Goal: Task Accomplishment & Management: Use online tool/utility

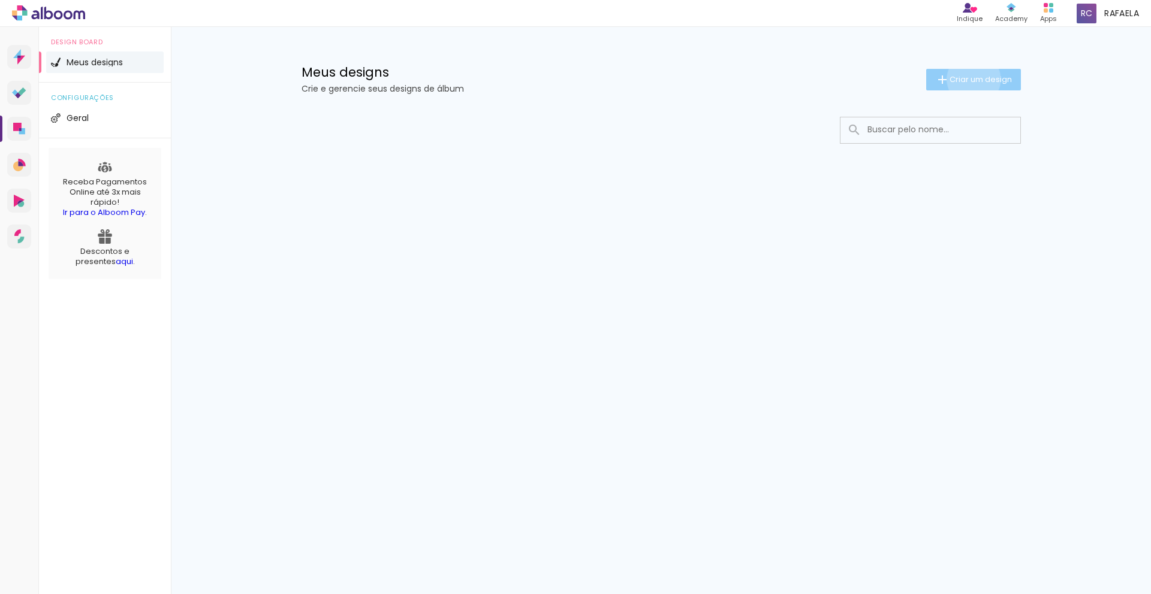
click at [971, 79] on span "Criar um design" at bounding box center [980, 80] width 62 height 8
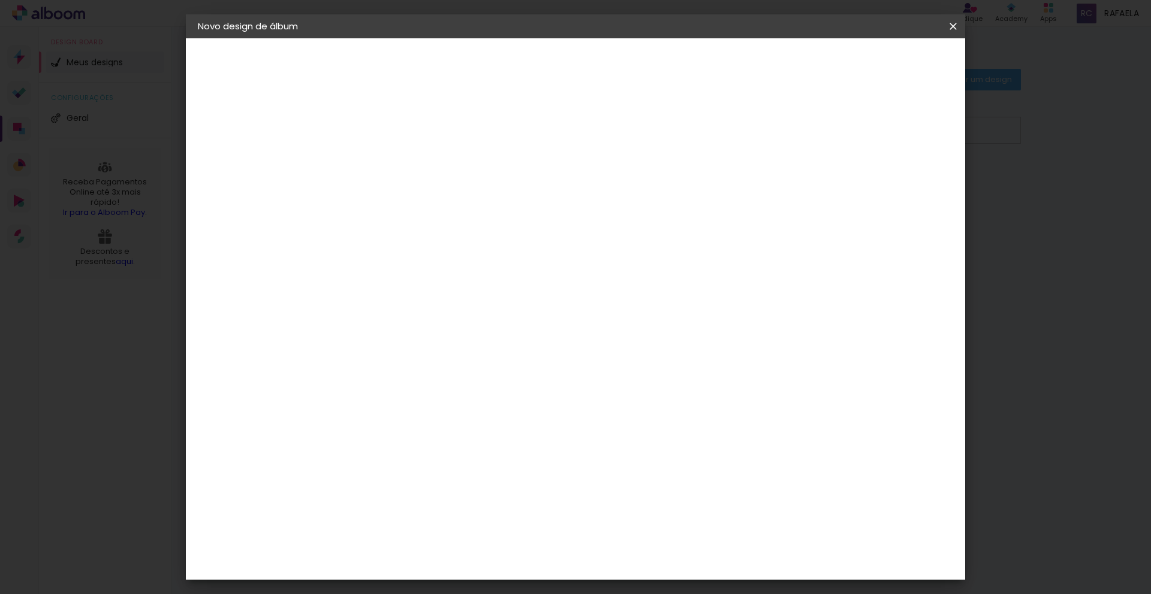
click at [394, 158] on input at bounding box center [394, 161] width 0 height 19
type input "Nay"
type paper-input "Nay"
click at [0, 0] on slot "Avançar" at bounding box center [0, 0] width 0 height 0
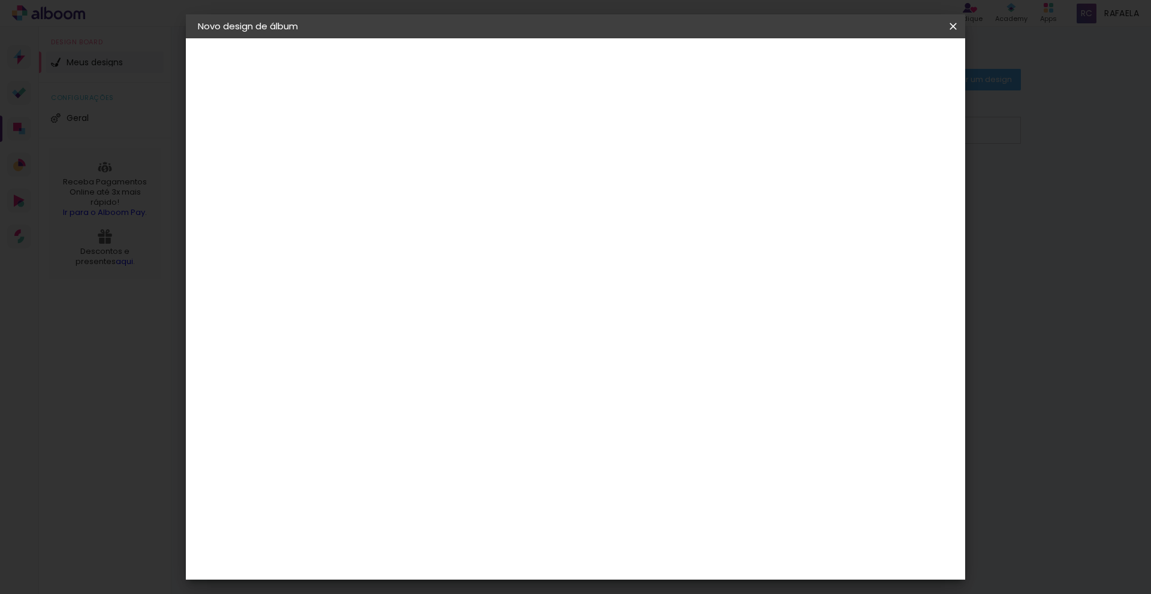
click at [489, 198] on paper-input-container at bounding box center [424, 207] width 129 height 27
type input "s"
click at [467, 226] on input "s" at bounding box center [416, 228] width 104 height 15
click at [618, 182] on paper-item "Tamanho Livre" at bounding box center [560, 182] width 115 height 26
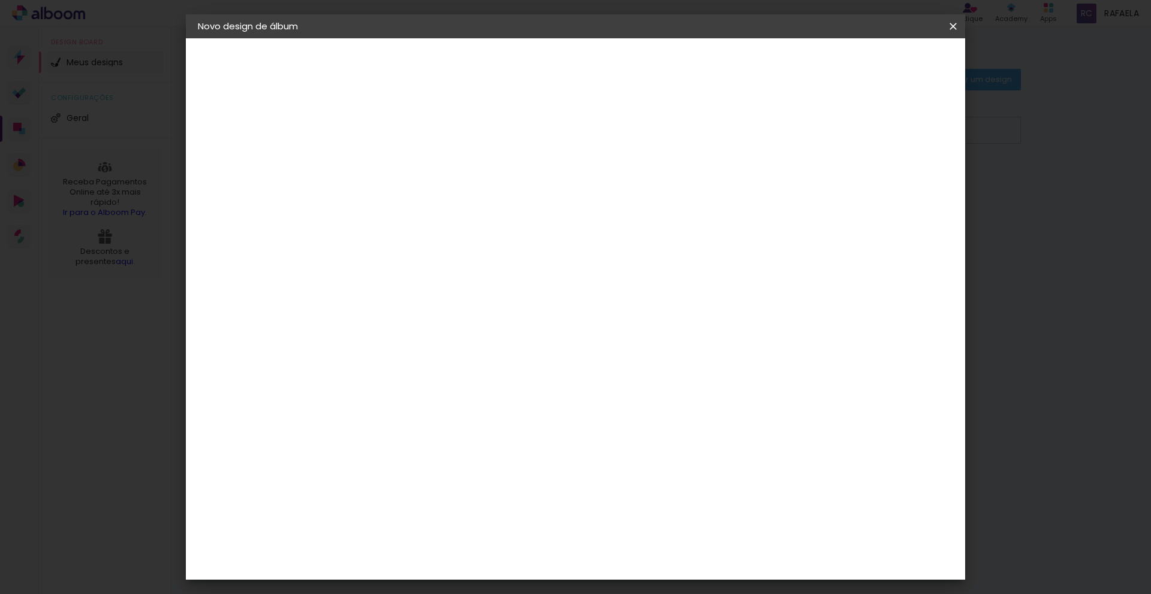
click at [524, 183] on iron-icon at bounding box center [516, 182] width 14 height 14
click at [0, 0] on slot "Avançar" at bounding box center [0, 0] width 0 height 0
click at [372, 343] on div "cm" at bounding box center [379, 343] width 14 height 18
drag, startPoint x: 259, startPoint y: 119, endPoint x: 255, endPoint y: 124, distance: 6.8
click at [259, 119] on div "2. Especificações" at bounding box center [263, 123] width 131 height 14
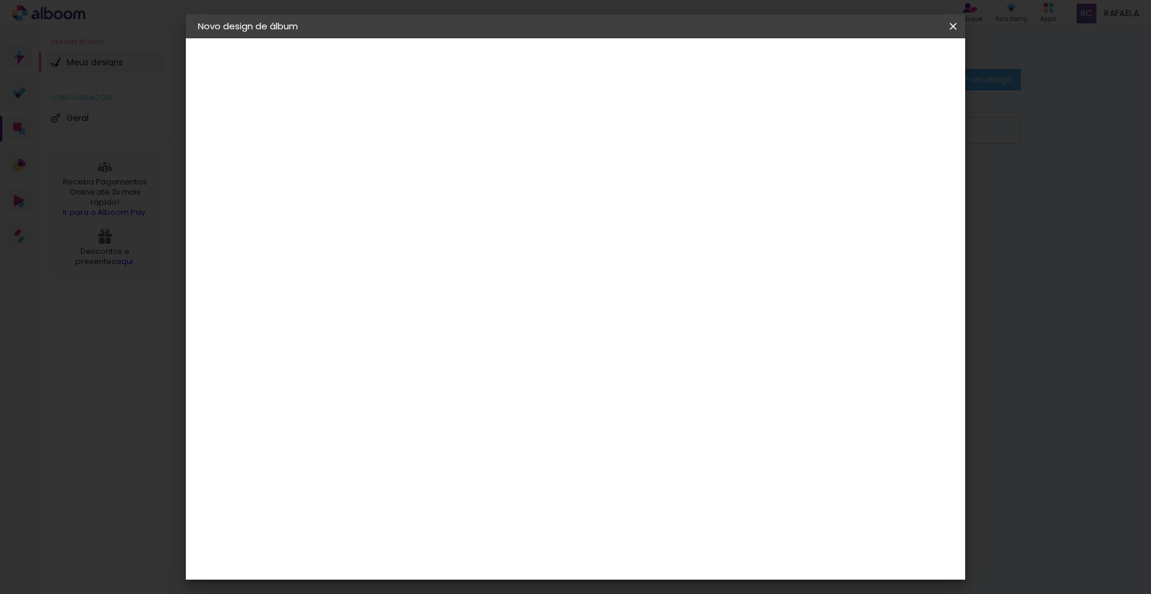
drag, startPoint x: 255, startPoint y: 124, endPoint x: 239, endPoint y: 122, distance: 16.3
click at [255, 124] on div "2. Especificações" at bounding box center [263, 123] width 131 height 14
click at [366, 348] on input "30" at bounding box center [355, 343] width 31 height 18
click at [366, 345] on input "30" at bounding box center [355, 343] width 31 height 18
type input "25"
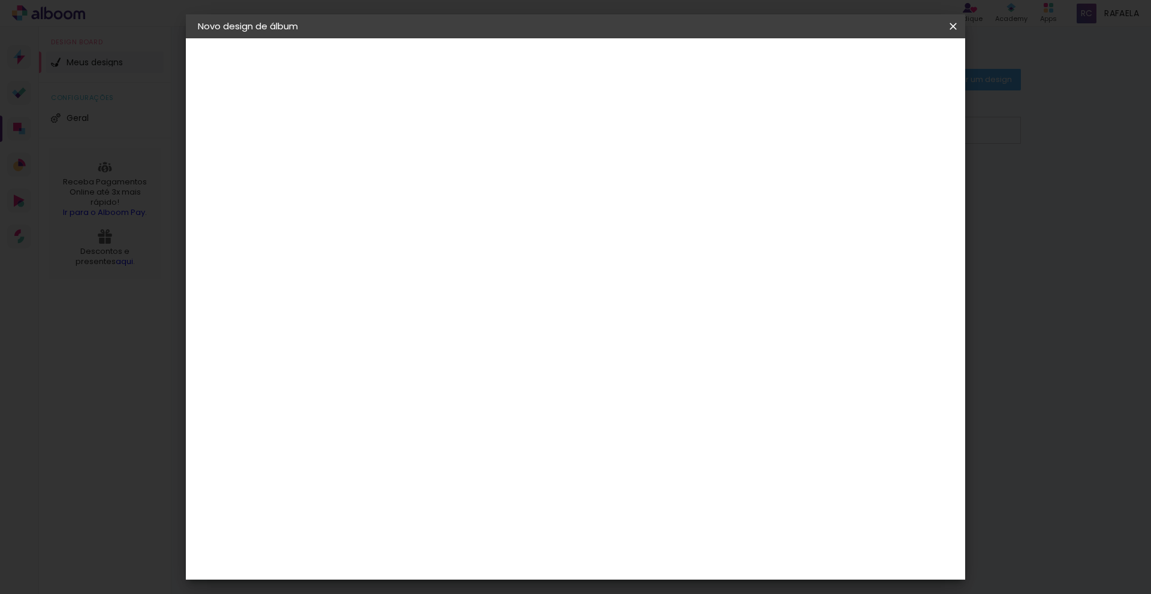
type paper-input "25"
drag, startPoint x: 536, startPoint y: 188, endPoint x: 569, endPoint y: 210, distance: 39.2
click at [536, 188] on span "cm" at bounding box center [543, 188] width 14 height 18
click at [658, 462] on input "60" at bounding box center [645, 464] width 31 height 18
click at [659, 463] on input "60" at bounding box center [645, 464] width 31 height 18
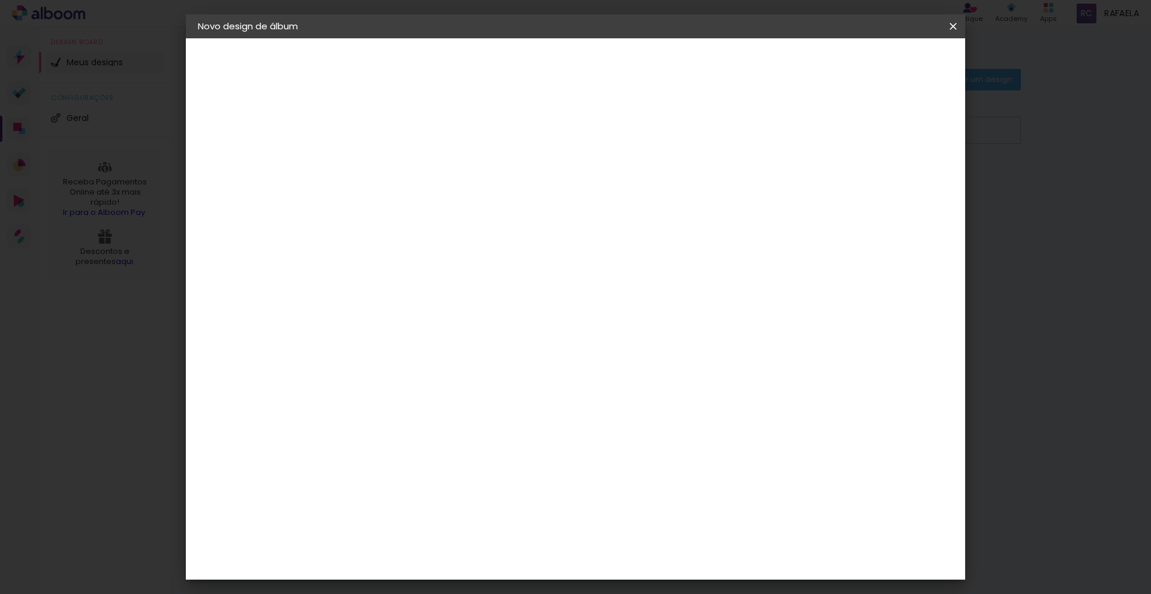
click at [659, 463] on input "60" at bounding box center [645, 464] width 31 height 18
type input "20"
type paper-input "20"
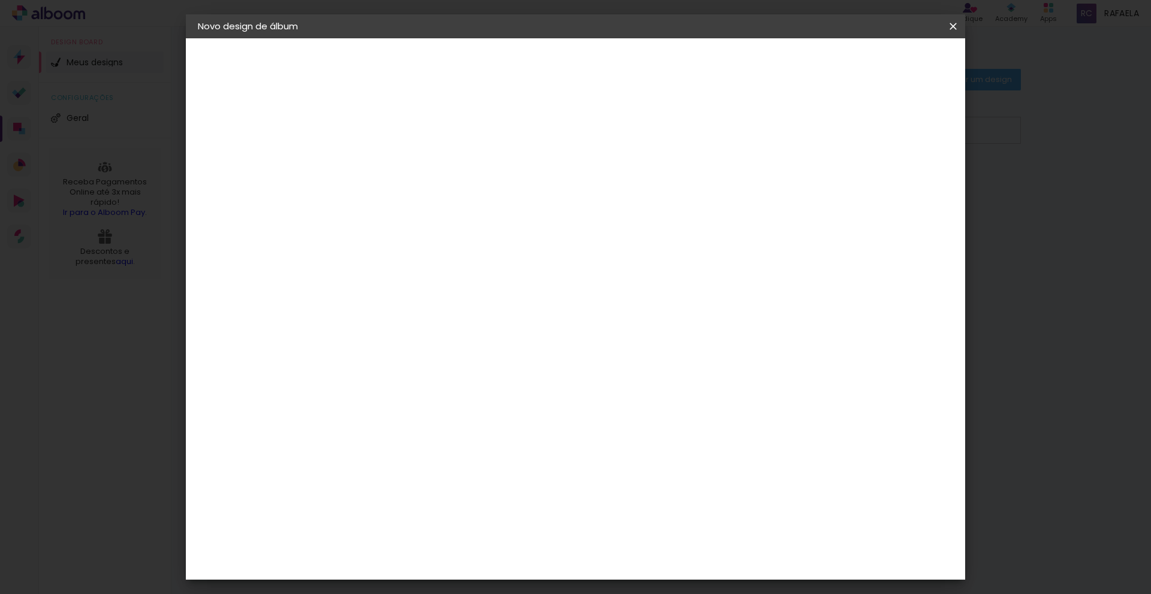
type input "6"
type paper-input "6"
click at [814, 177] on input "6" at bounding box center [809, 181] width 22 height 18
click at [804, 183] on input "6" at bounding box center [809, 181] width 22 height 18
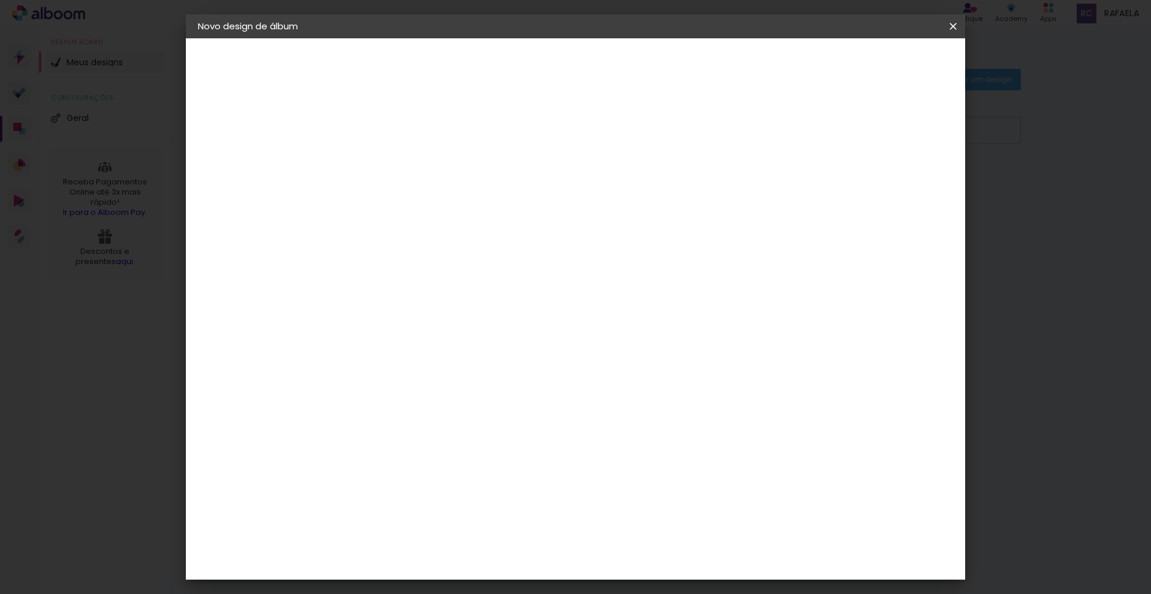
type input "60"
type paper-input "60"
click at [373, 325] on div "cm" at bounding box center [379, 323] width 14 height 18
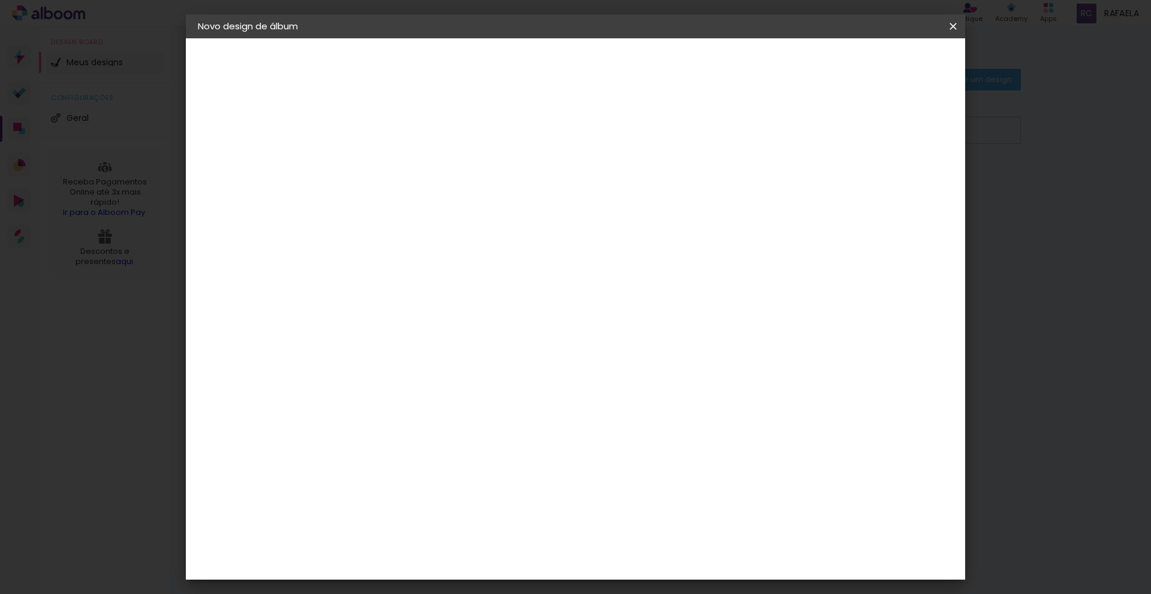
click at [368, 325] on input "25" at bounding box center [355, 323] width 31 height 18
type input "20"
type paper-input "20"
click at [654, 421] on input "60" at bounding box center [645, 424] width 31 height 18
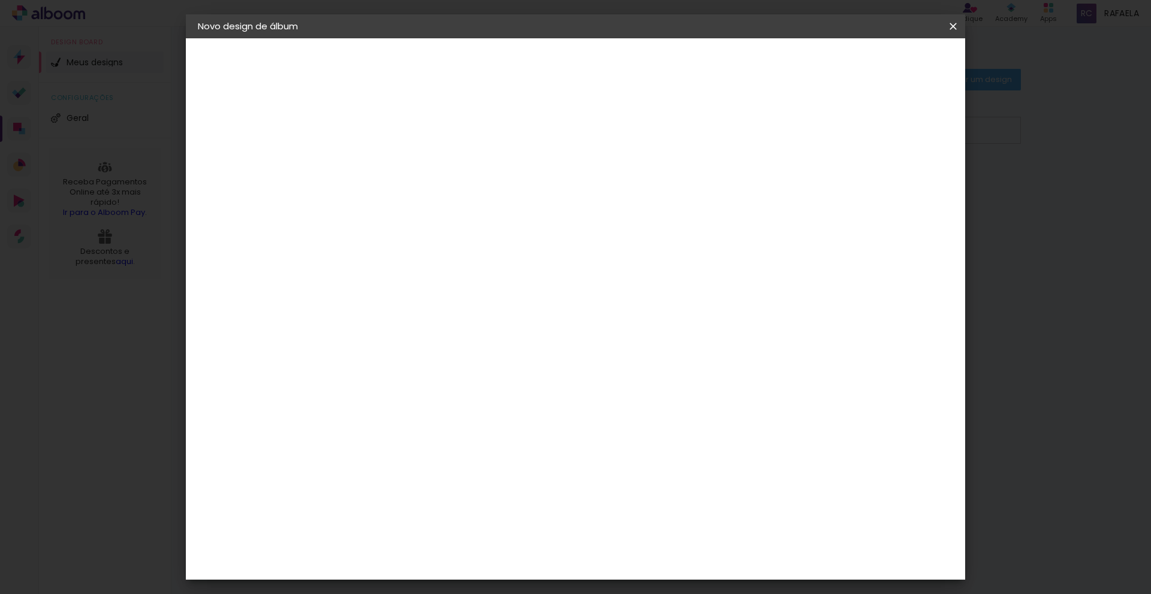
click at [654, 421] on input "60" at bounding box center [645, 424] width 31 height 18
type input "25"
type paper-input "25"
click at [887, 67] on span "Iniciar design" at bounding box center [859, 63] width 55 height 8
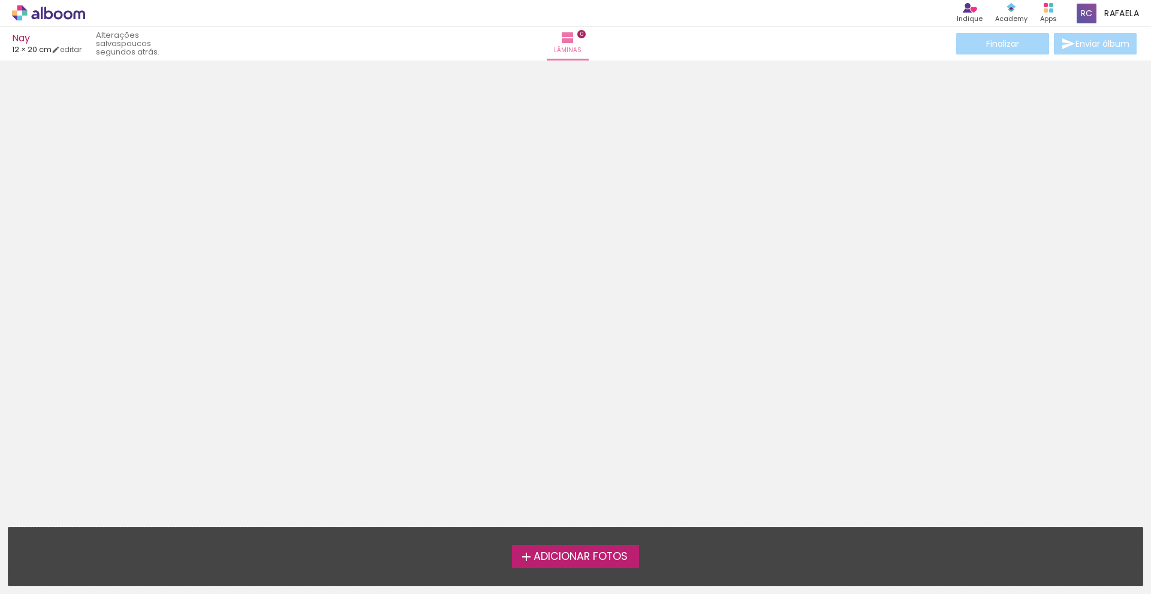
click at [544, 558] on span "Adicionar Fotos" at bounding box center [580, 557] width 94 height 11
click at [0, 0] on input "file" at bounding box center [0, 0] width 0 height 0
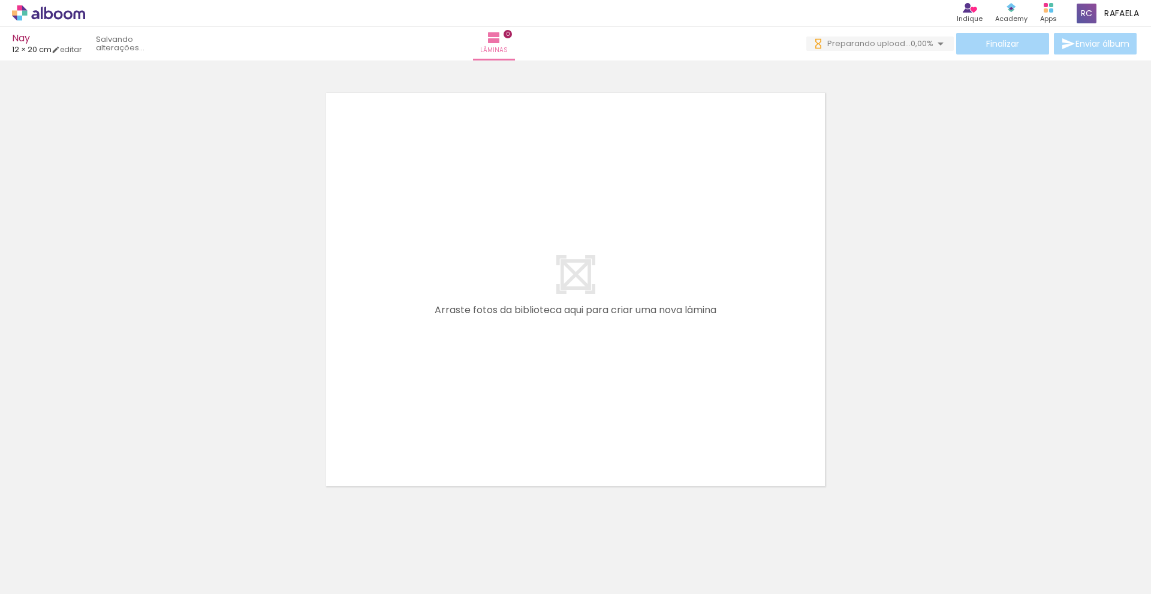
click at [37, 579] on span "Adicionar Fotos" at bounding box center [43, 578] width 36 height 13
click at [0, 0] on input "file" at bounding box center [0, 0] width 0 height 0
drag, startPoint x: 166, startPoint y: 540, endPoint x: 315, endPoint y: 451, distance: 174.2
click at [406, 371] on quentale-workspace at bounding box center [575, 297] width 1151 height 594
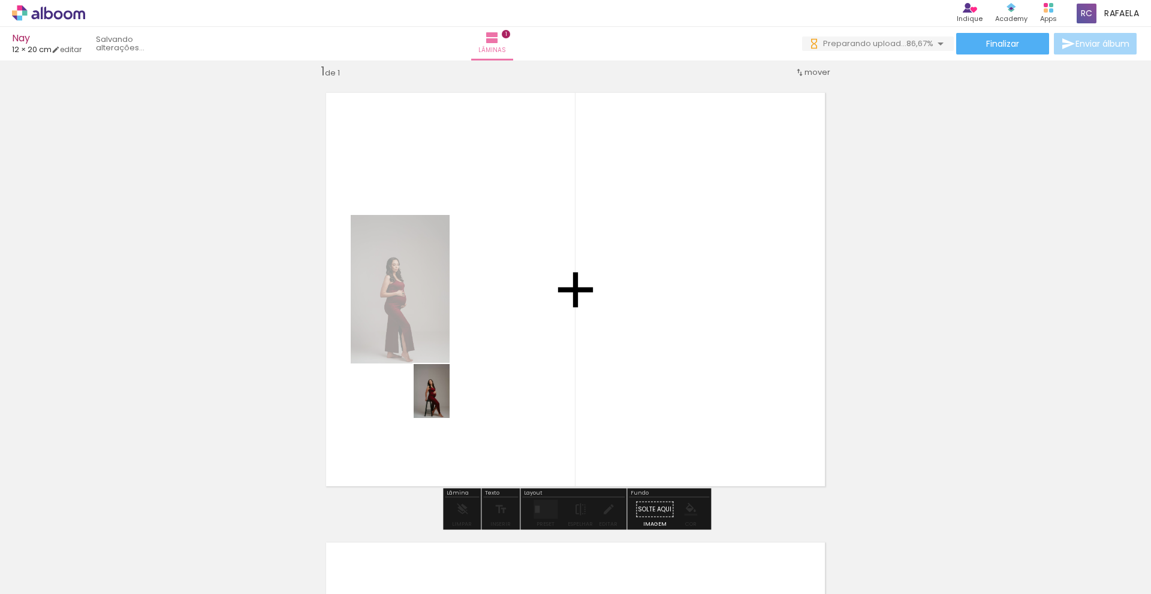
drag, startPoint x: 185, startPoint y: 555, endPoint x: 448, endPoint y: 401, distance: 305.3
click at [449, 401] on quentale-workspace at bounding box center [575, 297] width 1151 height 594
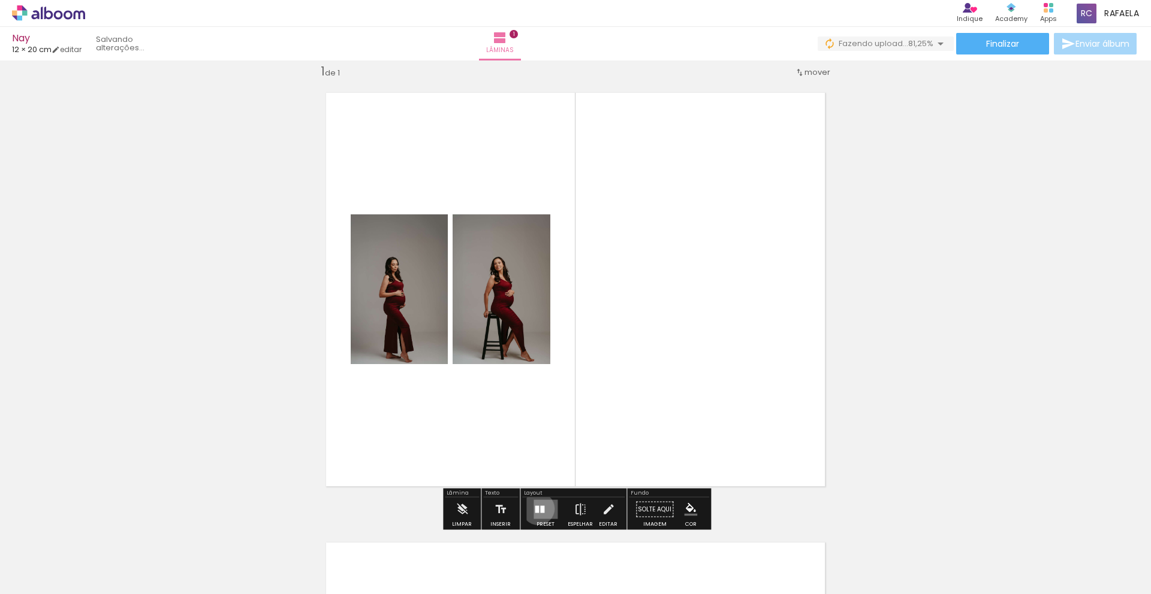
click at [535, 509] on div at bounding box center [537, 509] width 4 height 7
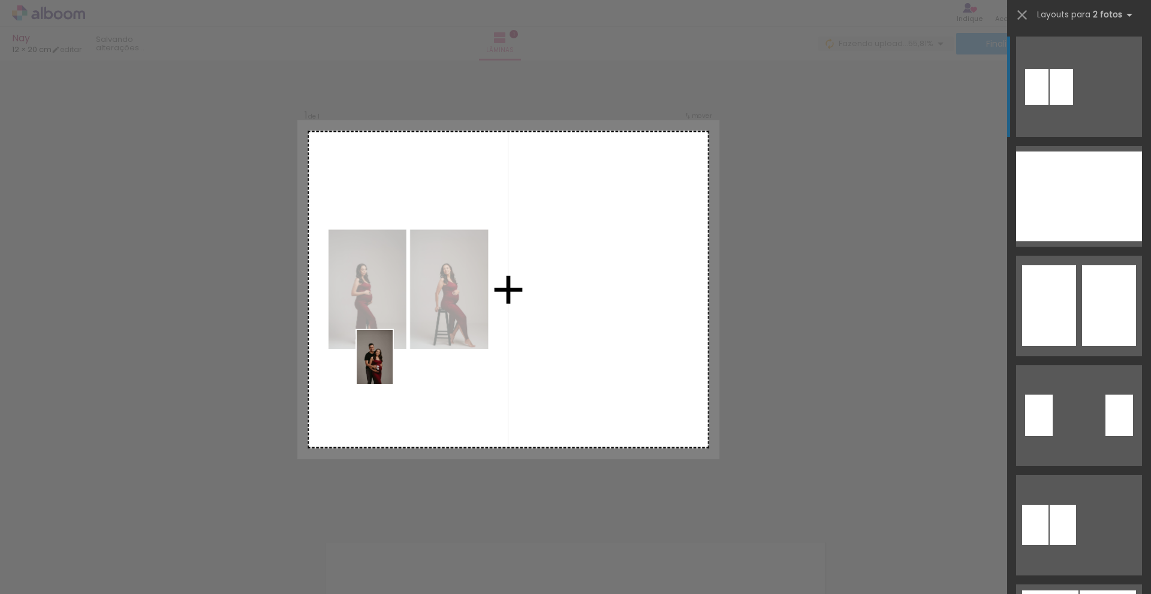
drag, startPoint x: 322, startPoint y: 568, endPoint x: 392, endPoint y: 366, distance: 213.6
click at [392, 366] on quentale-workspace at bounding box center [575, 297] width 1151 height 594
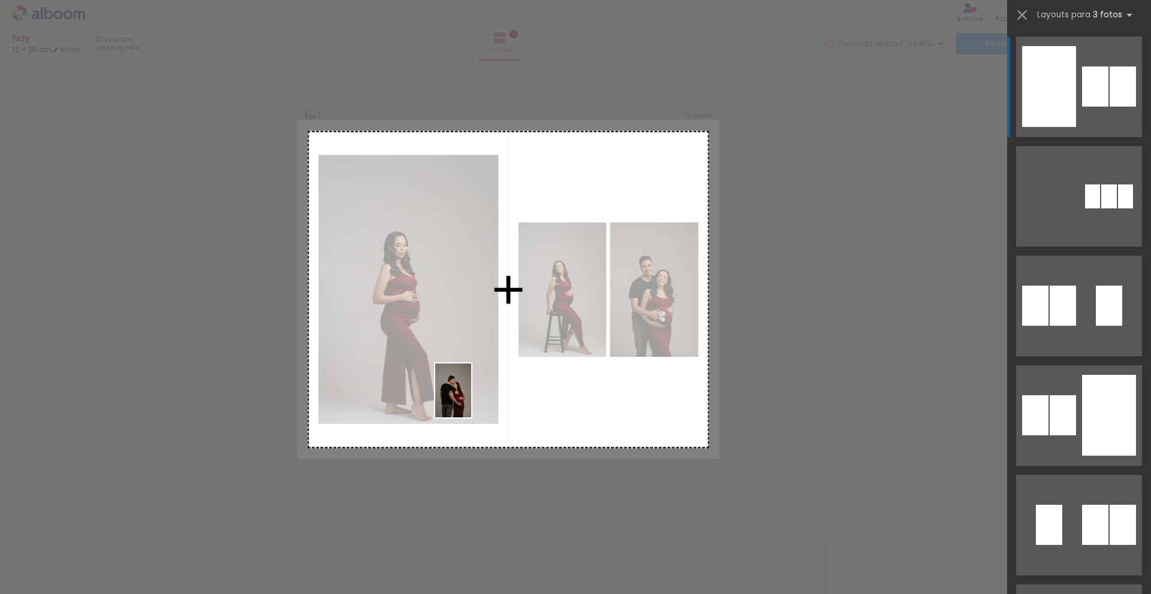
drag, startPoint x: 255, startPoint y: 569, endPoint x: 468, endPoint y: 400, distance: 271.3
click at [468, 400] on quentale-workspace at bounding box center [575, 297] width 1151 height 594
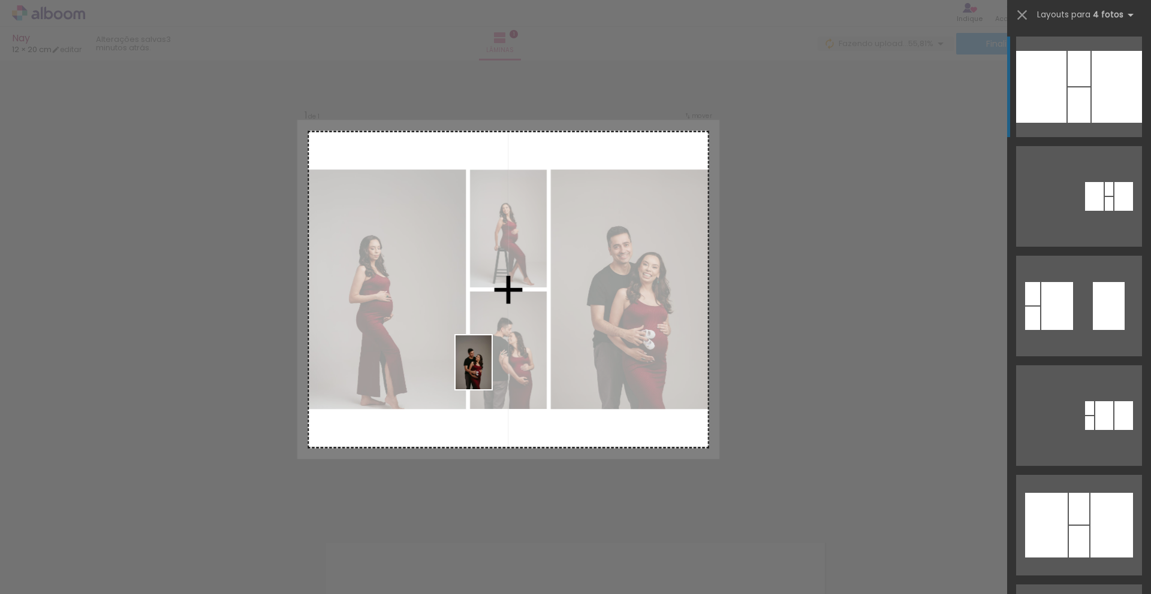
drag, startPoint x: 390, startPoint y: 566, endPoint x: 491, endPoint y: 372, distance: 219.5
click at [491, 372] on quentale-workspace at bounding box center [575, 297] width 1151 height 594
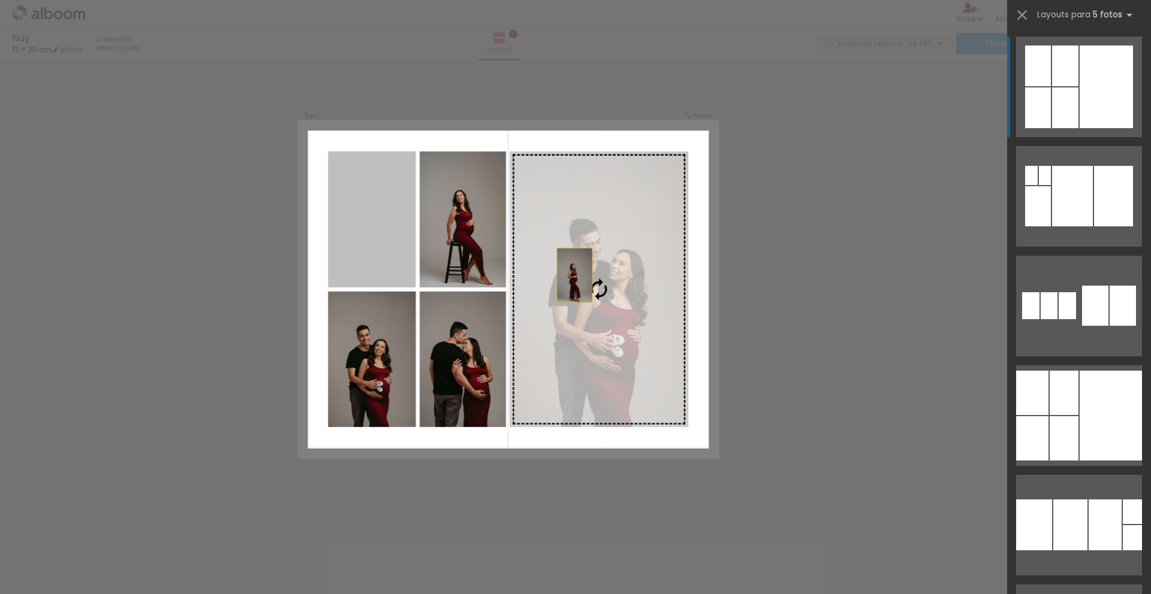
drag, startPoint x: 366, startPoint y: 238, endPoint x: 625, endPoint y: 289, distance: 263.9
click at [0, 0] on slot at bounding box center [0, 0] width 0 height 0
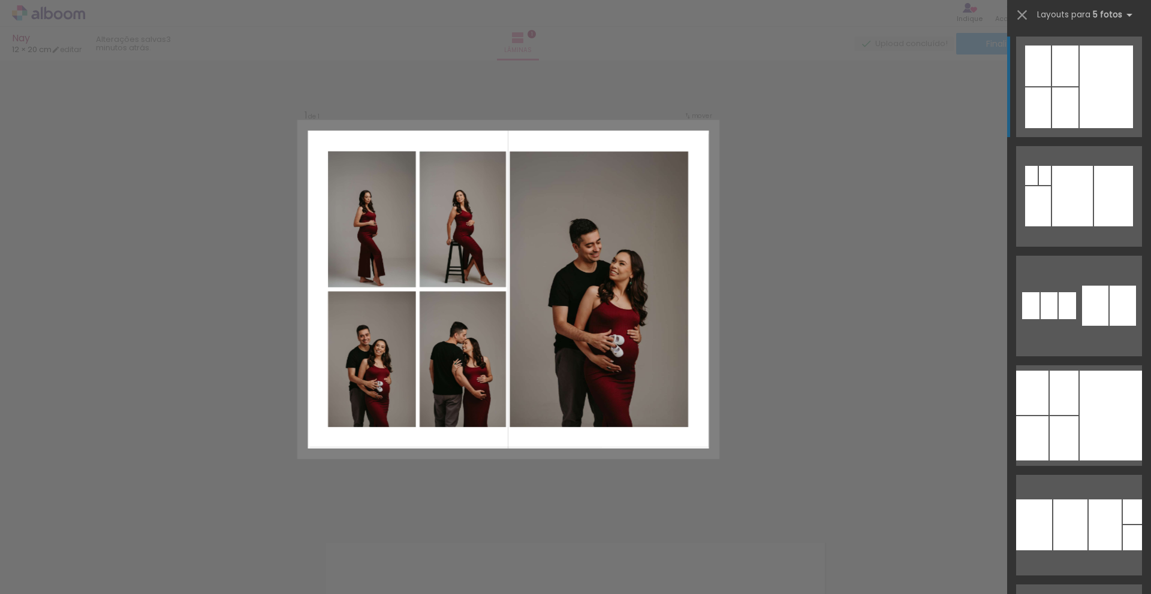
click at [364, 224] on div at bounding box center [371, 220] width 91 height 136
click at [613, 288] on quentale-photo at bounding box center [598, 290] width 179 height 276
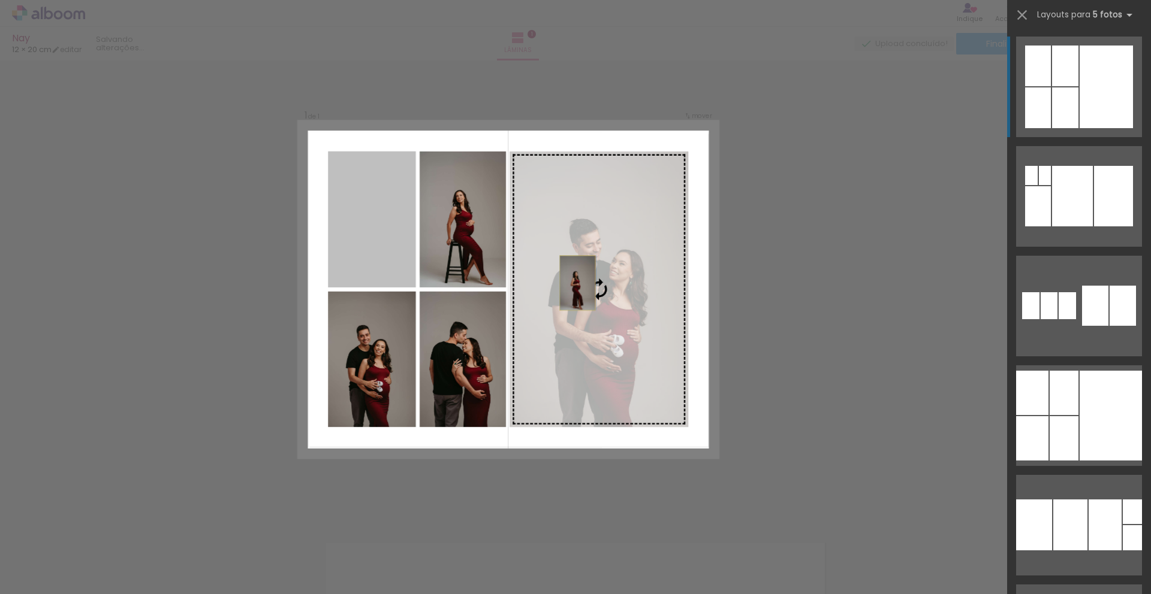
drag, startPoint x: 357, startPoint y: 227, endPoint x: 628, endPoint y: 299, distance: 280.8
click at [0, 0] on slot at bounding box center [0, 0] width 0 height 0
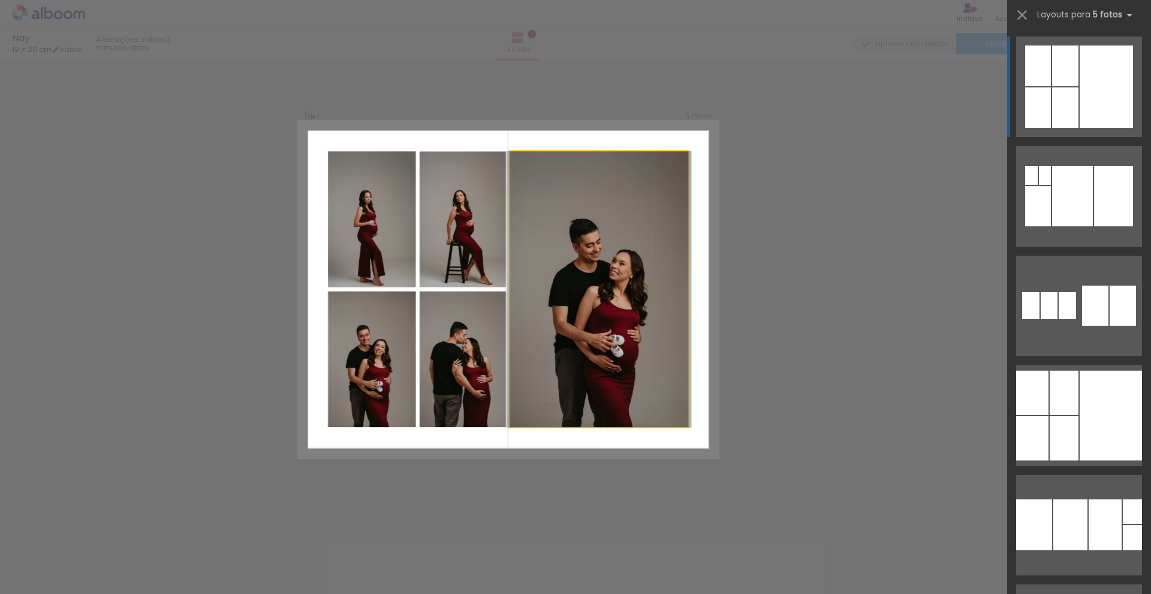
click at [618, 325] on quentale-photo at bounding box center [598, 290] width 179 height 276
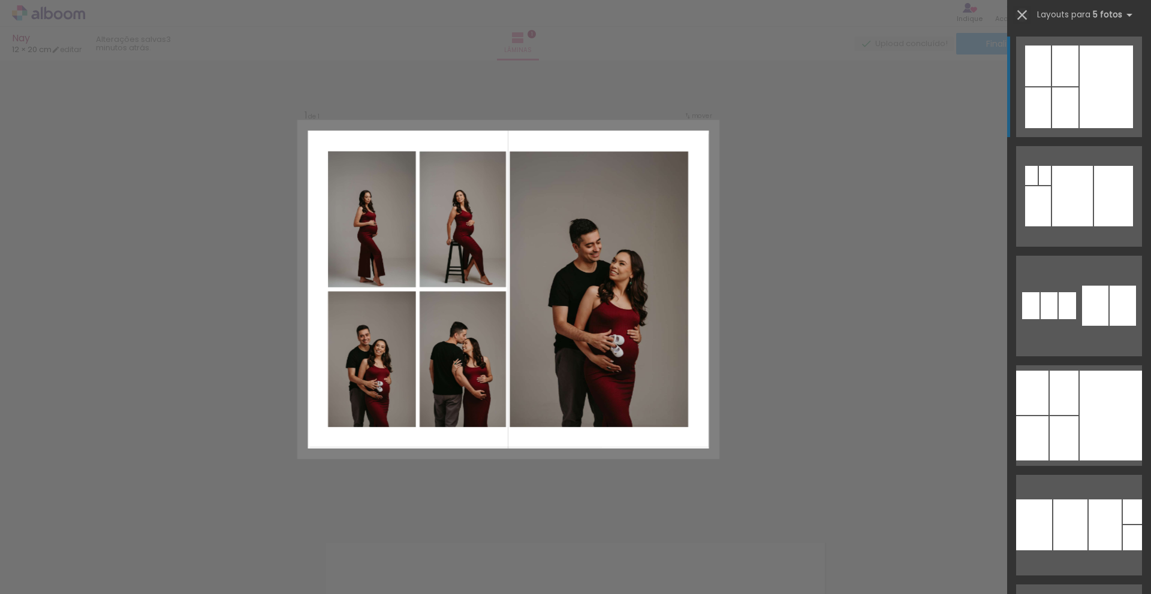
click at [1020, 18] on iron-icon at bounding box center [1021, 15] width 17 height 17
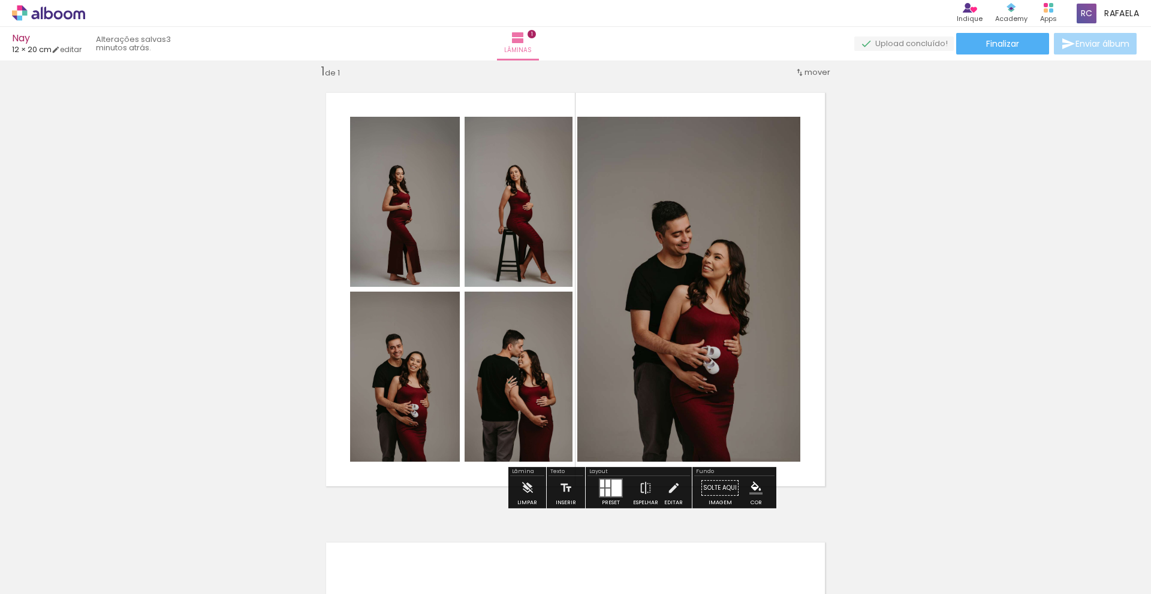
click at [690, 316] on quentale-photo at bounding box center [688, 289] width 223 height 345
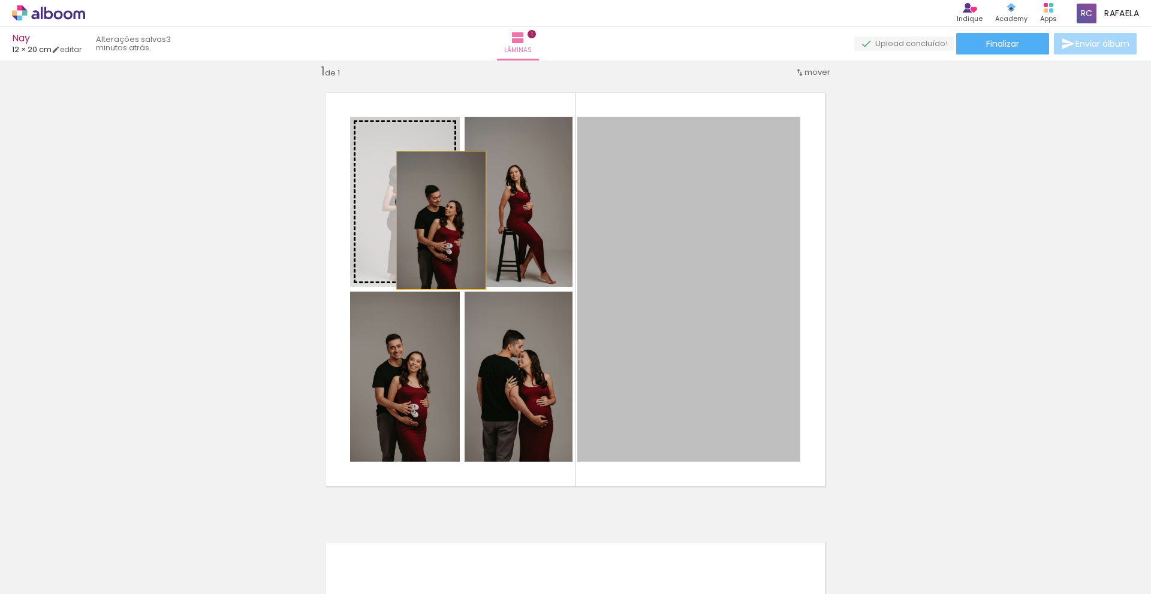
drag, startPoint x: 695, startPoint y: 319, endPoint x: 441, endPoint y: 221, distance: 272.6
click at [0, 0] on slot at bounding box center [0, 0] width 0 height 0
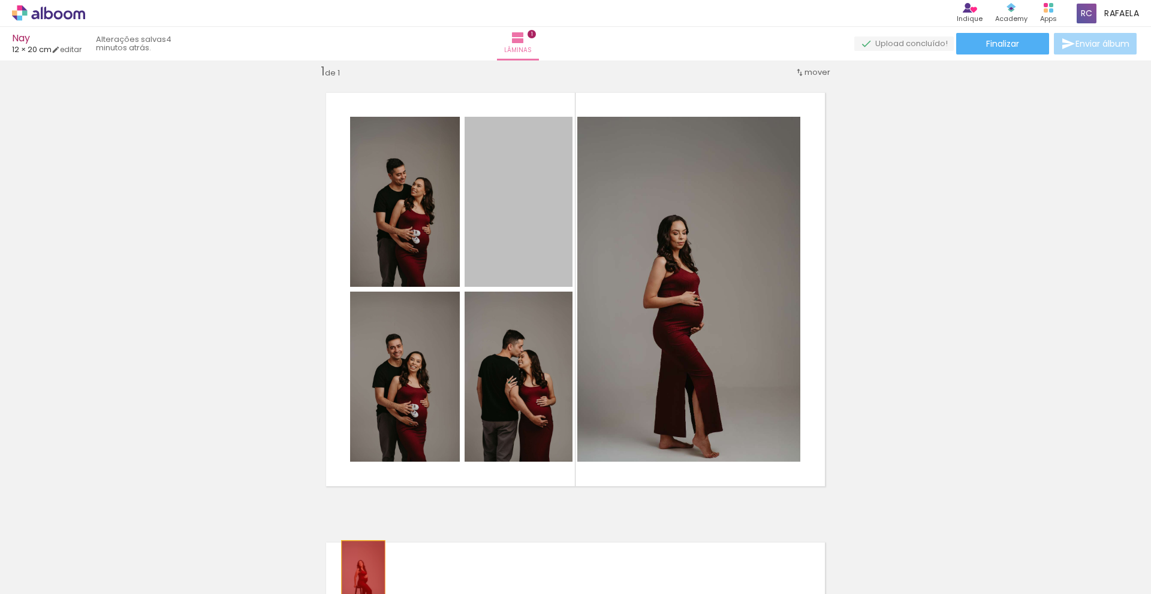
drag, startPoint x: 514, startPoint y: 239, endPoint x: 363, endPoint y: 575, distance: 367.7
click at [363, 575] on quentale-workspace at bounding box center [575, 297] width 1151 height 594
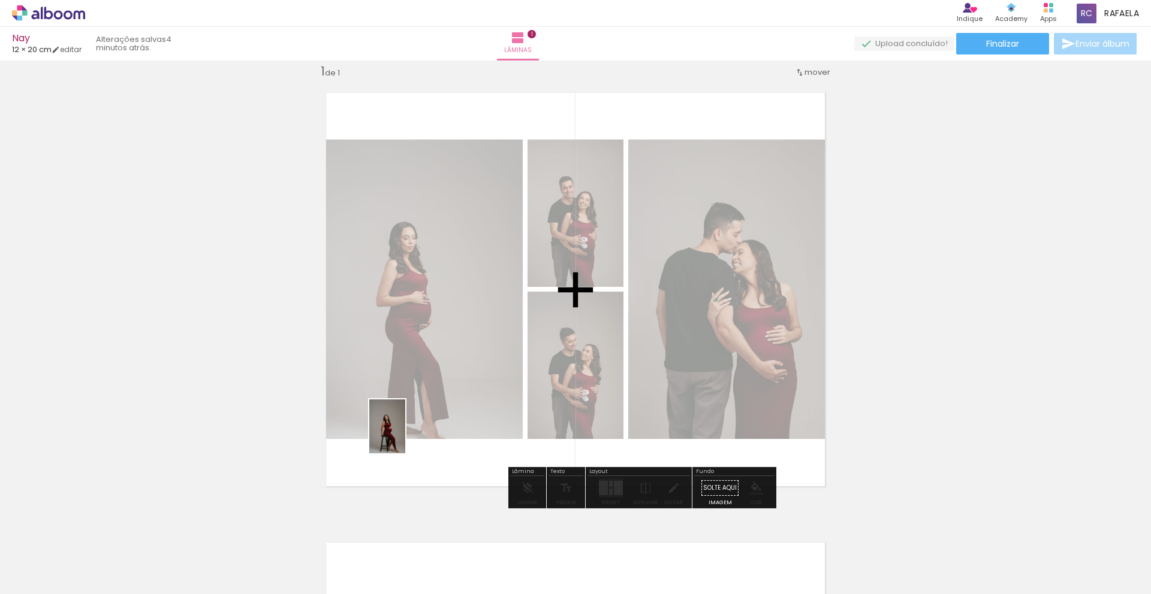
drag, startPoint x: 203, startPoint y: 561, endPoint x: 404, endPoint y: 436, distance: 237.4
click at [405, 436] on quentale-workspace at bounding box center [575, 297] width 1151 height 594
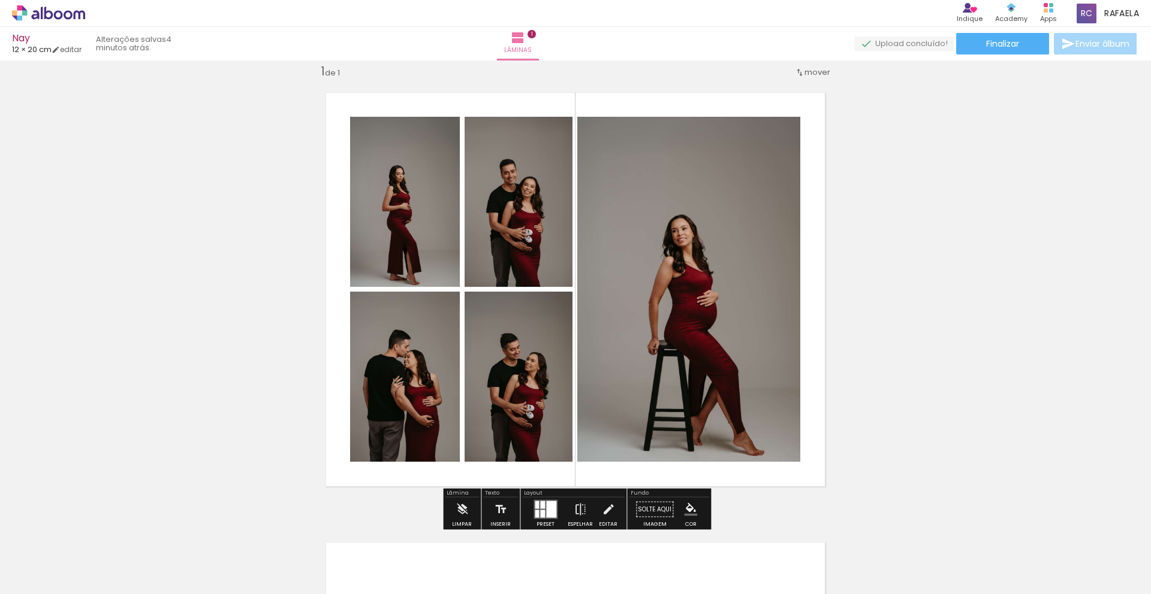
click at [535, 506] on div at bounding box center [537, 506] width 4 height 8
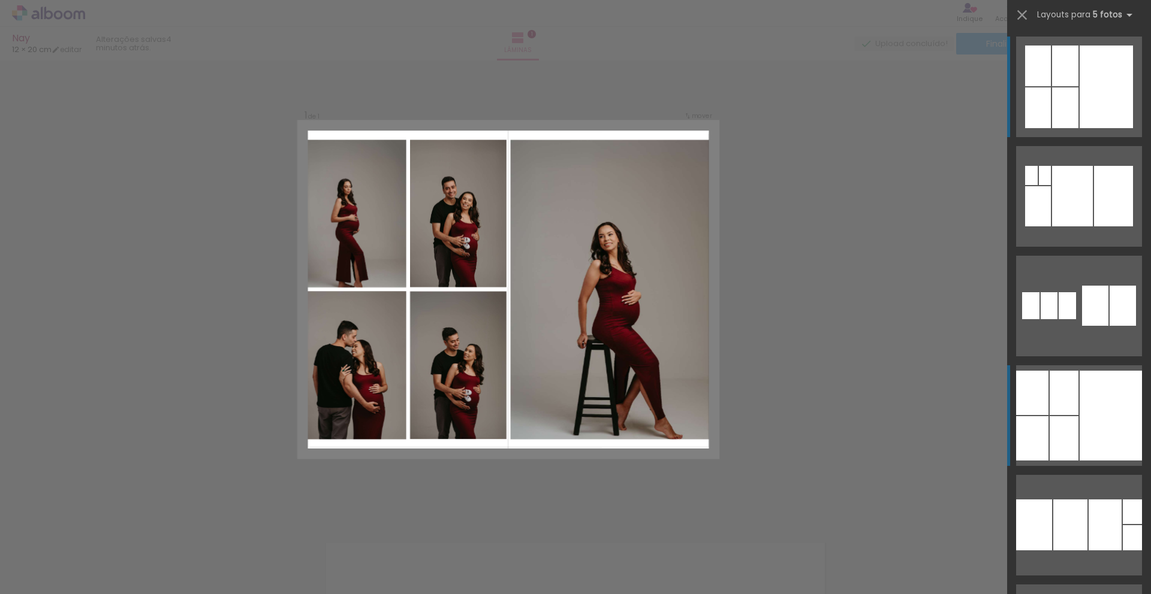
click at [1053, 404] on div at bounding box center [1063, 393] width 29 height 44
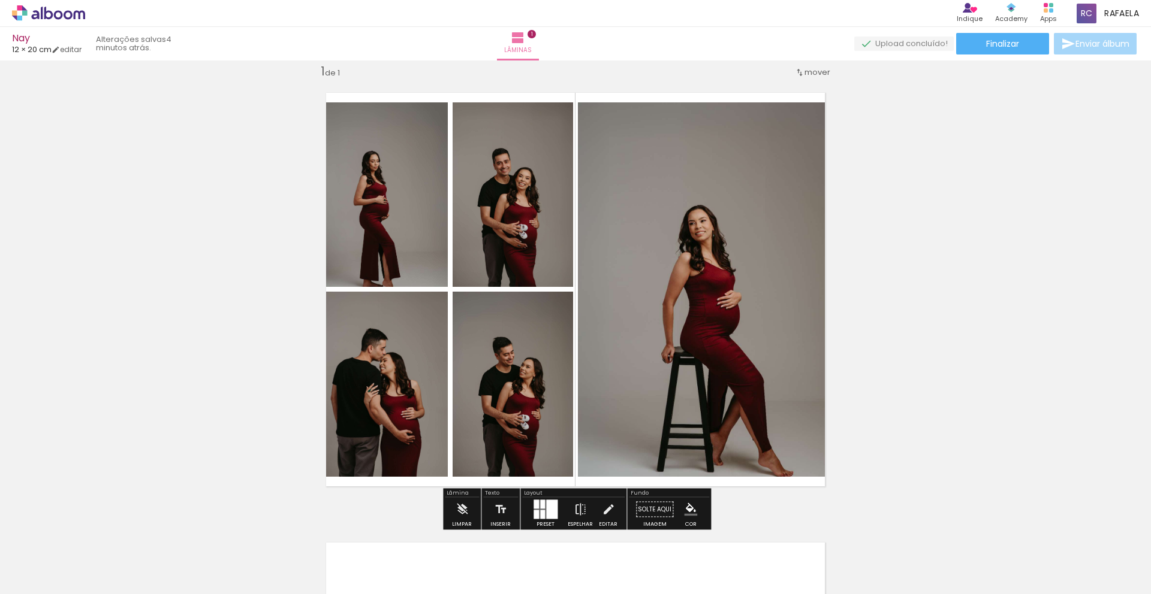
click at [548, 508] on div at bounding box center [551, 509] width 11 height 19
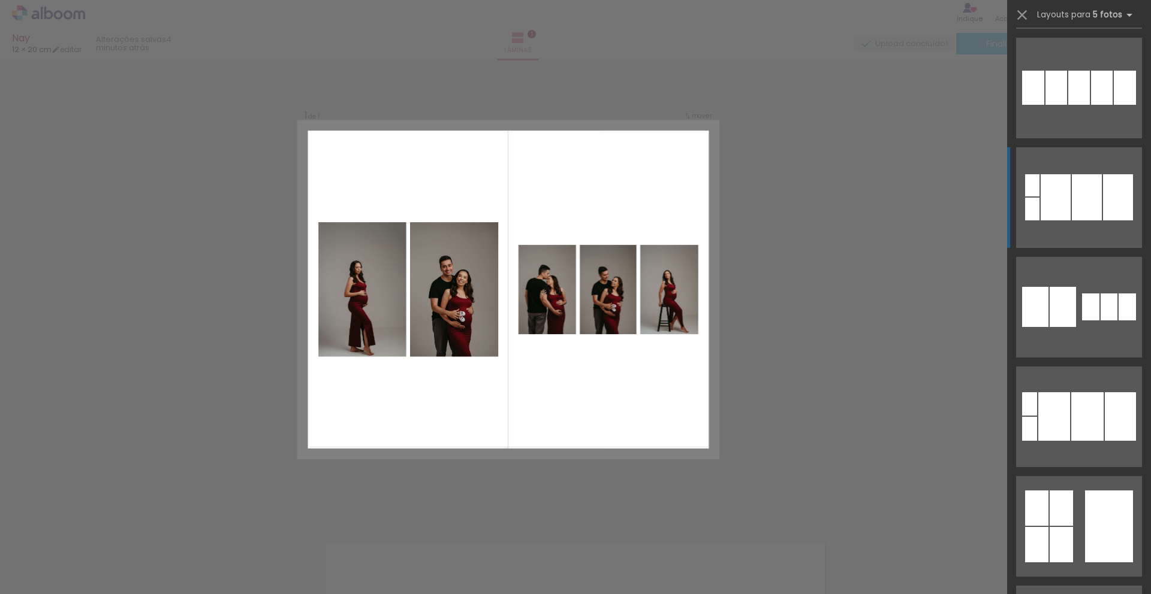
scroll to position [2711, 0]
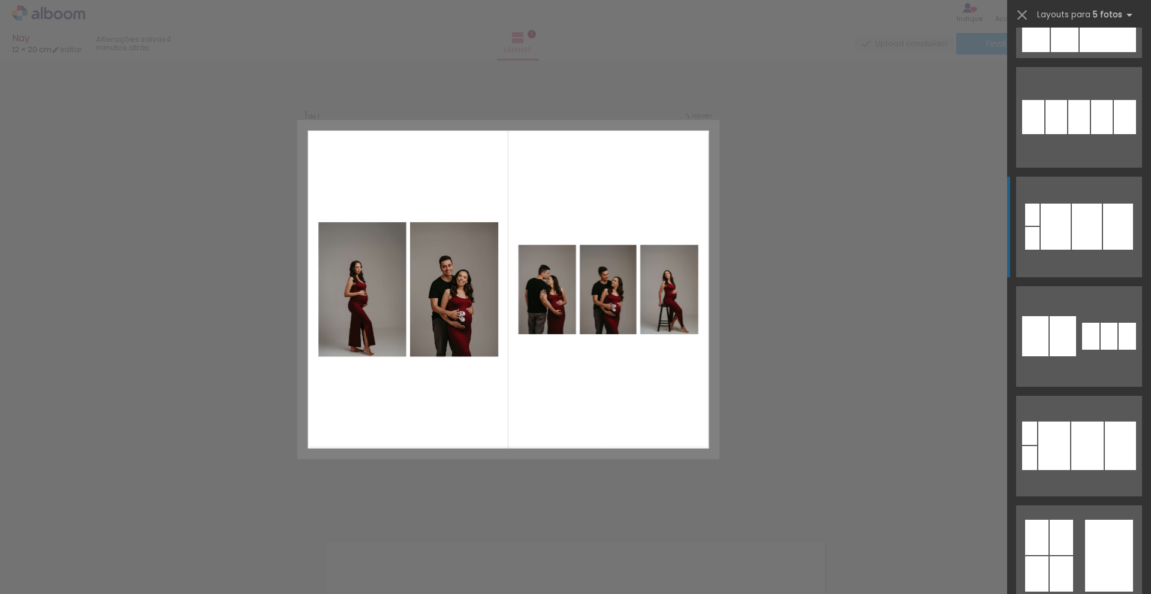
click at [1077, 313] on quentale-layouter at bounding box center [1079, 336] width 126 height 101
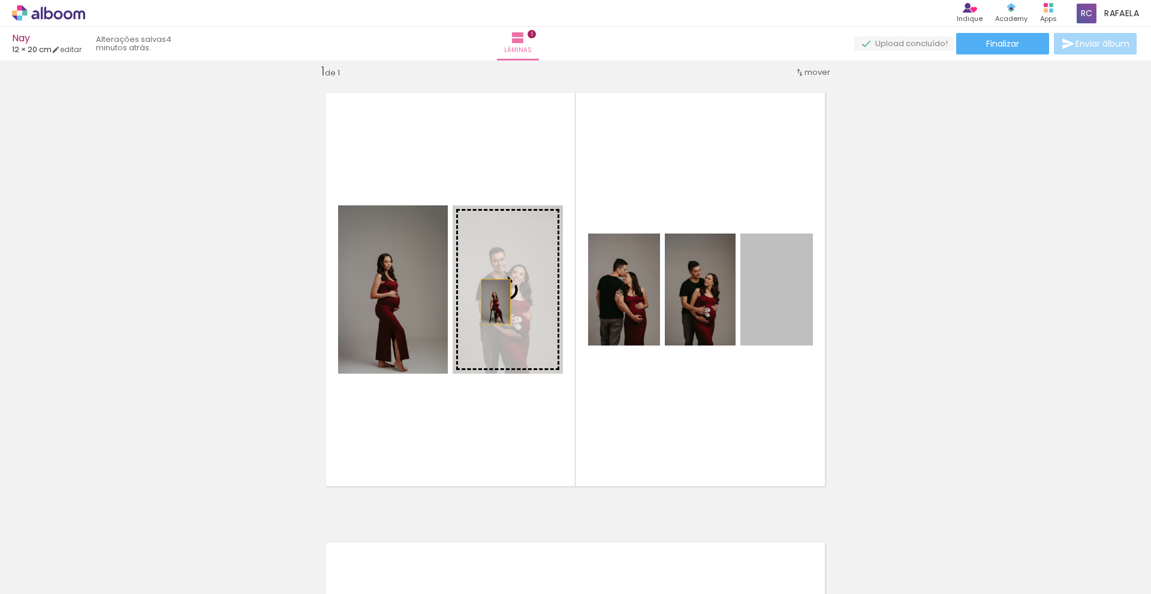
drag, startPoint x: 786, startPoint y: 314, endPoint x: 494, endPoint y: 302, distance: 292.1
click at [0, 0] on slot at bounding box center [0, 0] width 0 height 0
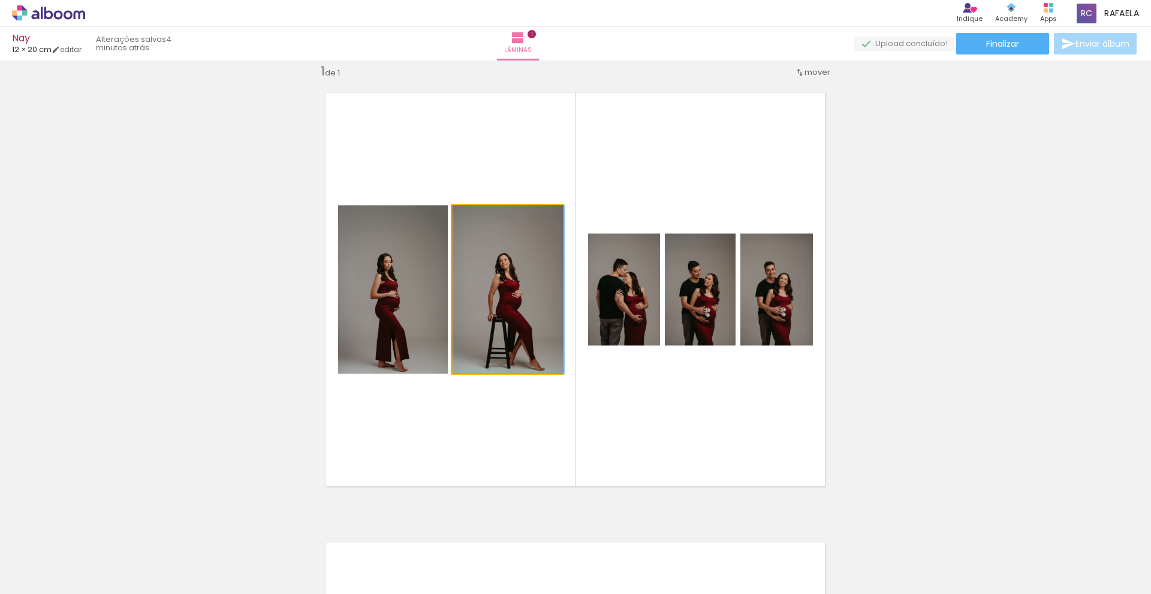
click at [491, 297] on quentale-photo at bounding box center [507, 290] width 110 height 168
click at [523, 277] on div at bounding box center [507, 290] width 113 height 168
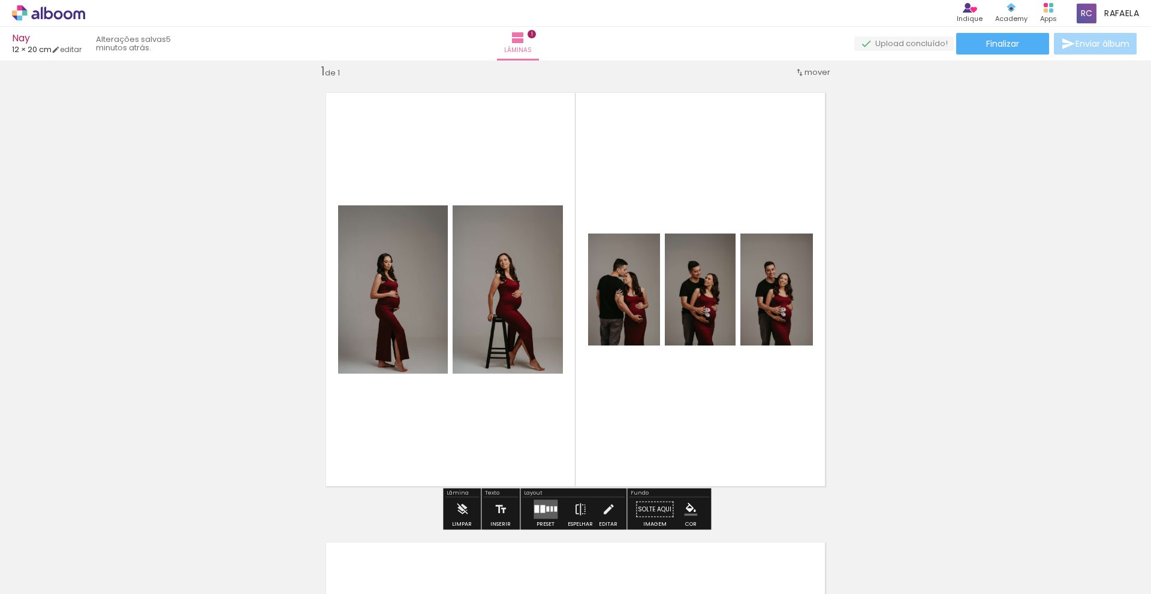
click at [469, 295] on paper-item at bounding box center [467, 298] width 22 height 8
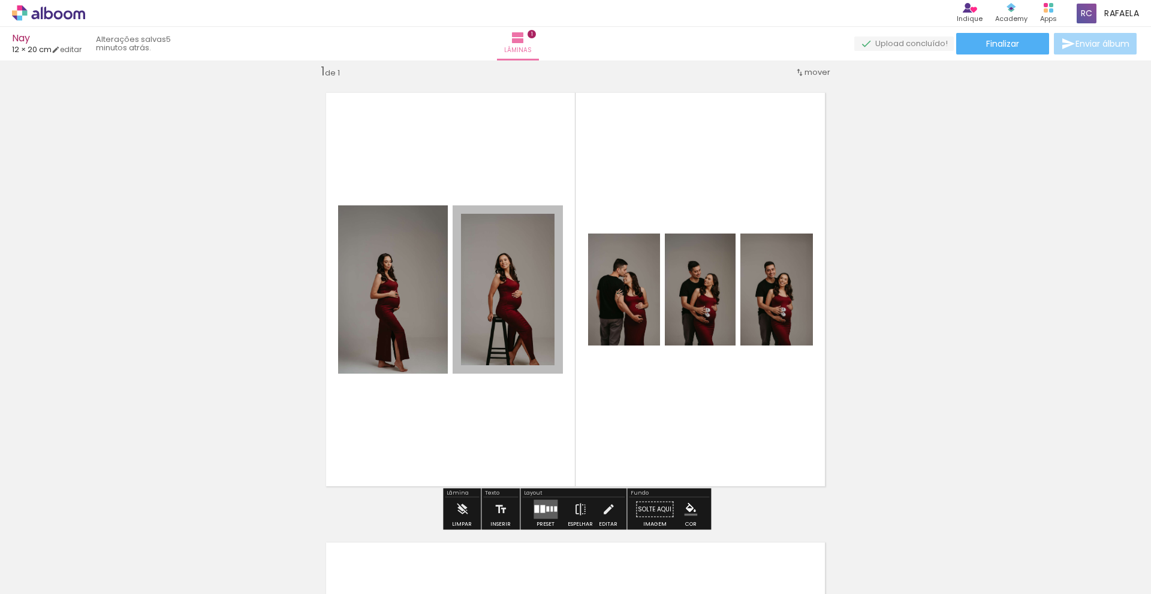
click at [468, 240] on div at bounding box center [467, 237] width 14 height 12
click at [464, 256] on span at bounding box center [467, 256] width 12 height 2
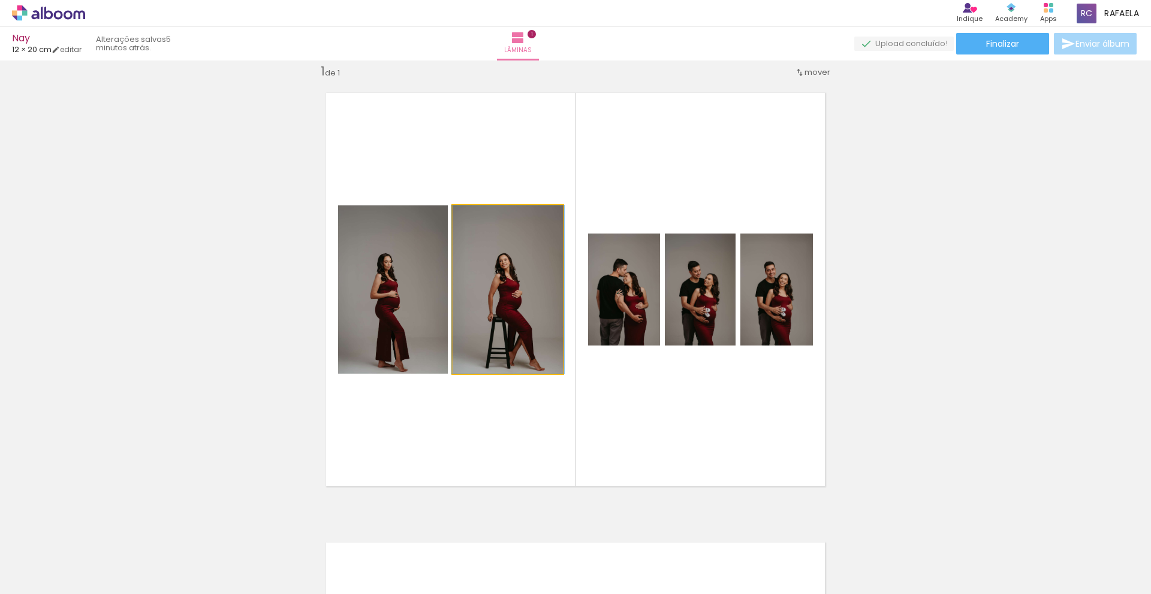
drag, startPoint x: 483, startPoint y: 218, endPoint x: 473, endPoint y: 224, distance: 11.3
type paper-slider "100"
click at [473, 224] on div at bounding box center [480, 218] width 19 height 19
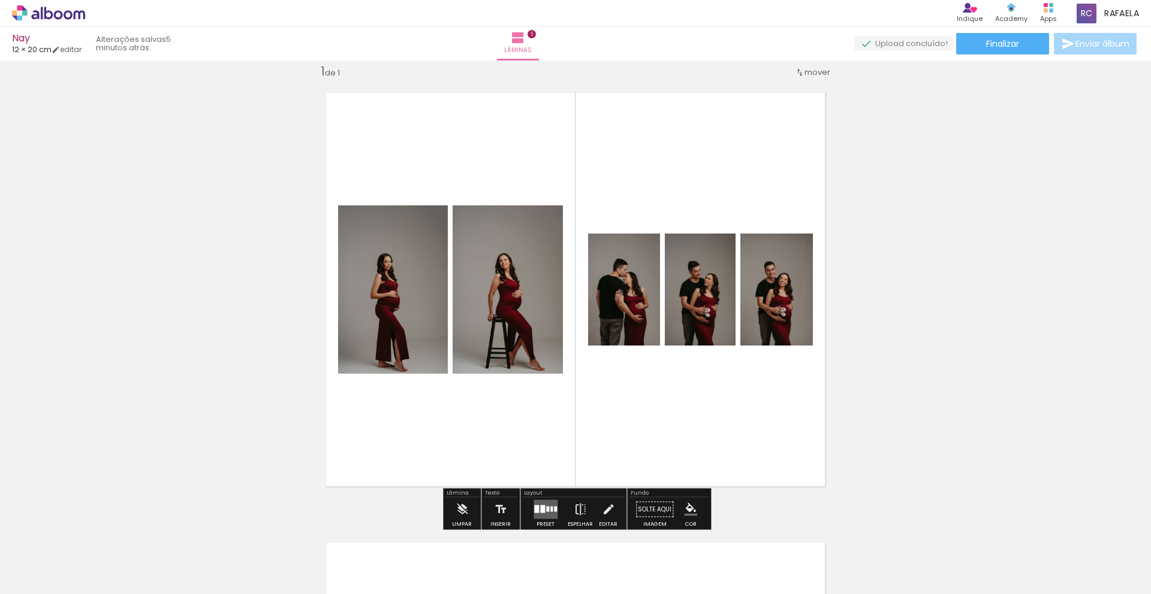
click at [666, 409] on quentale-layouter at bounding box center [575, 290] width 525 height 420
click at [878, 363] on div "Inserir lâmina 1 de 1" at bounding box center [575, 499] width 1151 height 901
click at [872, 388] on div "Inserir lâmina 1 de 1" at bounding box center [575, 499] width 1151 height 901
drag, startPoint x: 650, startPoint y: 566, endPoint x: 905, endPoint y: 400, distance: 304.2
click at [905, 400] on quentale-workspace at bounding box center [575, 297] width 1151 height 594
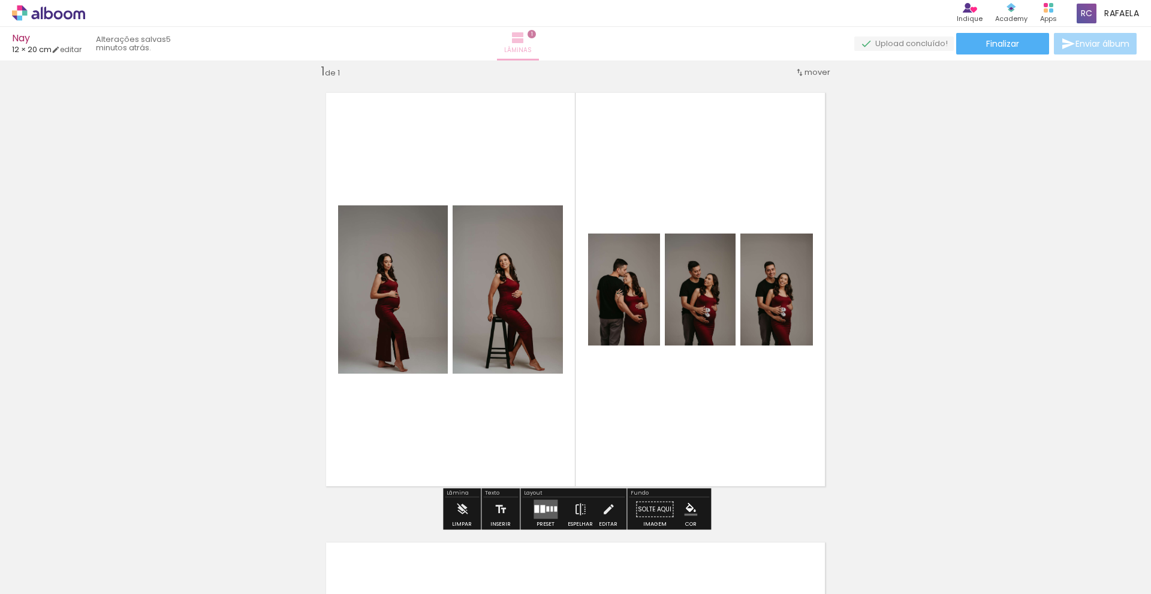
click at [525, 38] on iron-icon at bounding box center [518, 38] width 14 height 14
click at [464, 511] on iron-icon at bounding box center [461, 510] width 13 height 24
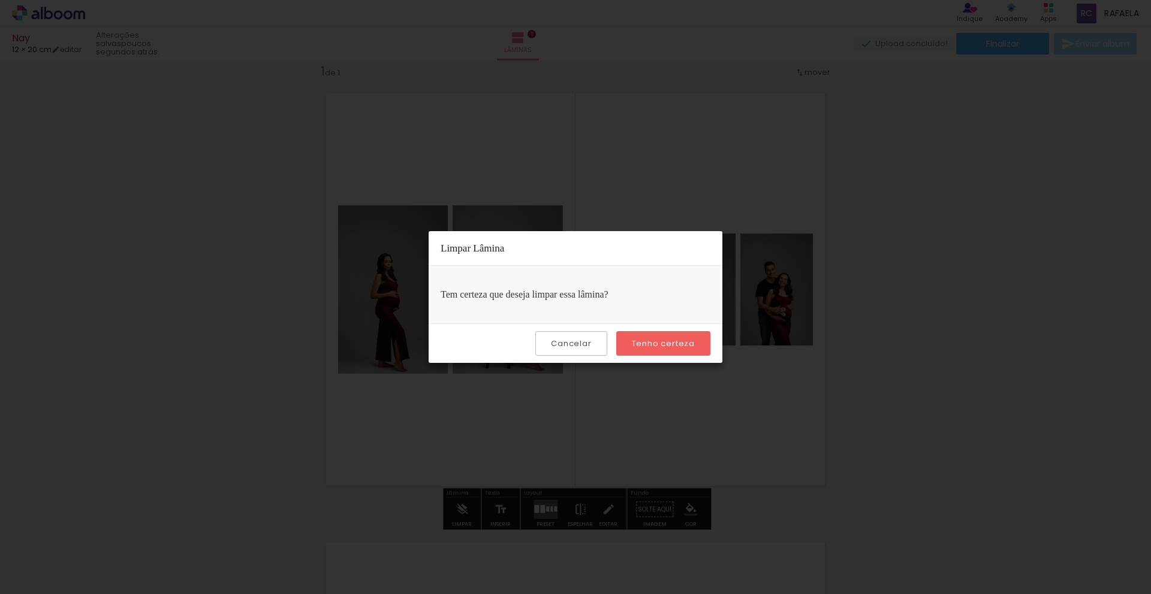
click at [0, 0] on slot "Cancelar" at bounding box center [0, 0] width 0 height 0
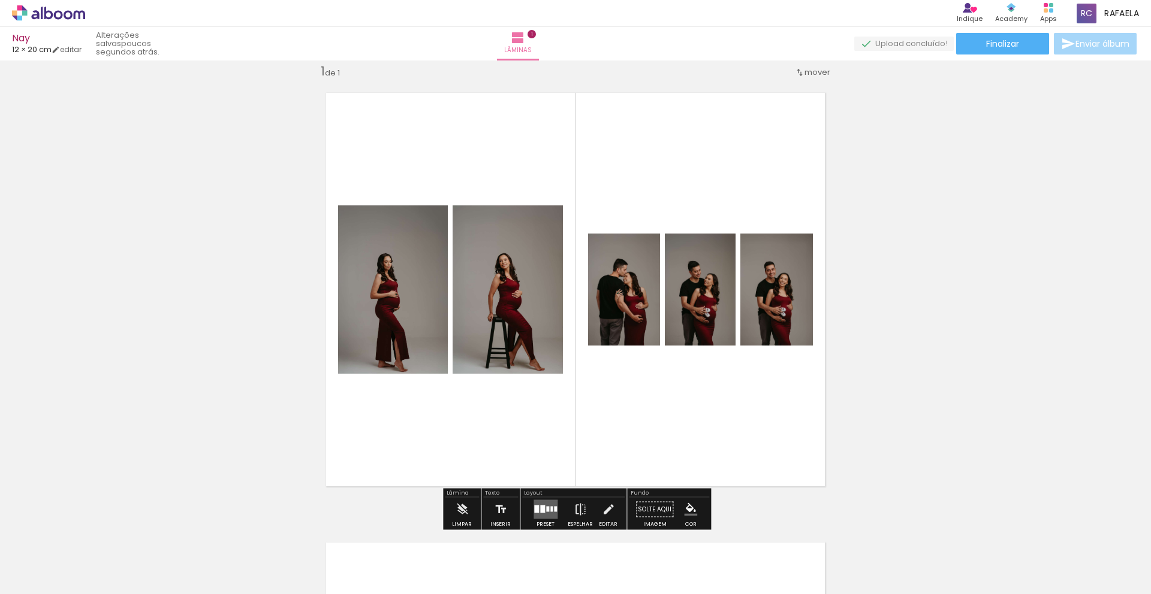
click at [868, 451] on div "Inserir lâmina 1 de 1" at bounding box center [575, 499] width 1151 height 901
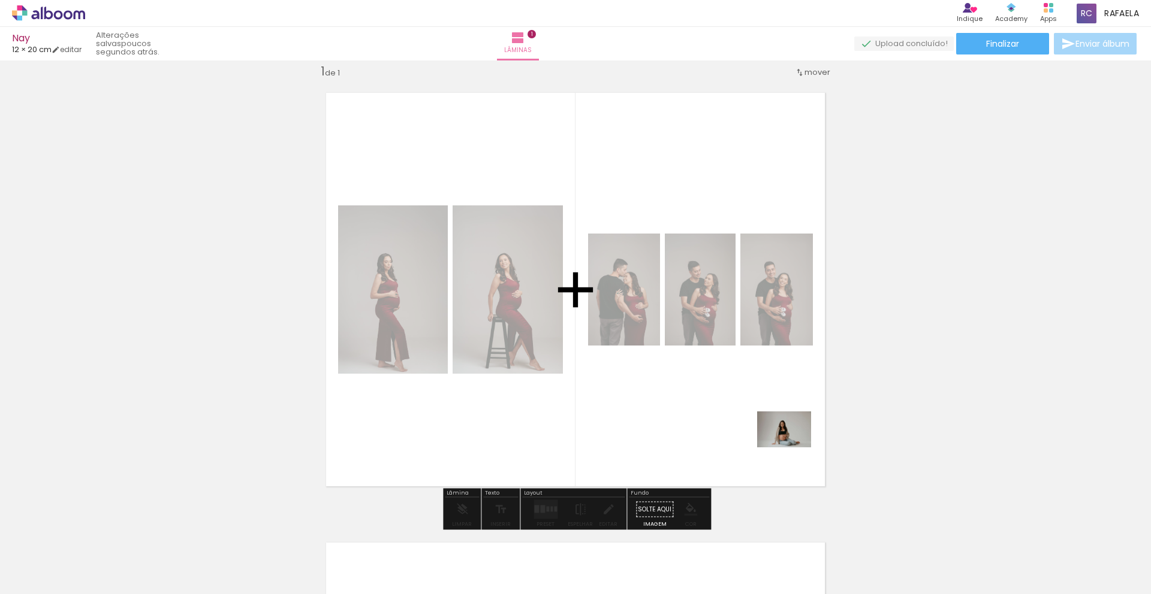
drag, startPoint x: 577, startPoint y: 563, endPoint x: 793, endPoint y: 448, distance: 244.5
click at [793, 448] on quentale-workspace at bounding box center [575, 297] width 1151 height 594
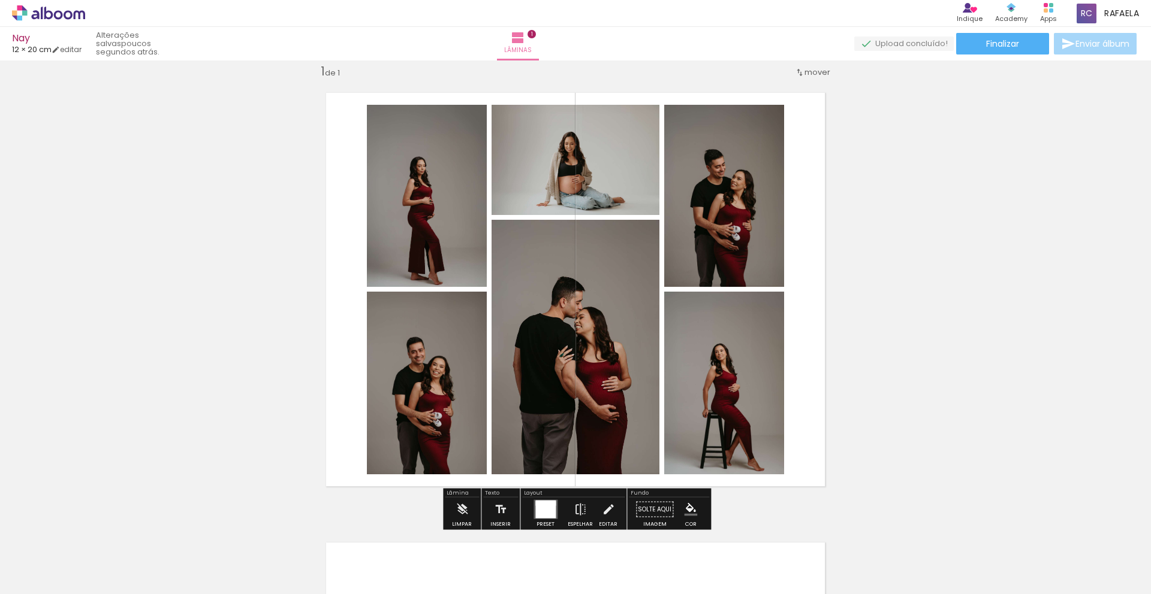
click at [588, 160] on quentale-photo at bounding box center [575, 160] width 168 height 110
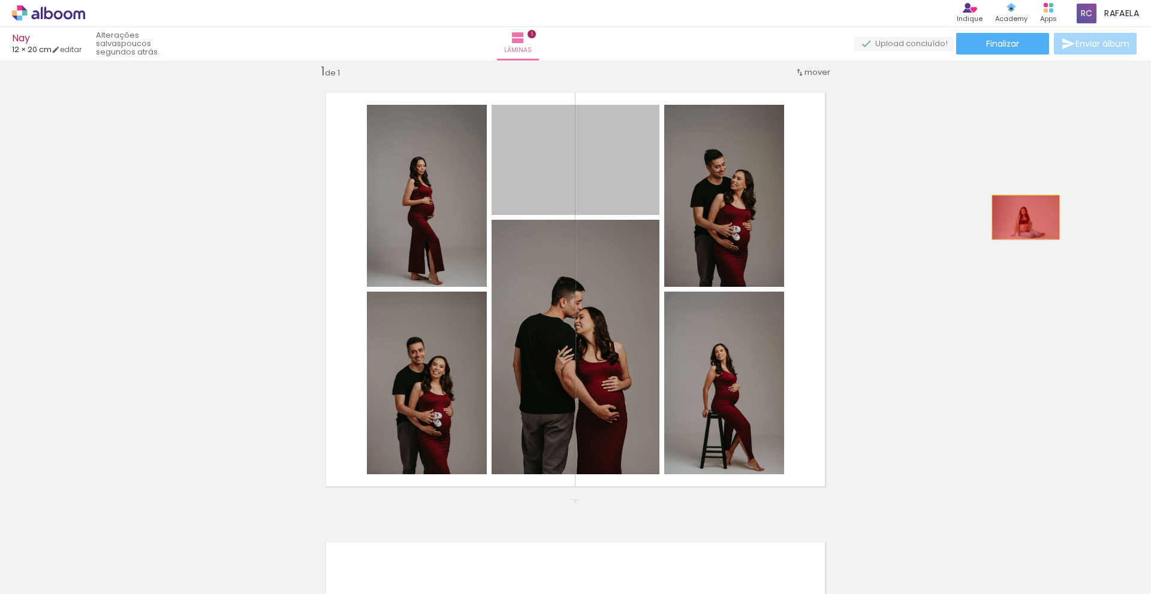
drag, startPoint x: 543, startPoint y: 164, endPoint x: 1025, endPoint y: 218, distance: 484.8
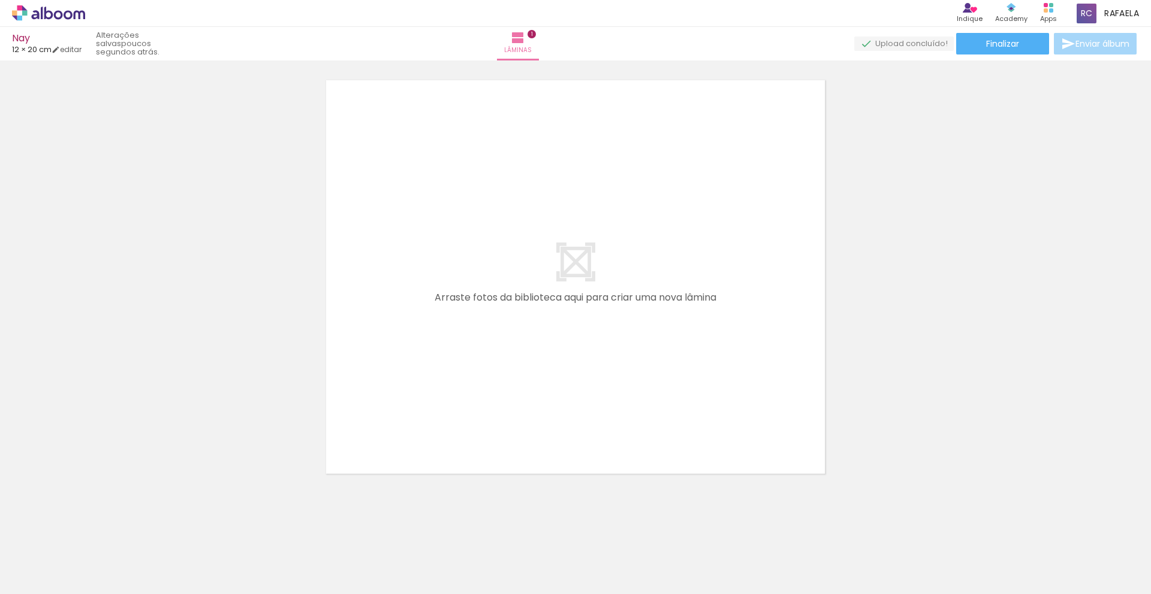
scroll to position [478, 0]
drag, startPoint x: 589, startPoint y: 559, endPoint x: 518, endPoint y: 350, distance: 220.8
click at [517, 348] on quentale-workspace at bounding box center [575, 297] width 1151 height 594
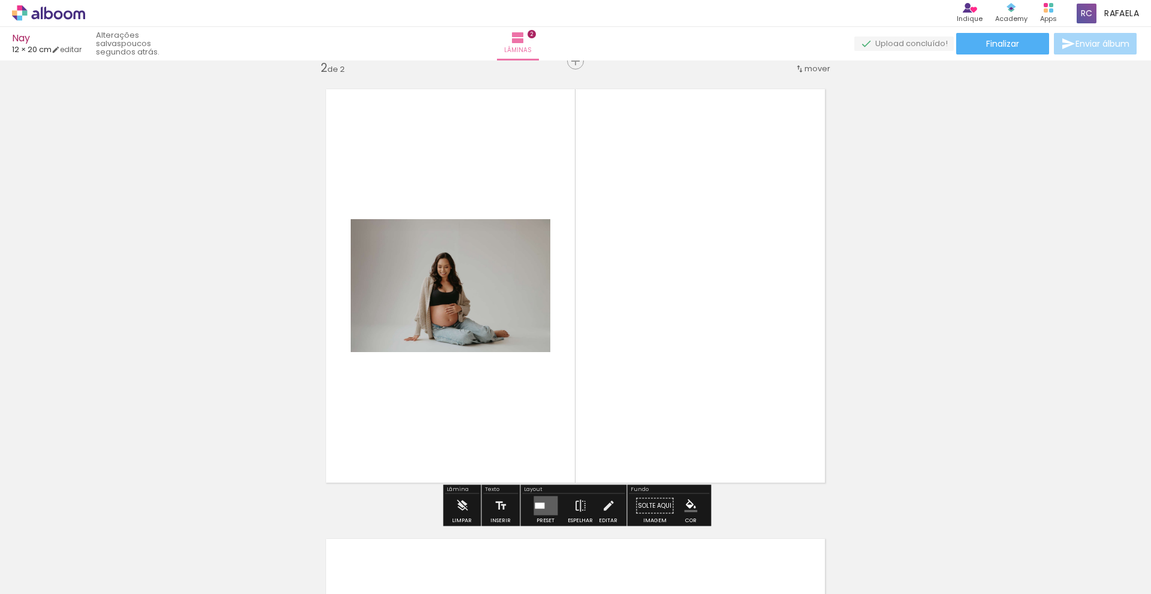
scroll to position [466, 0]
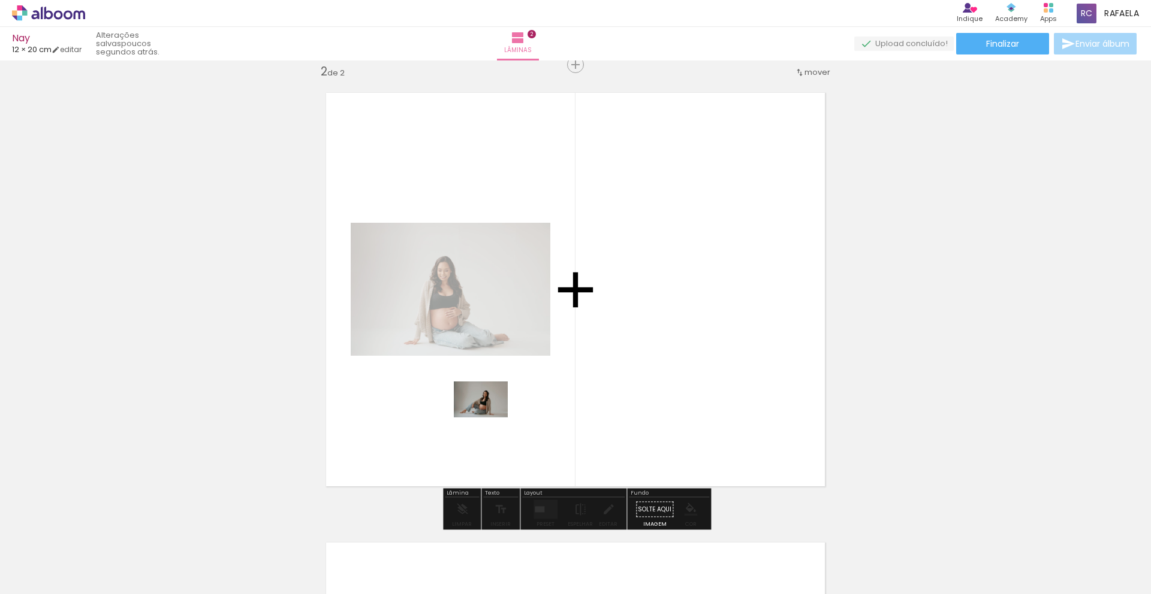
drag, startPoint x: 668, startPoint y: 563, endPoint x: 470, endPoint y: 410, distance: 250.3
click at [470, 410] on quentale-workspace at bounding box center [575, 297] width 1151 height 594
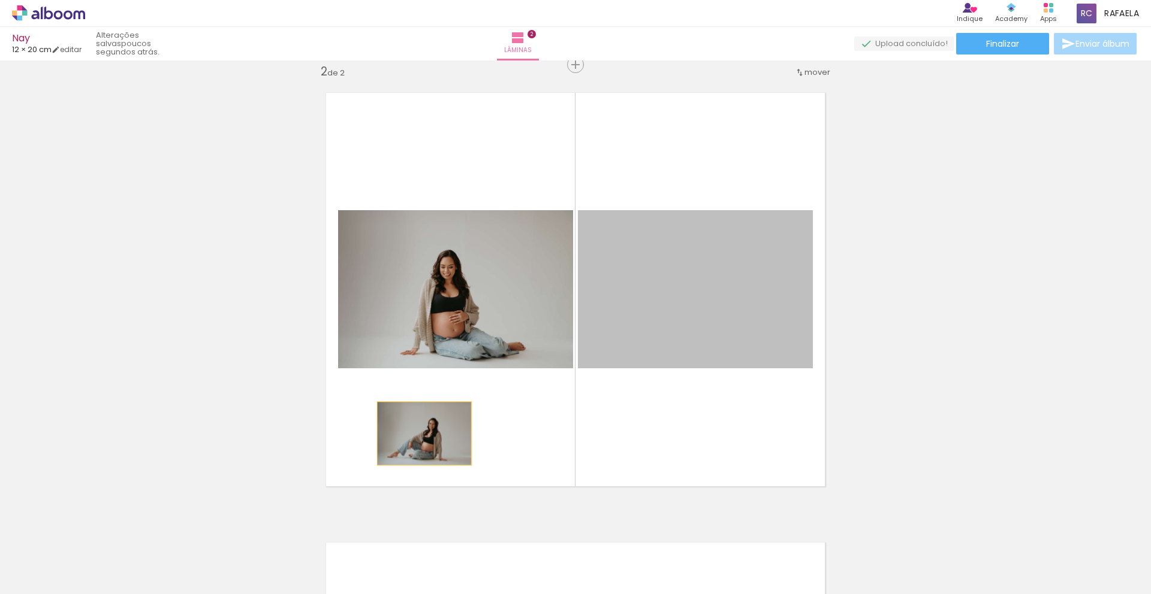
drag, startPoint x: 677, startPoint y: 316, endPoint x: 424, endPoint y: 434, distance: 278.8
click at [424, 434] on quentale-layouter at bounding box center [575, 290] width 525 height 420
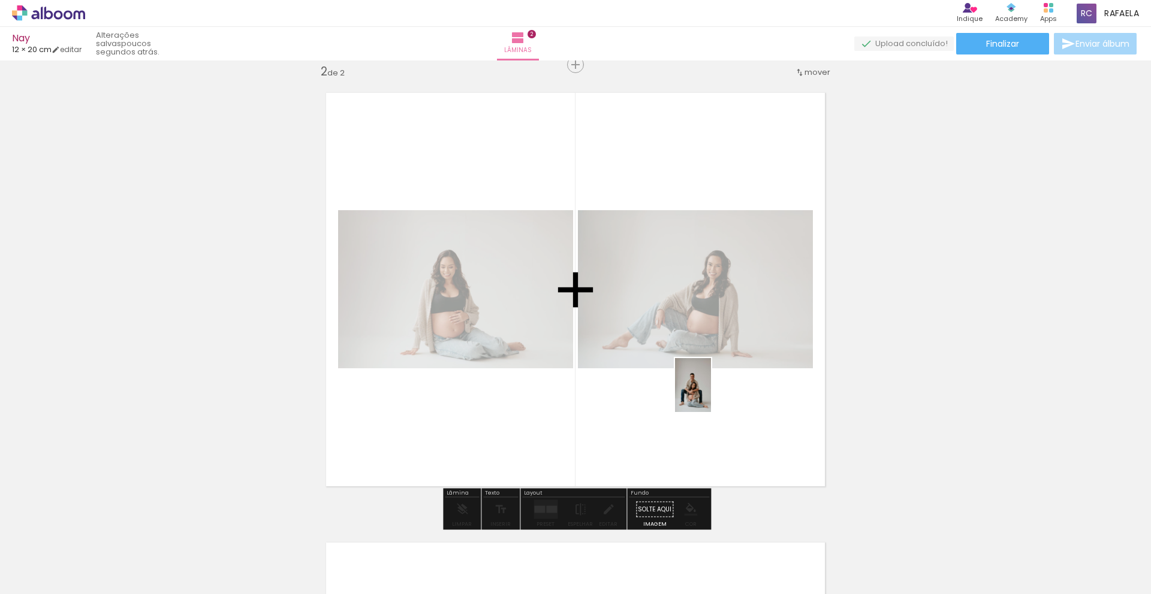
drag, startPoint x: 521, startPoint y: 573, endPoint x: 711, endPoint y: 394, distance: 260.7
click at [711, 394] on quentale-workspace at bounding box center [575, 297] width 1151 height 594
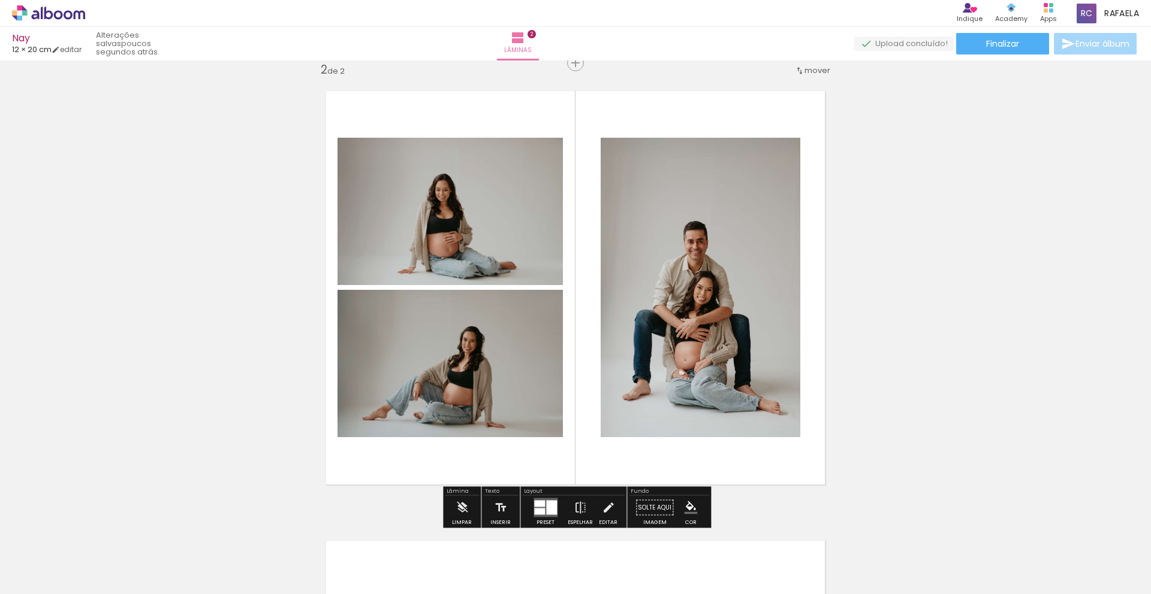
scroll to position [465, 0]
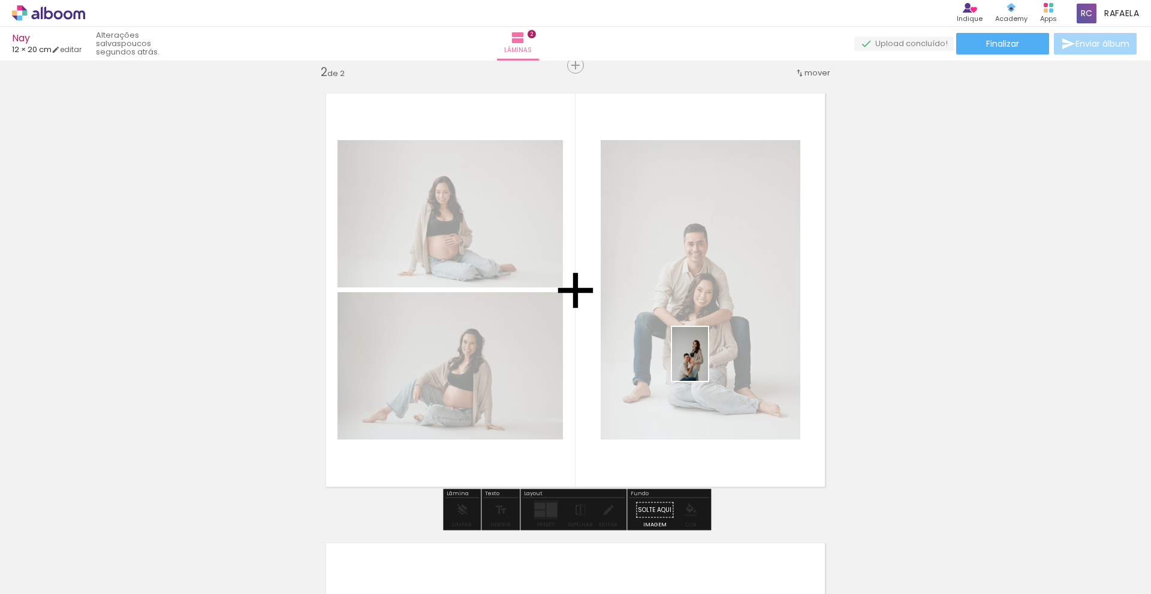
drag, startPoint x: 787, startPoint y: 566, endPoint x: 707, endPoint y: 363, distance: 217.9
click at [707, 363] on quentale-workspace at bounding box center [575, 297] width 1151 height 594
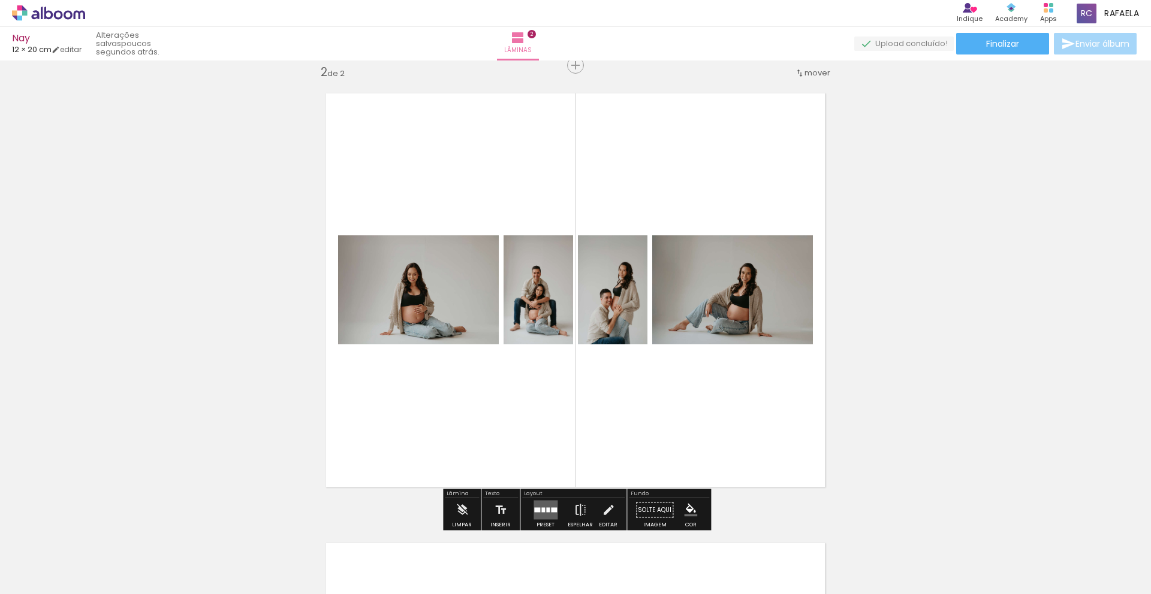
click at [541, 511] on div at bounding box center [543, 510] width 4 height 5
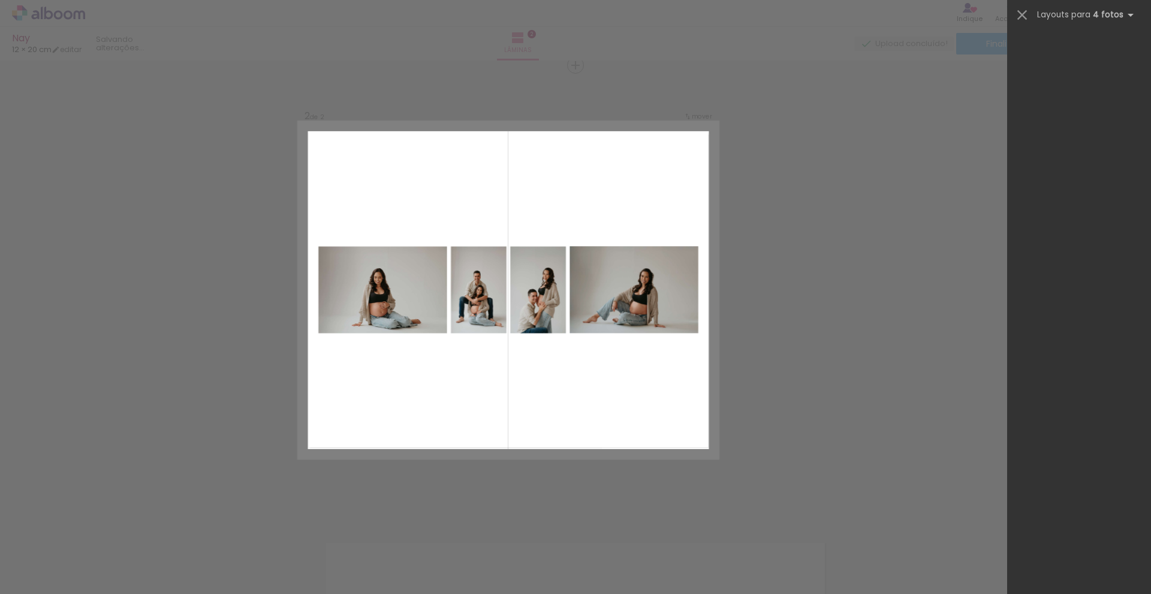
scroll to position [0, 0]
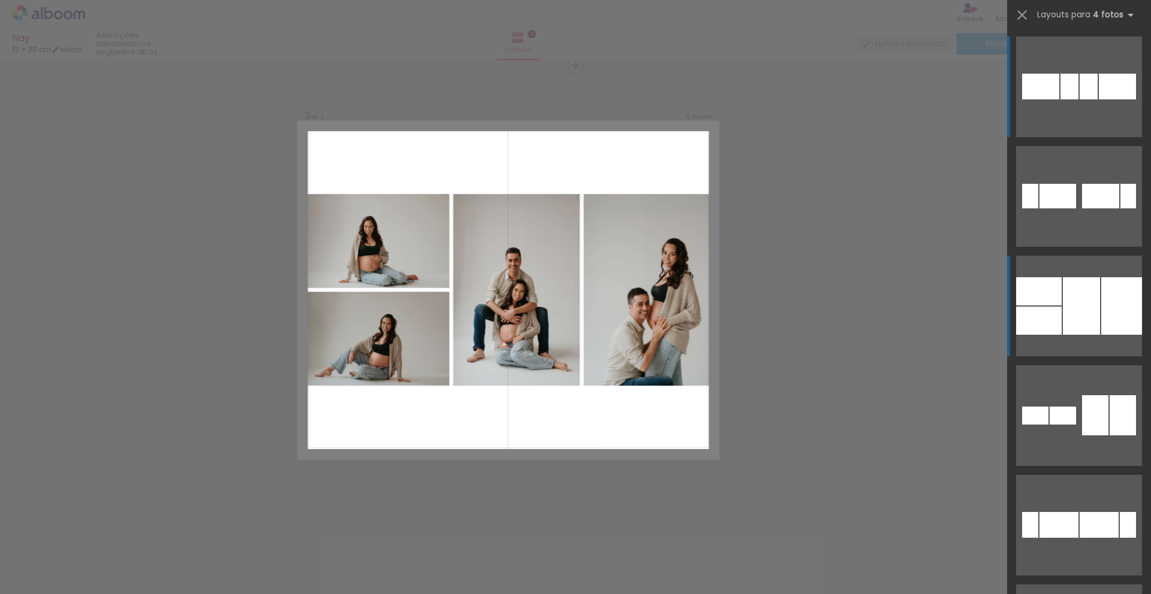
click at [1113, 305] on div at bounding box center [1121, 306] width 41 height 58
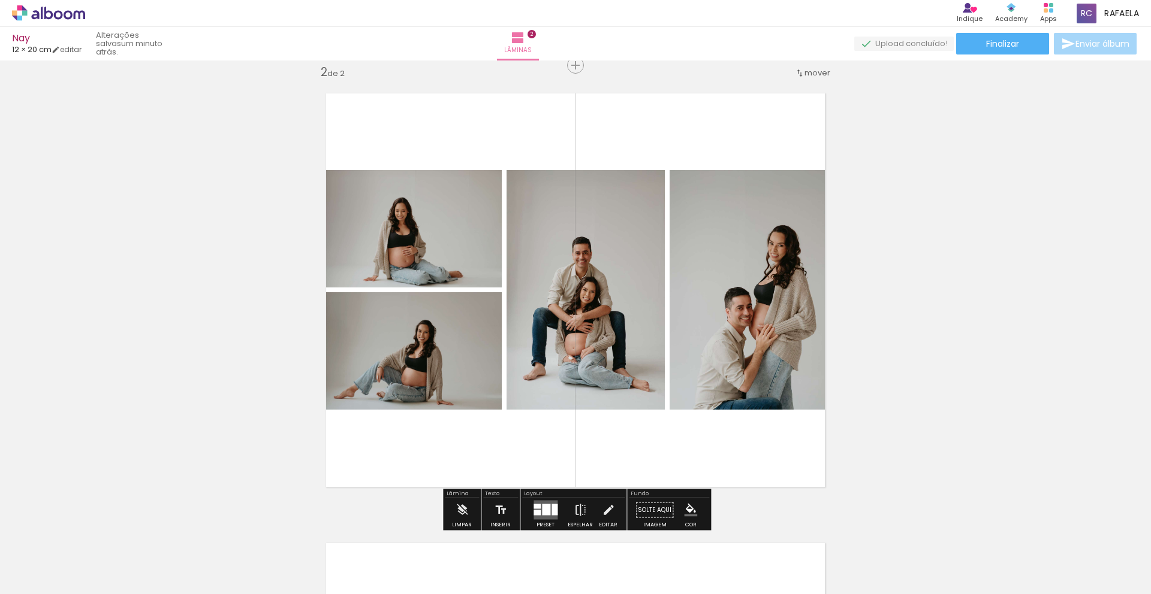
click at [403, 365] on quentale-photo at bounding box center [407, 350] width 189 height 117
click at [603, 511] on iron-icon at bounding box center [608, 511] width 13 height 24
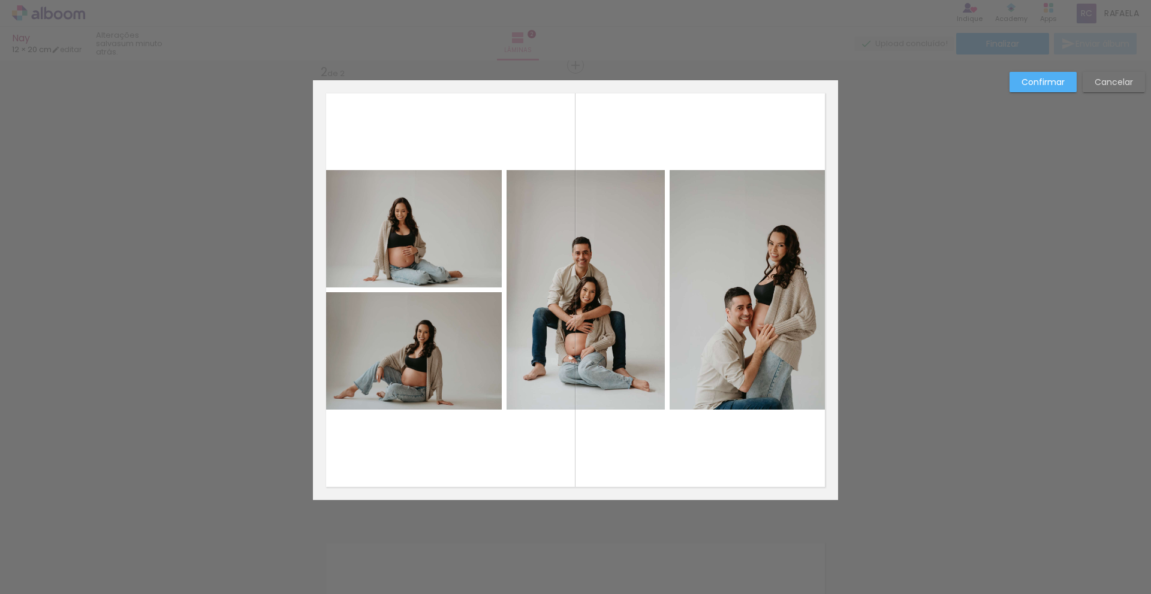
scroll to position [466, 0]
click at [428, 377] on quentale-photo at bounding box center [407, 350] width 189 height 117
click at [916, 421] on div "Confirmar Cancelar" at bounding box center [575, 284] width 1151 height 1379
click at [1102, 88] on paper-button "Cancelar" at bounding box center [1113, 82] width 62 height 20
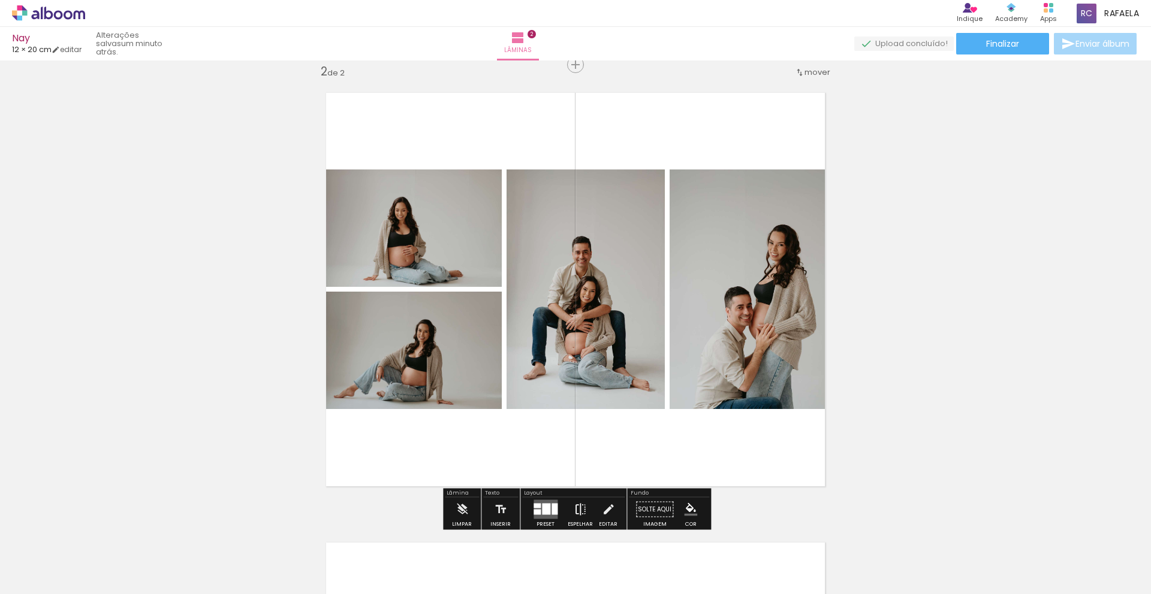
click at [577, 509] on iron-icon at bounding box center [579, 510] width 13 height 24
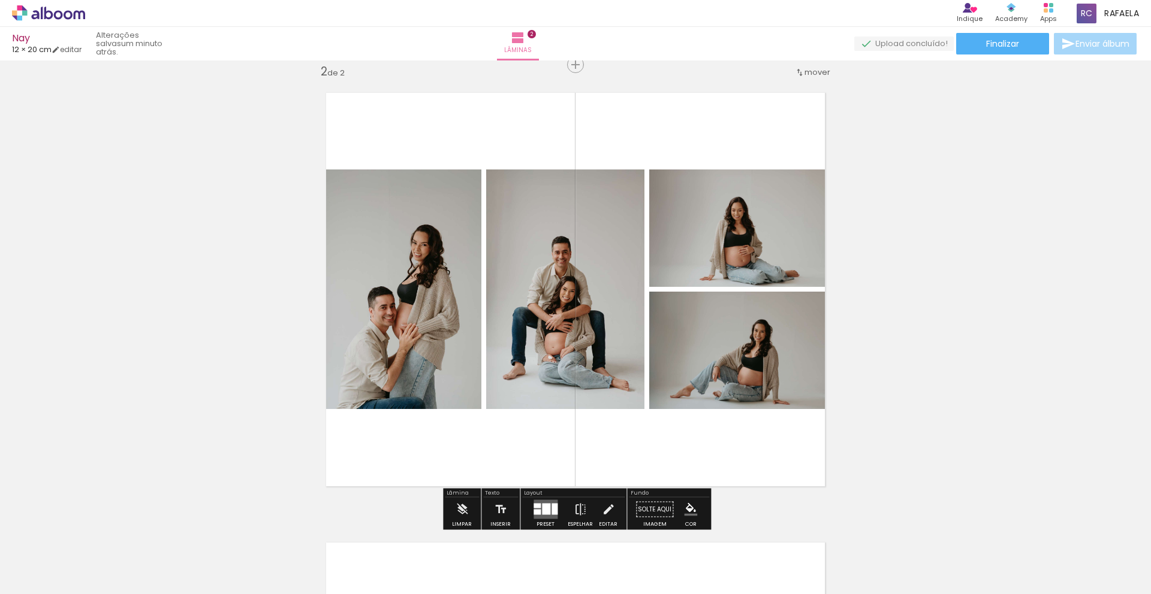
click at [778, 360] on quentale-photo at bounding box center [743, 350] width 189 height 117
click at [0, 0] on slot "P&B" at bounding box center [0, 0] width 0 height 0
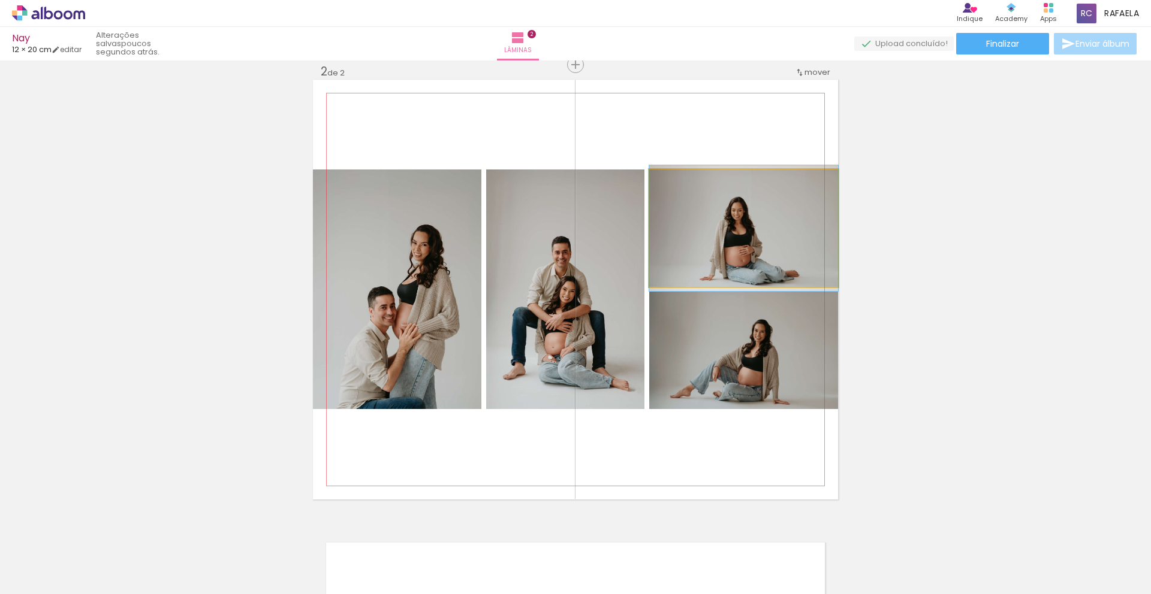
click at [665, 186] on iron-icon at bounding box center [662, 182] width 12 height 12
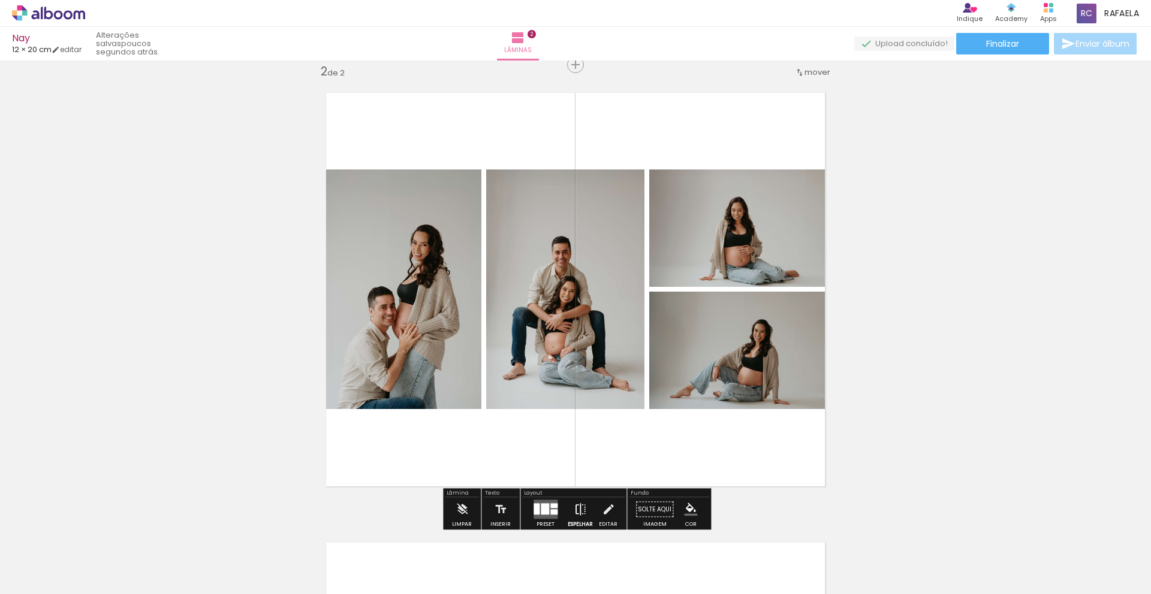
click at [575, 509] on iron-icon at bounding box center [579, 510] width 13 height 24
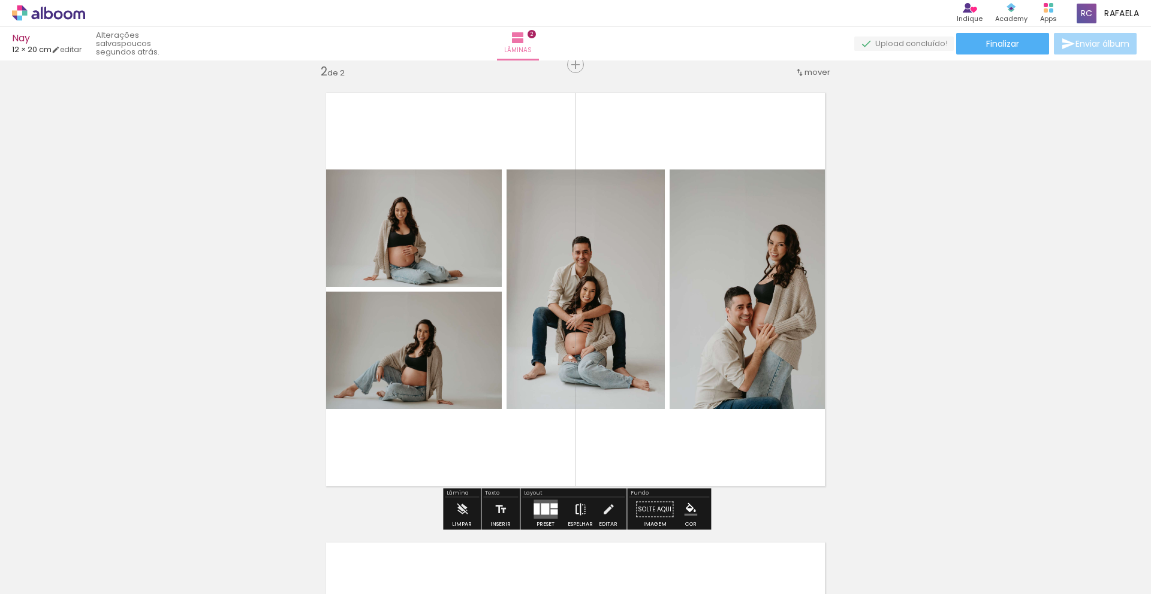
click at [574, 509] on iron-icon at bounding box center [579, 510] width 13 height 24
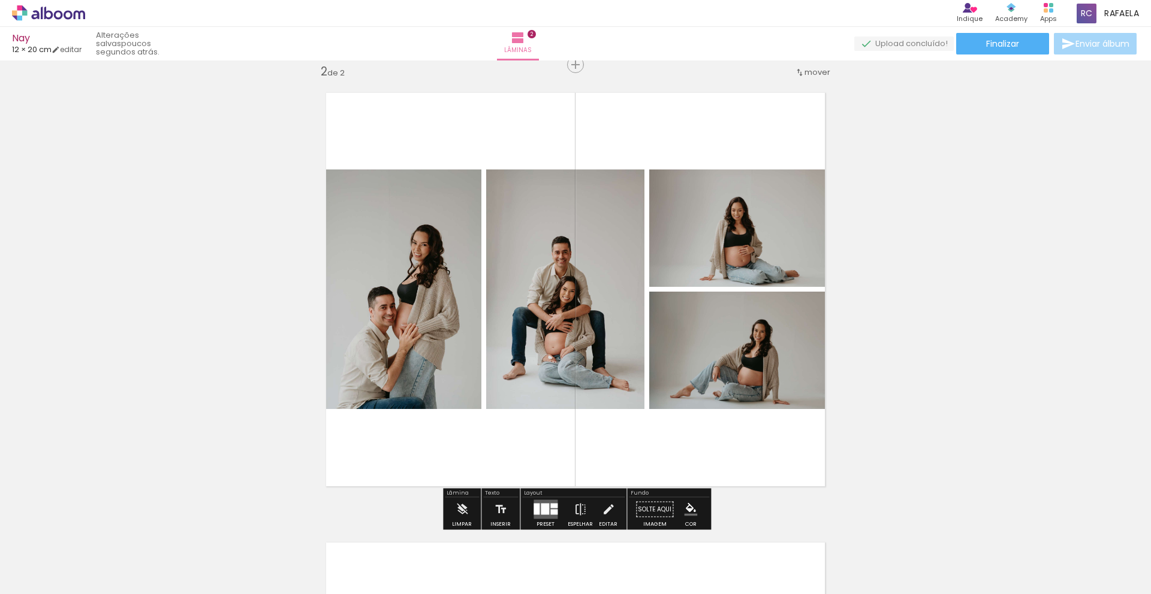
click at [1022, 429] on div "Inserir lâmina 1 de 2 Inserir lâmina 2 de 2" at bounding box center [575, 274] width 1151 height 1351
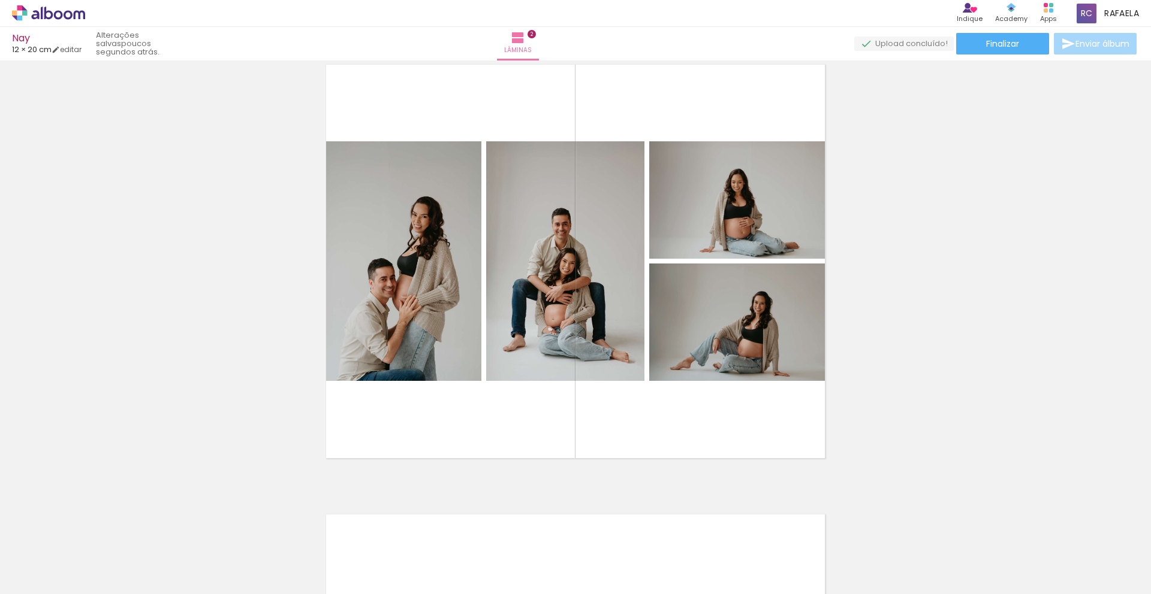
scroll to position [491, 0]
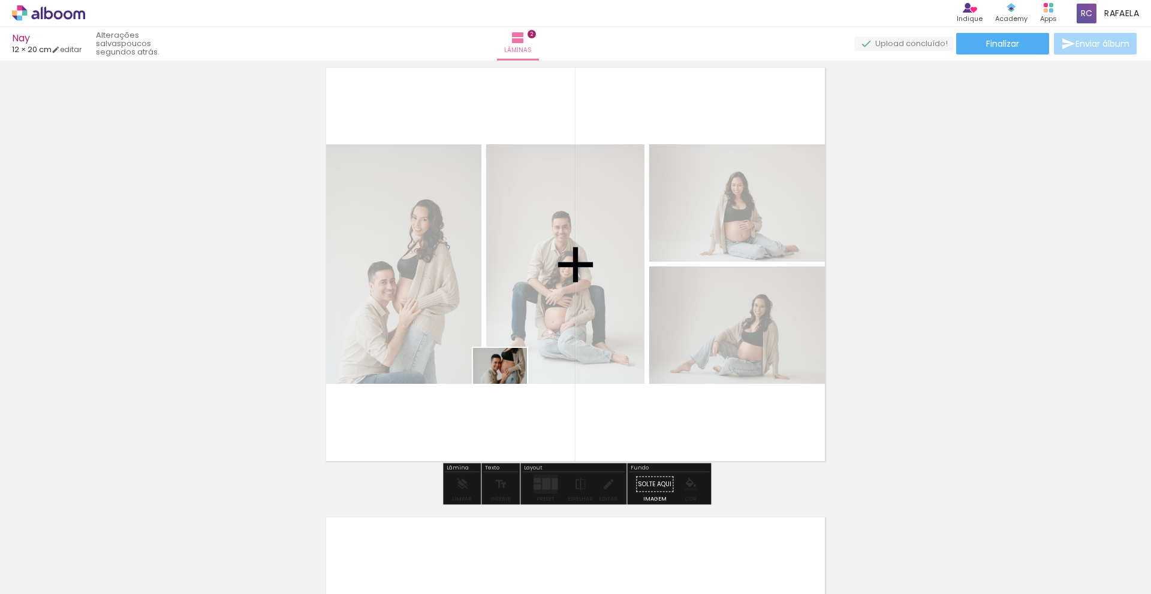
drag, startPoint x: 730, startPoint y: 565, endPoint x: 509, endPoint y: 384, distance: 285.7
click at [509, 384] on quentale-workspace at bounding box center [575, 297] width 1151 height 594
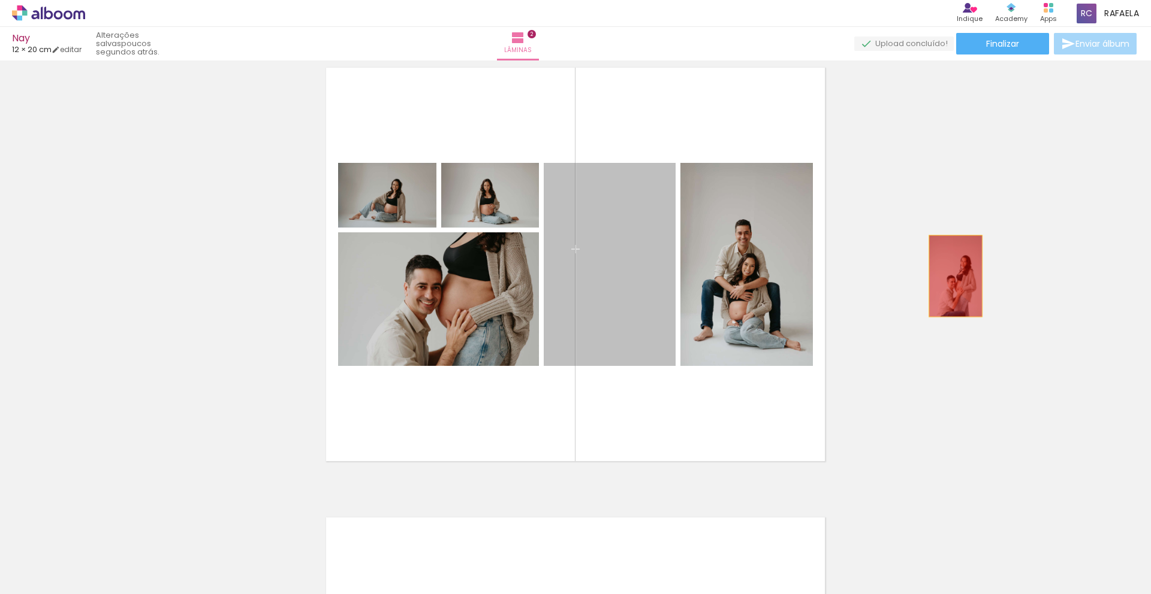
drag, startPoint x: 575, startPoint y: 265, endPoint x: 956, endPoint y: 276, distance: 380.7
click at [955, 276] on div "Inserir lâmina 1 de 2 Inserir lâmina 2 de 2" at bounding box center [575, 249] width 1151 height 1351
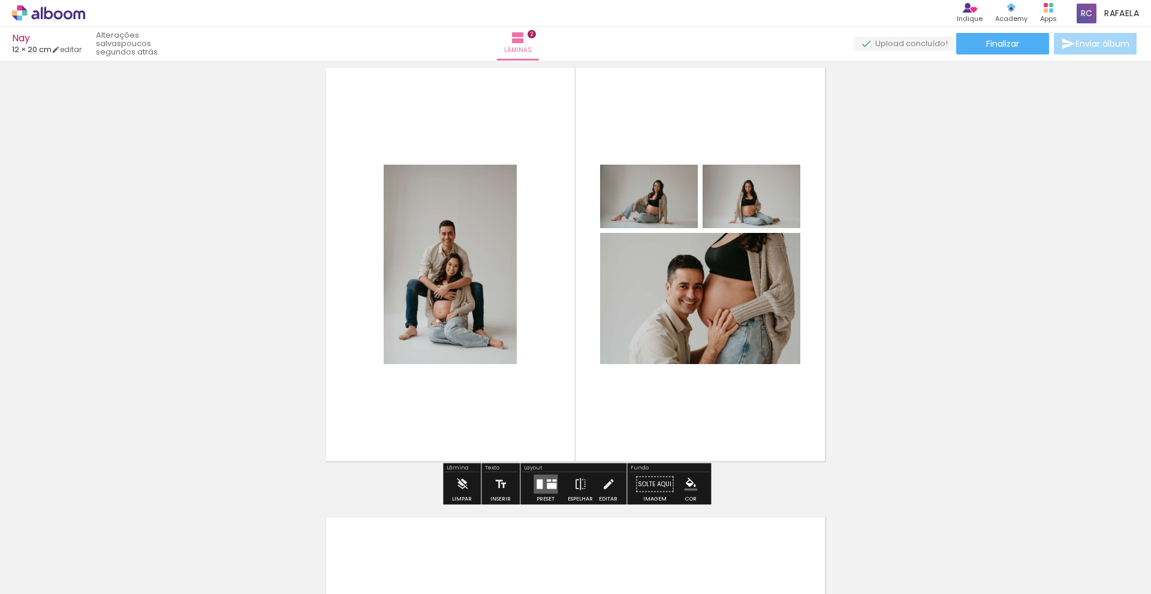
click at [475, 278] on quentale-photo at bounding box center [450, 265] width 133 height 200
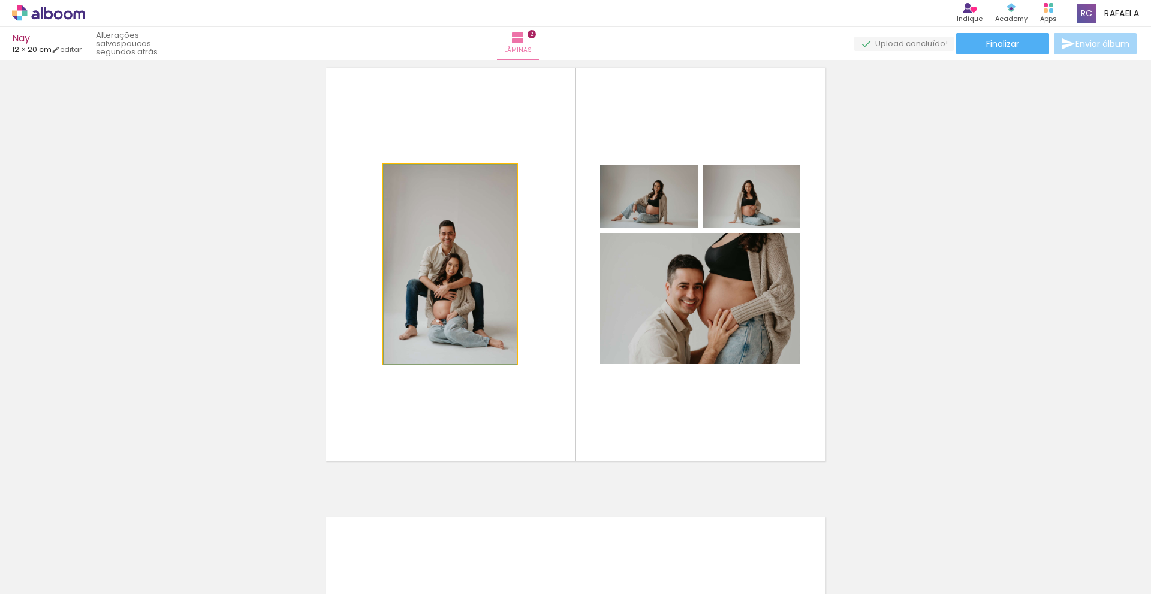
click at [398, 179] on iron-icon at bounding box center [396, 177] width 12 height 12
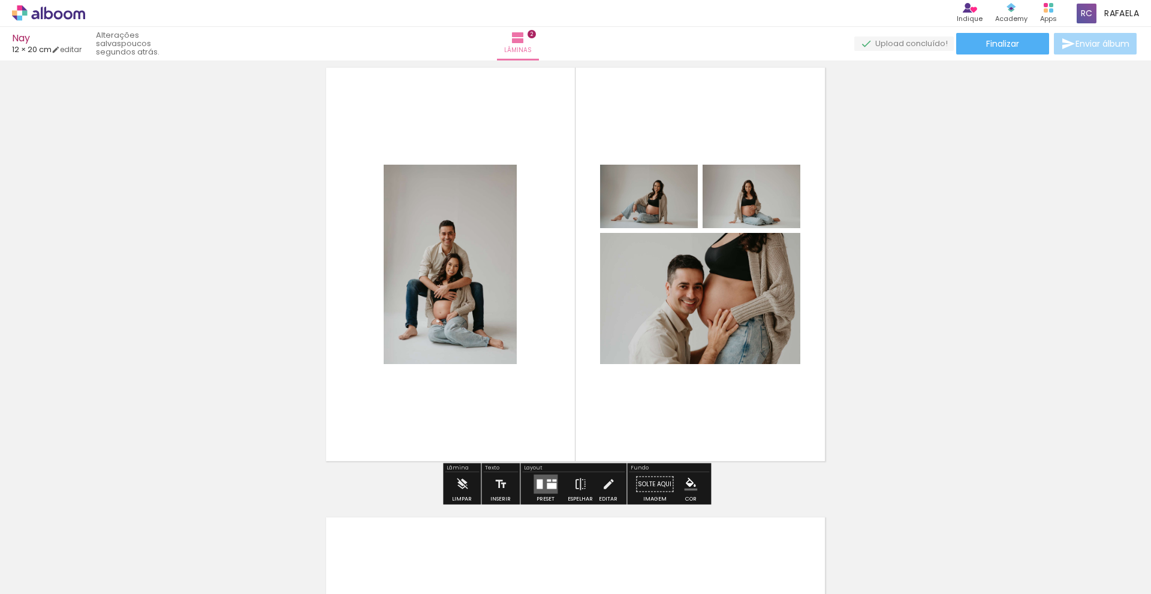
click at [394, 179] on iron-icon at bounding box center [396, 177] width 12 height 12
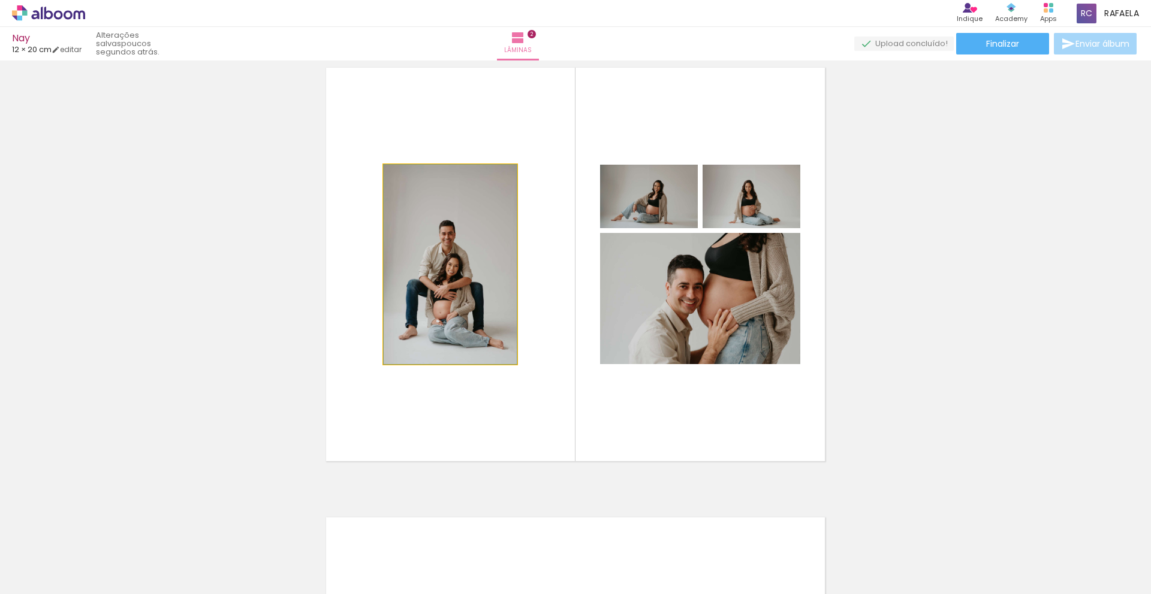
click at [395, 176] on iron-icon at bounding box center [396, 177] width 12 height 12
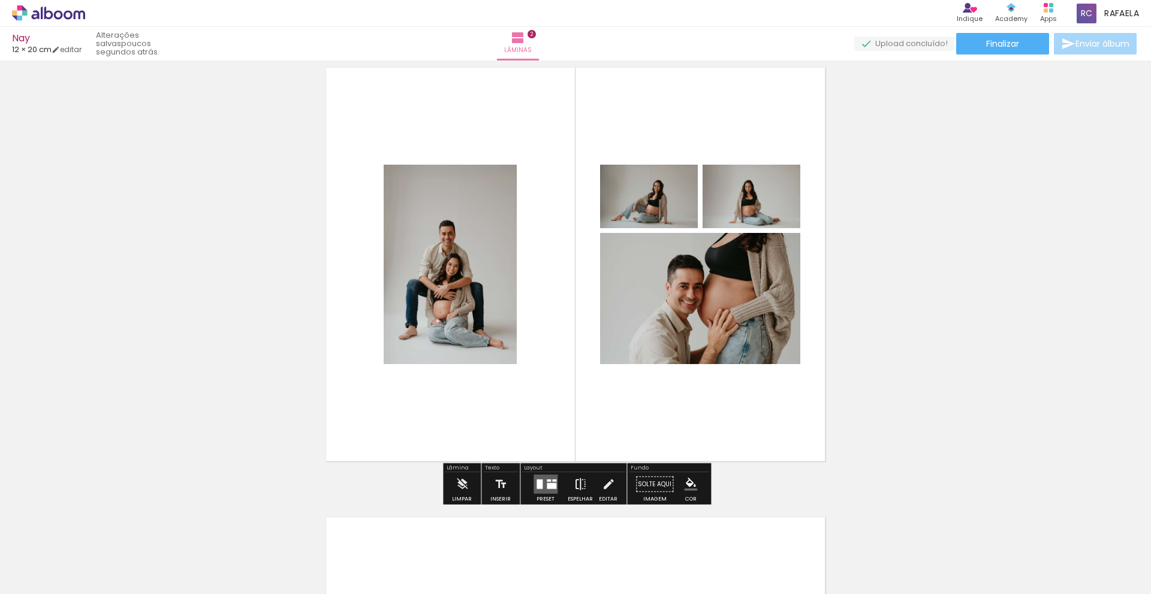
click at [584, 486] on paper-button "Espelhar" at bounding box center [579, 488] width 31 height 31
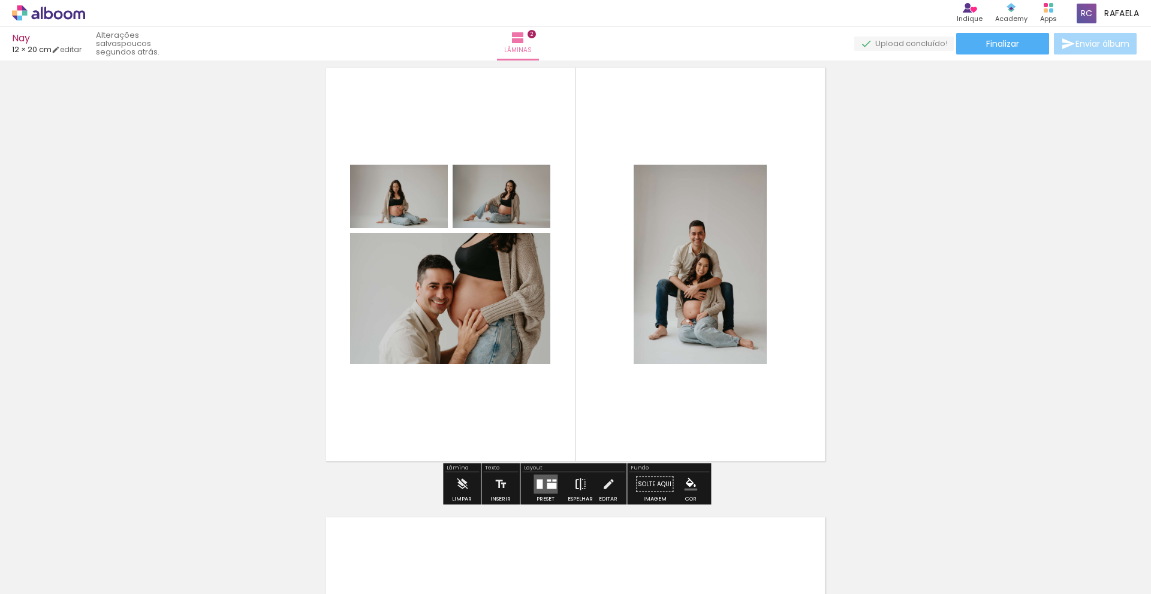
click at [579, 484] on iron-icon at bounding box center [579, 485] width 13 height 24
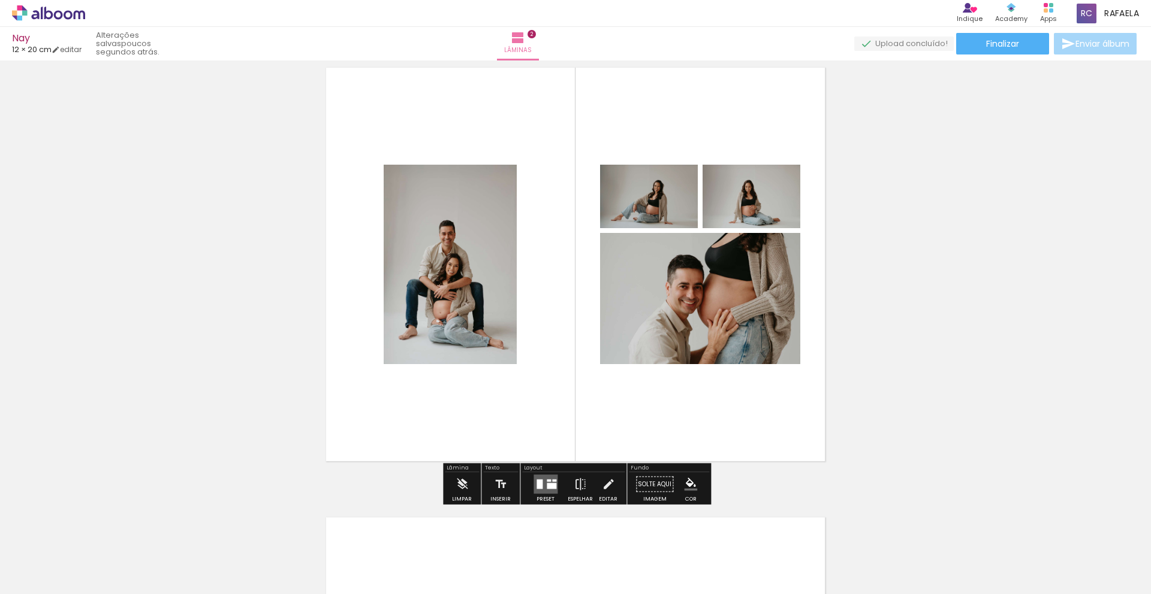
click at [447, 291] on quentale-photo at bounding box center [450, 265] width 133 height 200
click at [602, 491] on iron-icon at bounding box center [608, 485] width 13 height 24
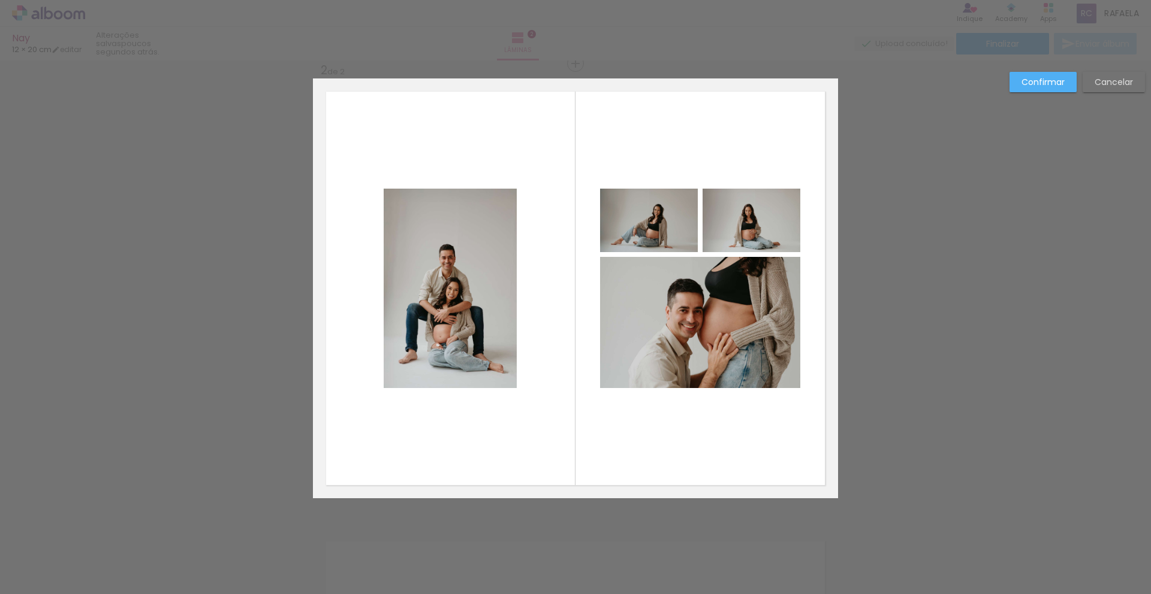
scroll to position [466, 0]
drag, startPoint x: 458, startPoint y: 210, endPoint x: 466, endPoint y: 201, distance: 11.5
click at [458, 210] on quentale-photo at bounding box center [450, 290] width 133 height 200
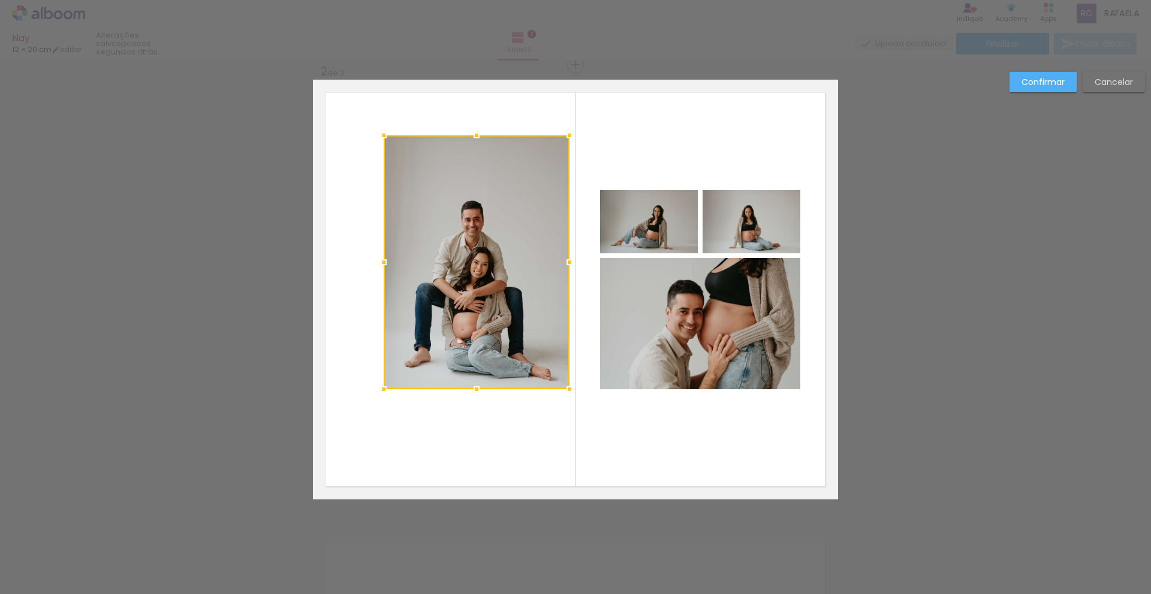
drag, startPoint x: 516, startPoint y: 189, endPoint x: 561, endPoint y: 135, distance: 70.1
click at [566, 135] on div at bounding box center [569, 135] width 24 height 24
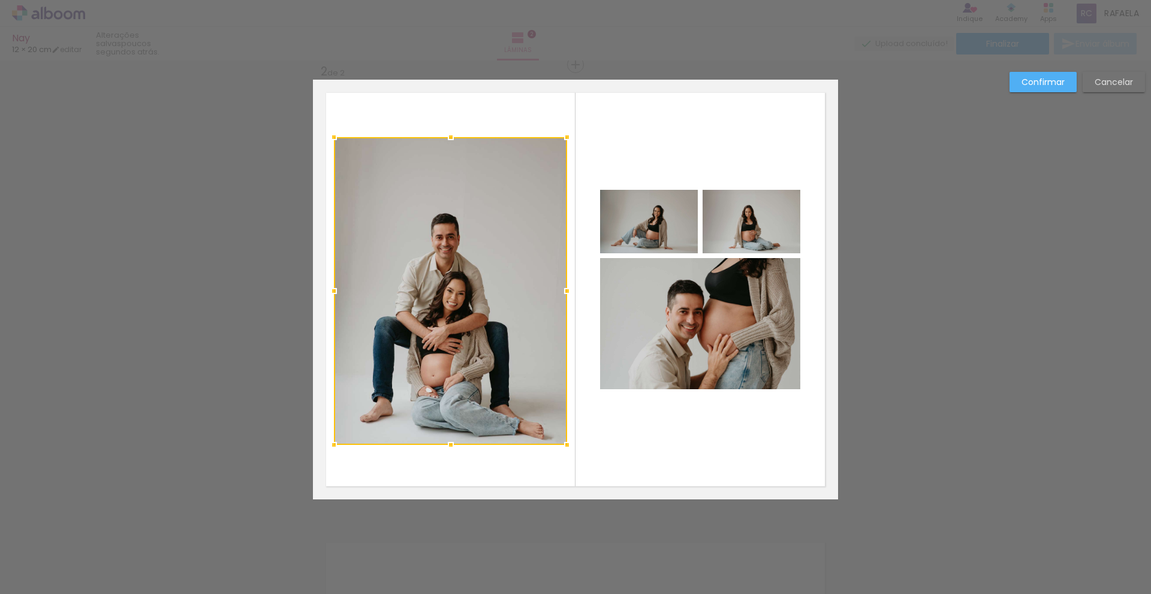
drag, startPoint x: 384, startPoint y: 390, endPoint x: 346, endPoint y: 446, distance: 67.5
click at [334, 446] on div at bounding box center [334, 445] width 24 height 24
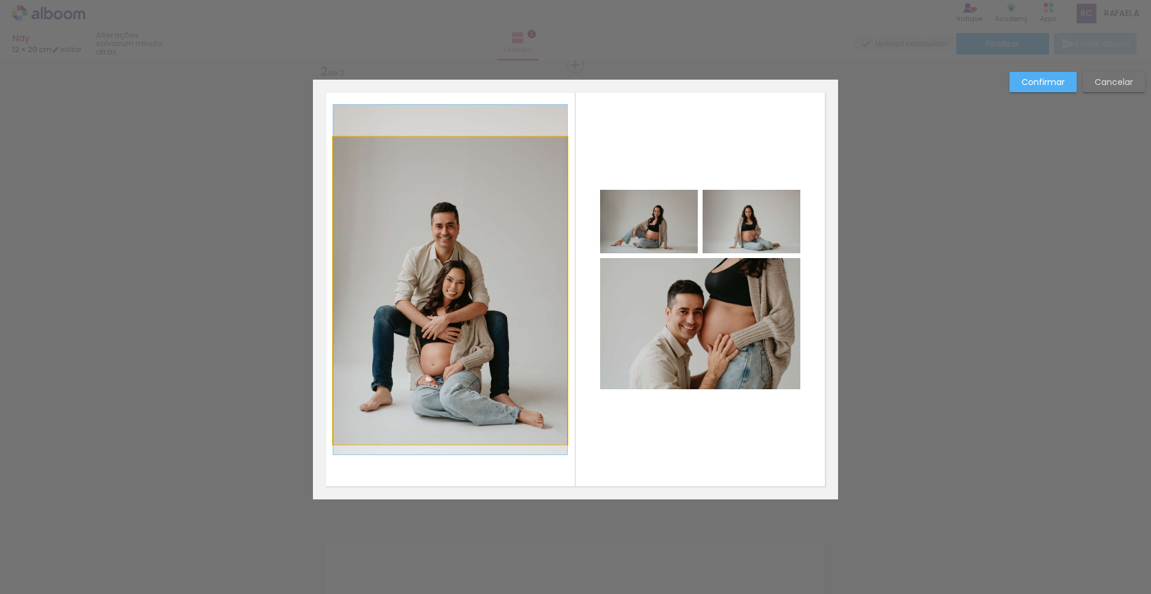
drag, startPoint x: 446, startPoint y: 373, endPoint x: 449, endPoint y: 361, distance: 12.4
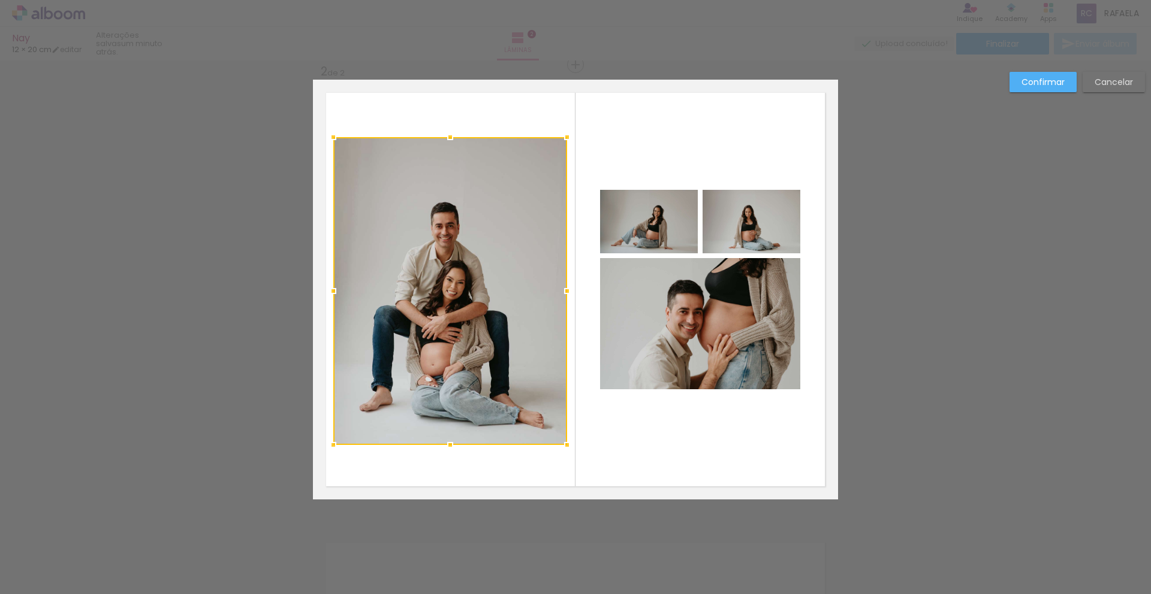
click at [1004, 332] on div "Confirmar Cancelar" at bounding box center [575, 284] width 1151 height 1379
drag, startPoint x: 941, startPoint y: 350, endPoint x: 1003, endPoint y: 191, distance: 170.4
click at [941, 350] on div "Confirmar Cancelar" at bounding box center [575, 284] width 1151 height 1379
click at [0, 0] on slot "Confirmar" at bounding box center [0, 0] width 0 height 0
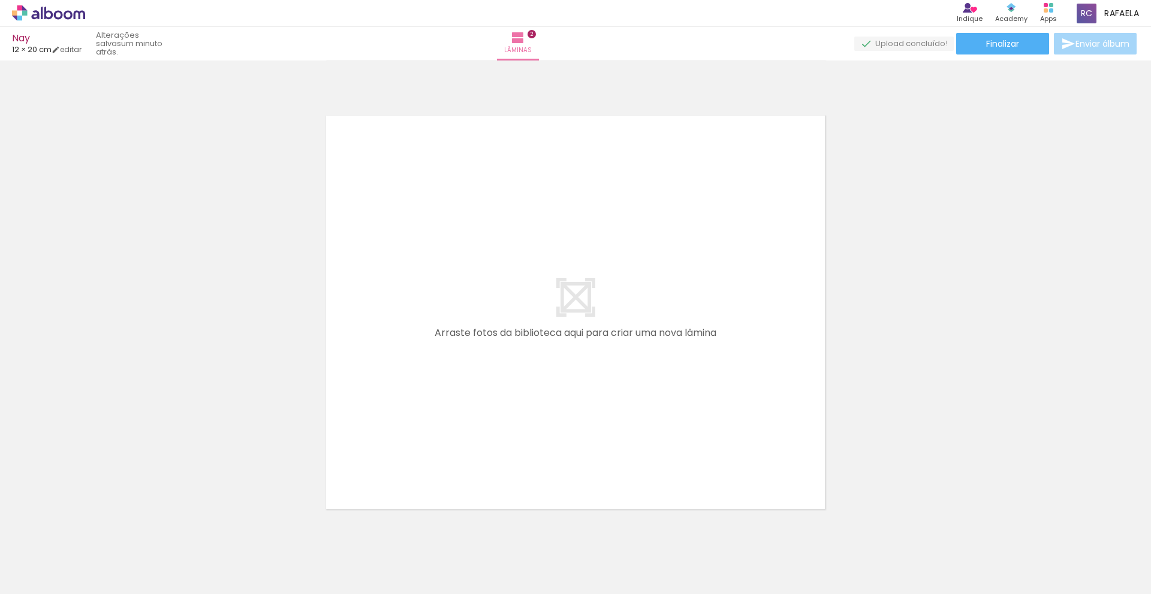
scroll to position [916, 0]
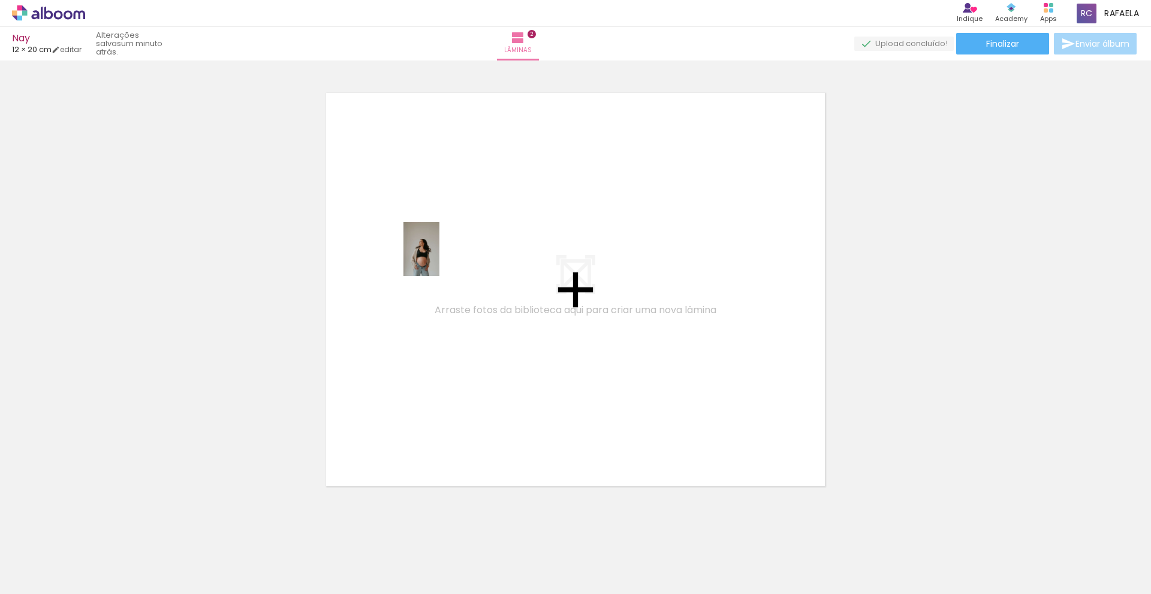
drag, startPoint x: 654, startPoint y: 542, endPoint x: 572, endPoint y: 416, distance: 150.6
click at [439, 258] on quentale-workspace at bounding box center [575, 297] width 1151 height 594
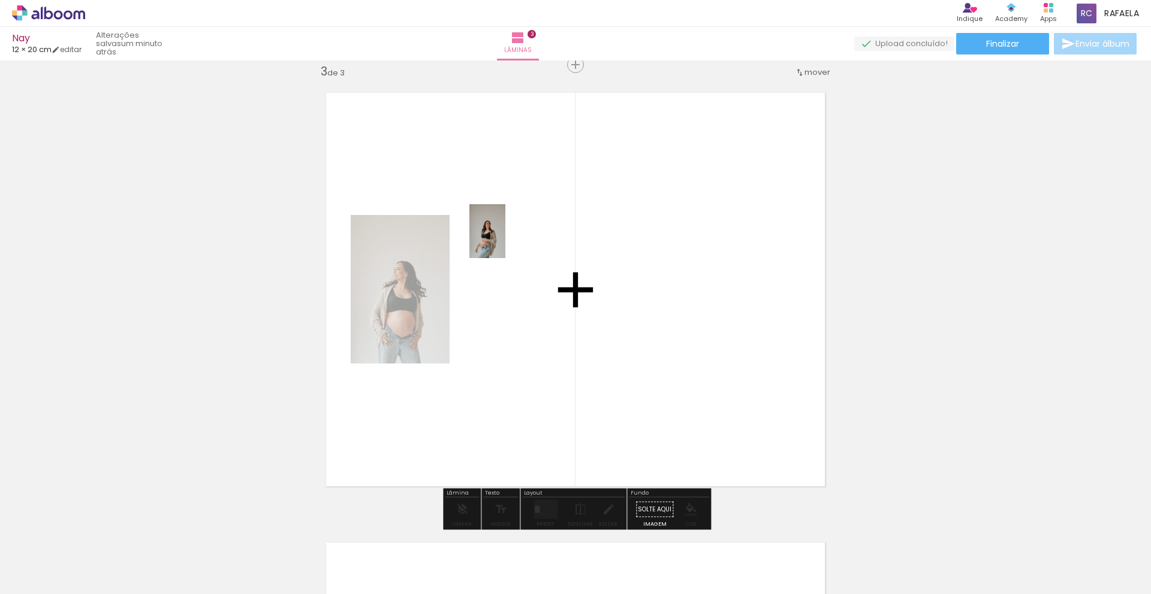
drag, startPoint x: 701, startPoint y: 533, endPoint x: 506, endPoint y: 240, distance: 352.2
click at [506, 240] on quentale-workspace at bounding box center [575, 297] width 1151 height 594
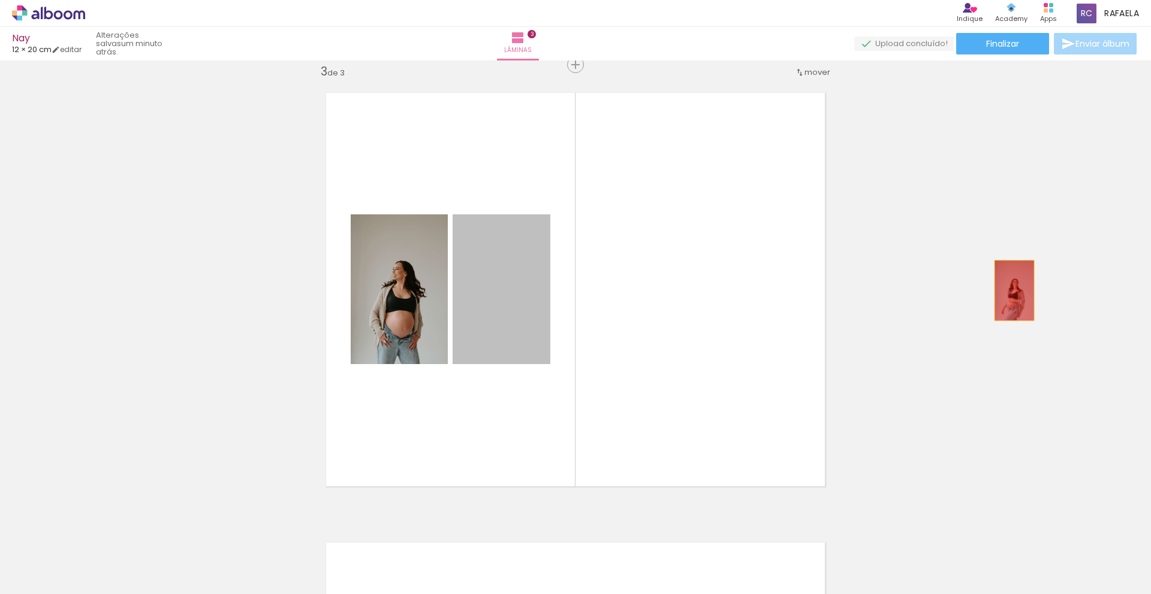
drag, startPoint x: 504, startPoint y: 286, endPoint x: 1006, endPoint y: 367, distance: 508.7
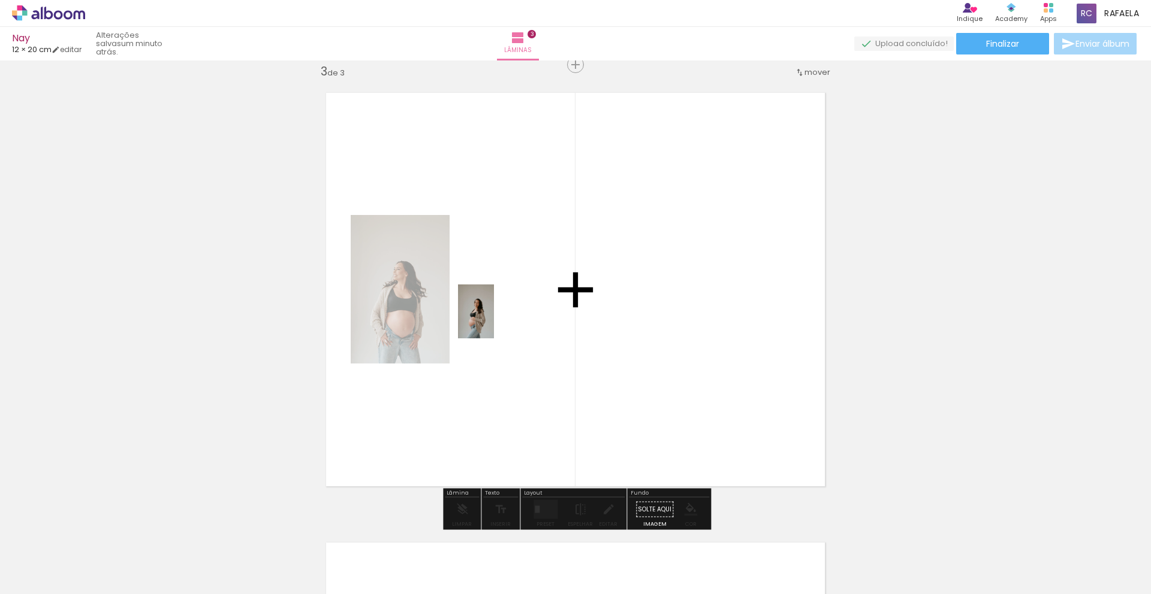
drag, startPoint x: 788, startPoint y: 563, endPoint x: 494, endPoint y: 321, distance: 381.4
click at [494, 321] on quentale-workspace at bounding box center [575, 297] width 1151 height 594
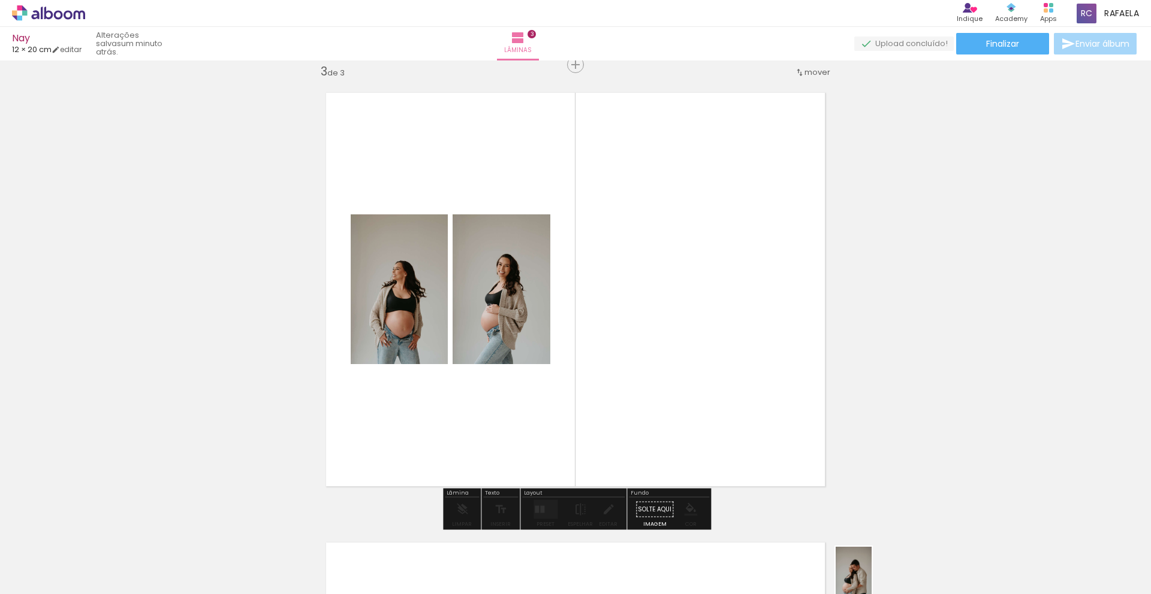
drag, startPoint x: 817, startPoint y: 553, endPoint x: 870, endPoint y: 579, distance: 59.0
click at [865, 581] on div at bounding box center [846, 553] width 40 height 59
click at [537, 513] on quentale-layouter at bounding box center [545, 509] width 24 height 19
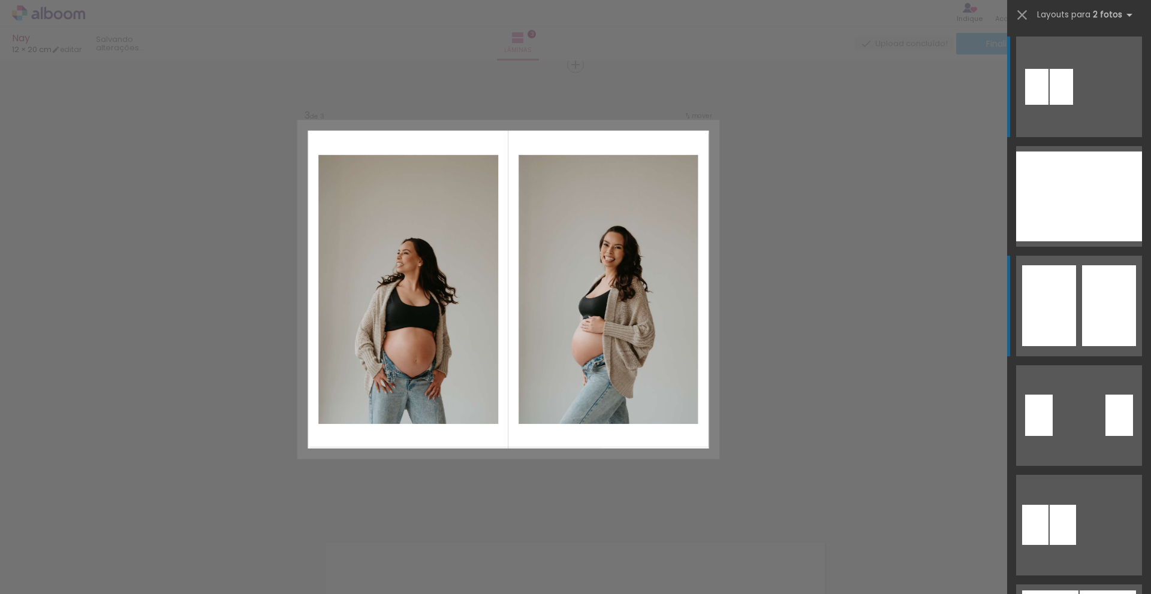
click at [1052, 313] on div at bounding box center [1049, 305] width 54 height 81
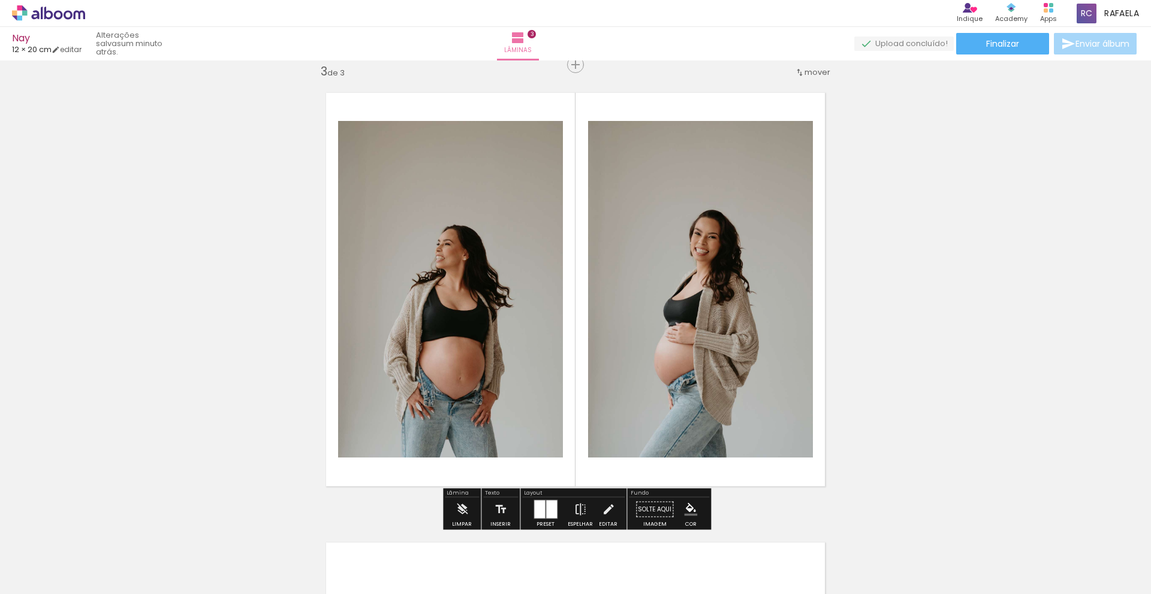
click at [546, 509] on div at bounding box center [551, 510] width 11 height 18
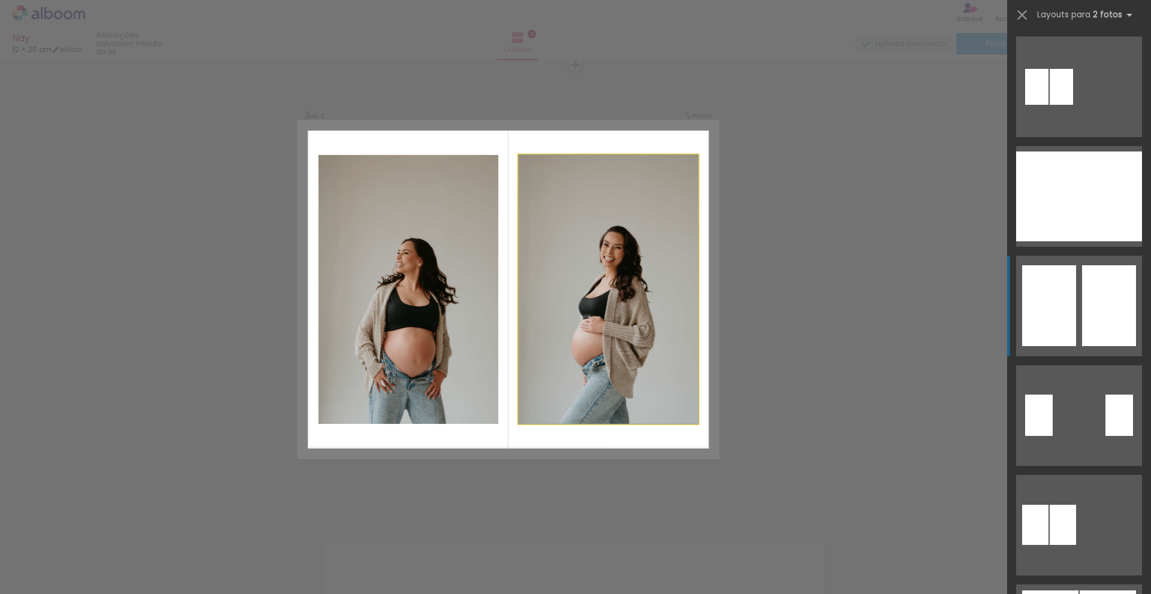
scroll to position [219, 0]
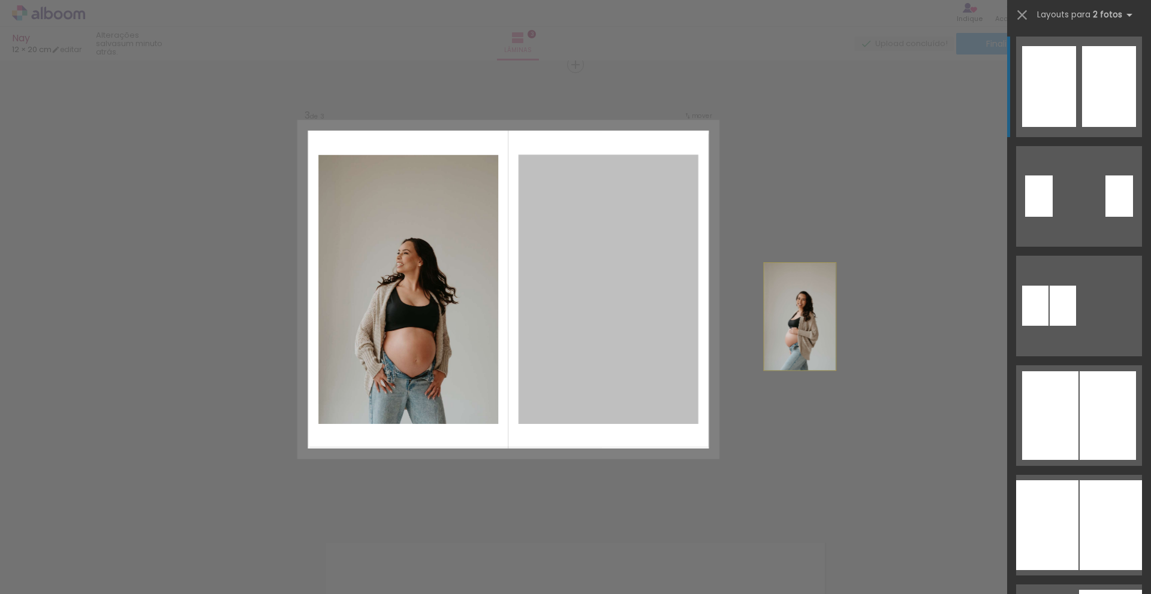
drag, startPoint x: 547, startPoint y: 324, endPoint x: 849, endPoint y: 323, distance: 302.0
click at [847, 324] on div "Inserir lâmina 1 de 3 Inserir lâmina 2 de 3 Inserir lâmina 3 de 3 Confirmar Can…" at bounding box center [575, 59] width 1151 height 1829
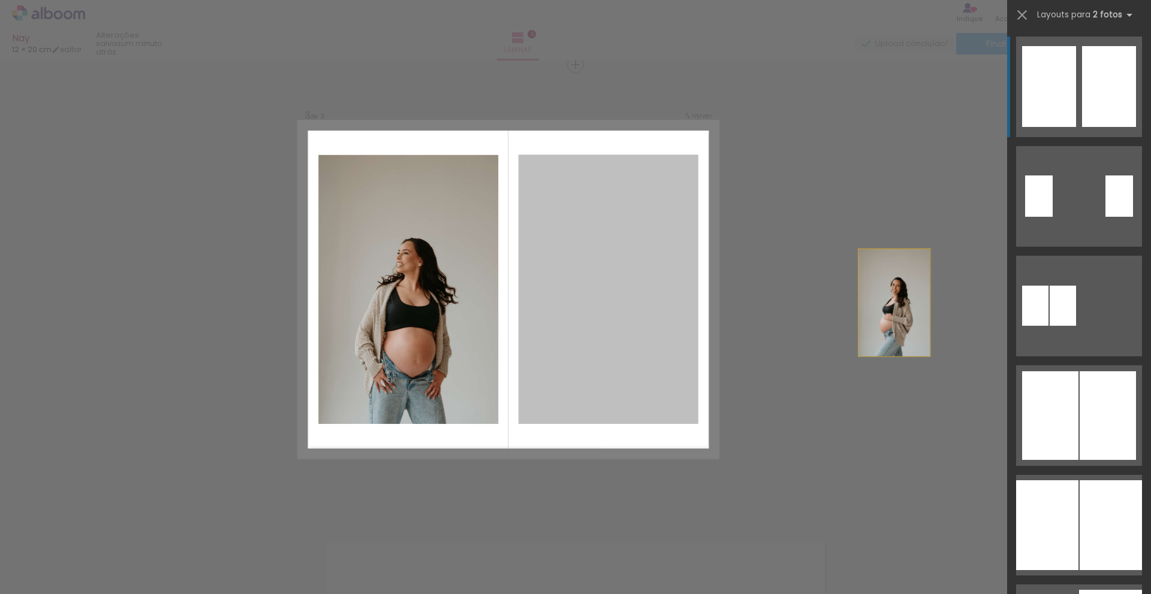
drag, startPoint x: 569, startPoint y: 312, endPoint x: 956, endPoint y: 300, distance: 386.7
click at [965, 306] on div "Inserir lâmina 1 de 3 Inserir lâmina 2 de 3 Inserir lâmina 3 de 3 Confirmar Can…" at bounding box center [575, 59] width 1151 height 1829
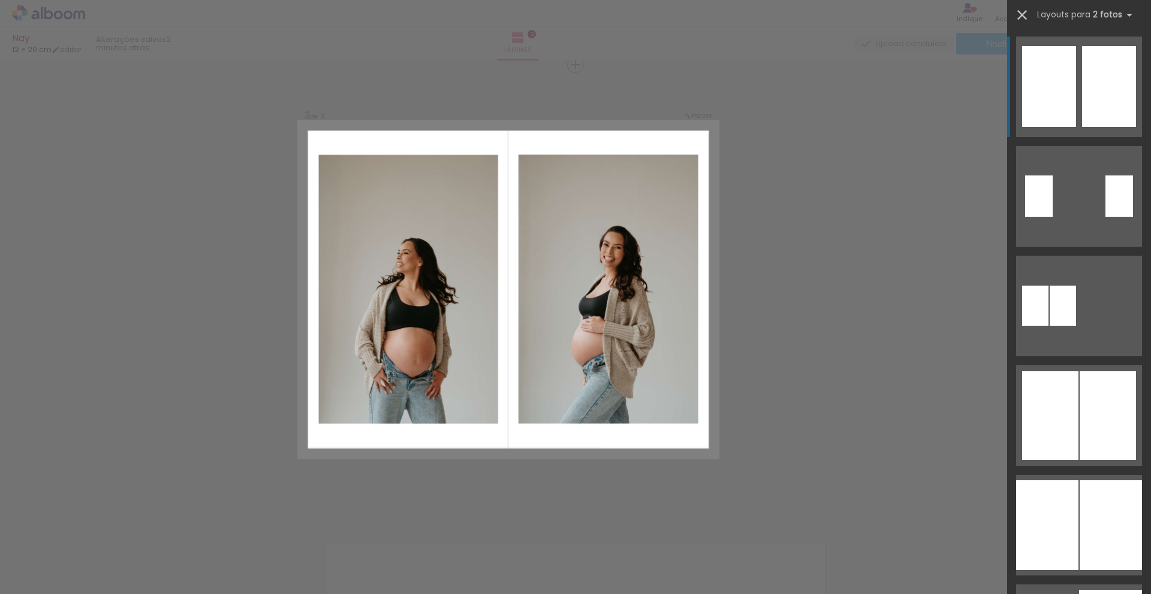
drag, startPoint x: 1023, startPoint y: 16, endPoint x: 1019, endPoint y: 20, distance: 6.8
click at [1023, 16] on iron-icon at bounding box center [1021, 15] width 17 height 17
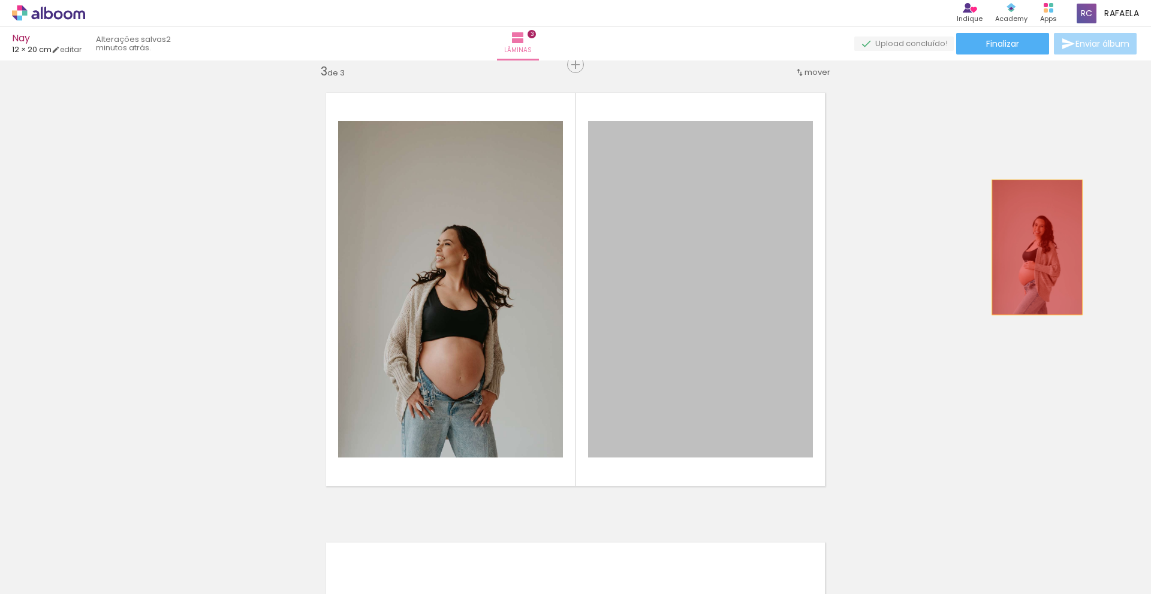
drag, startPoint x: 672, startPoint y: 255, endPoint x: 1074, endPoint y: 249, distance: 402.1
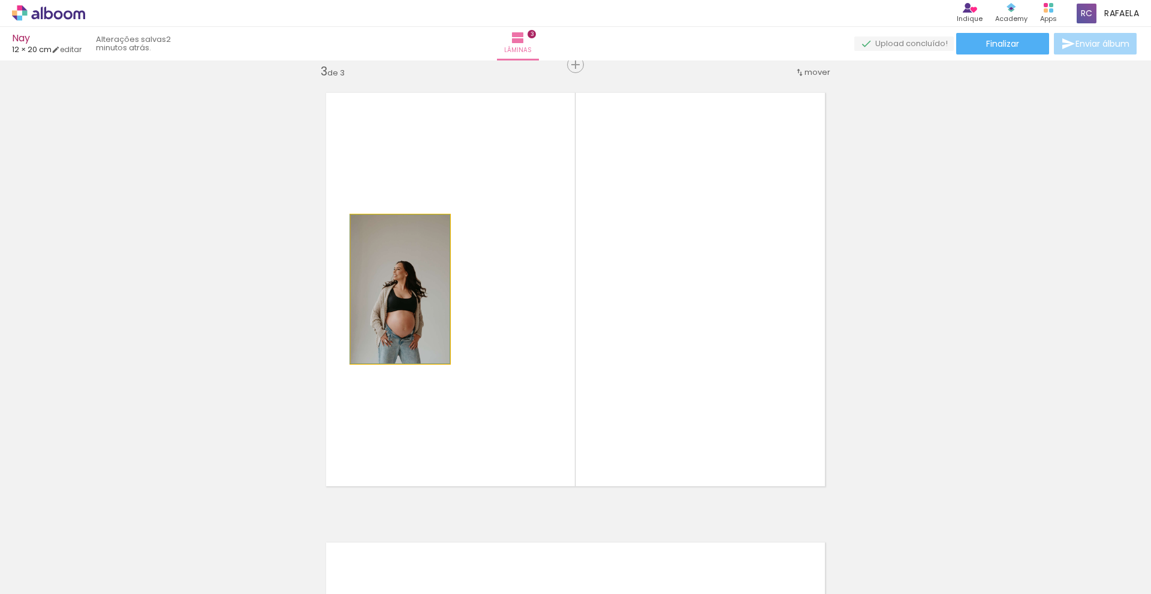
drag, startPoint x: 396, startPoint y: 305, endPoint x: 475, endPoint y: 316, distance: 79.9
click at [396, 305] on div at bounding box center [399, 289] width 99 height 149
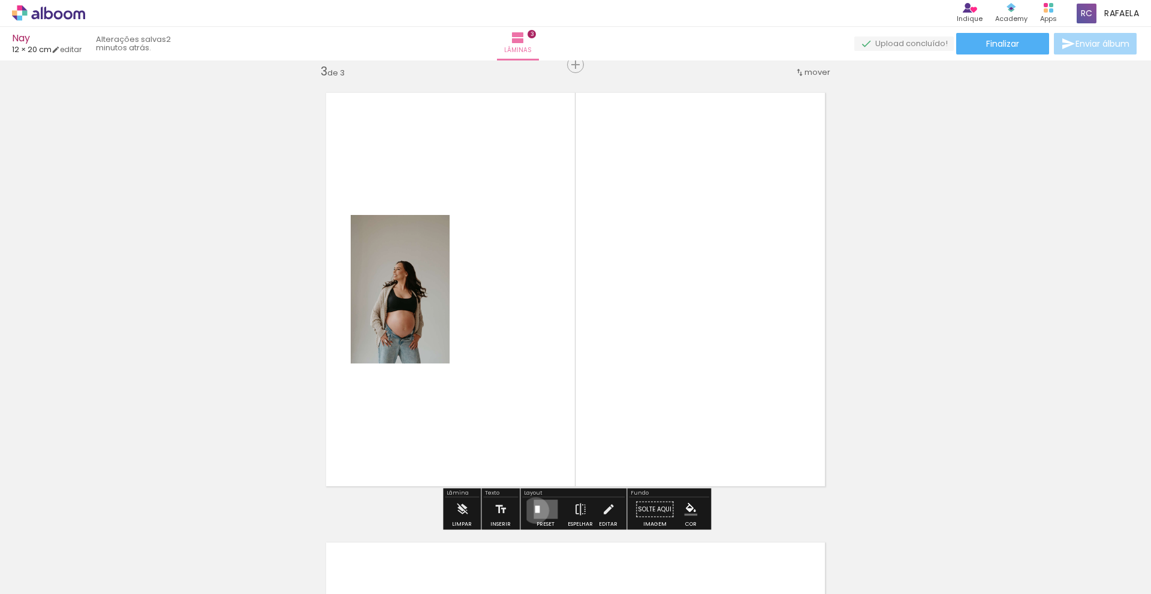
click at [535, 510] on div at bounding box center [537, 509] width 5 height 7
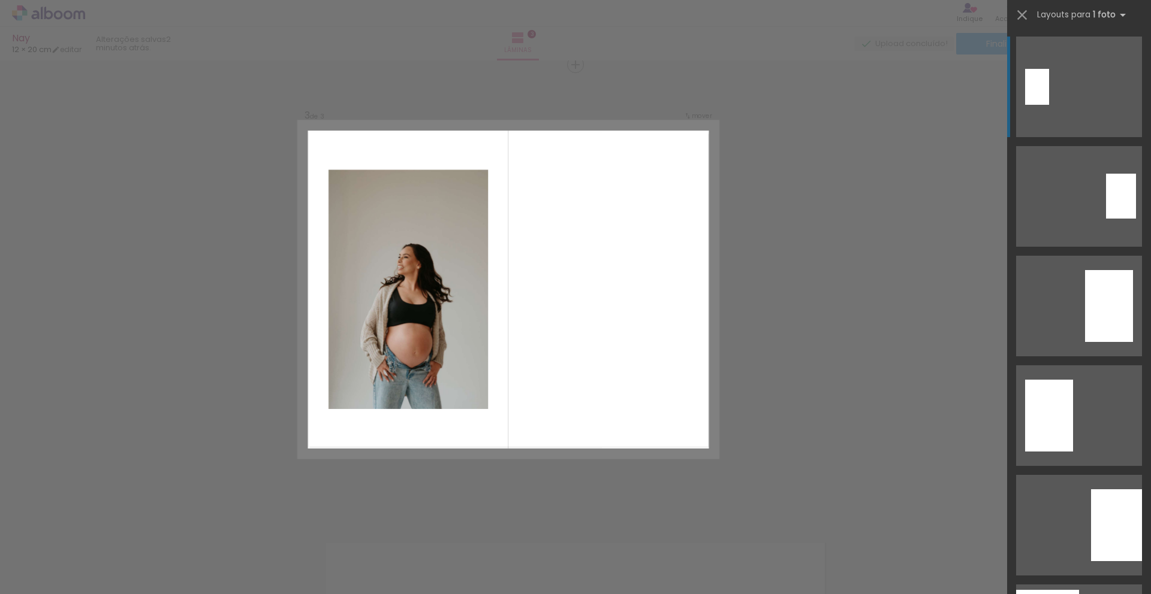
click at [1044, 401] on div at bounding box center [1049, 416] width 48 height 72
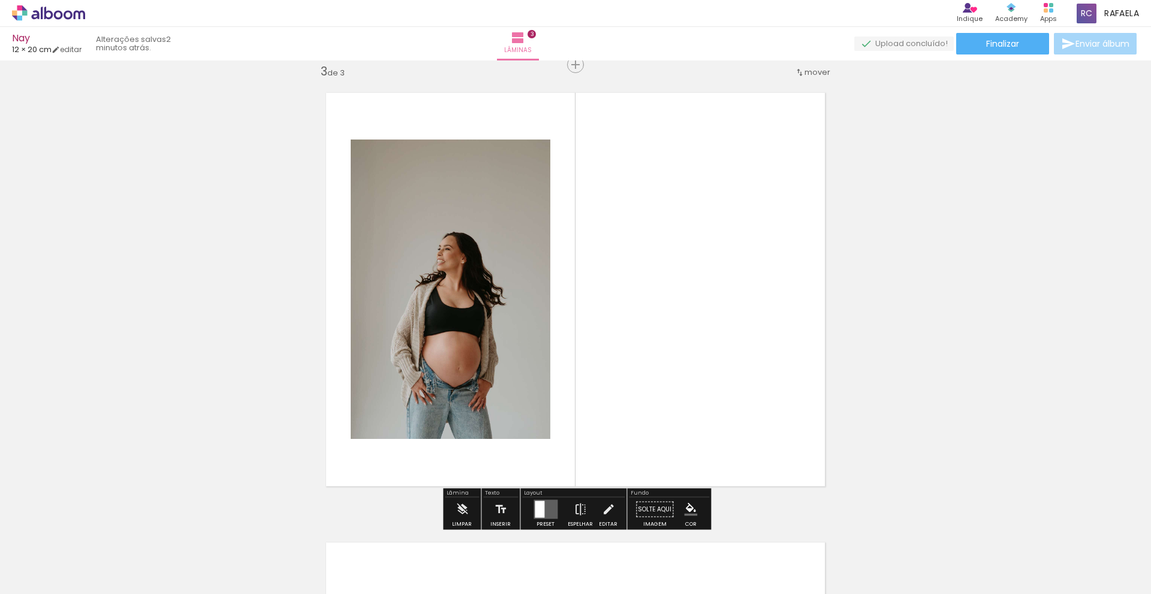
scroll to position [0, 524]
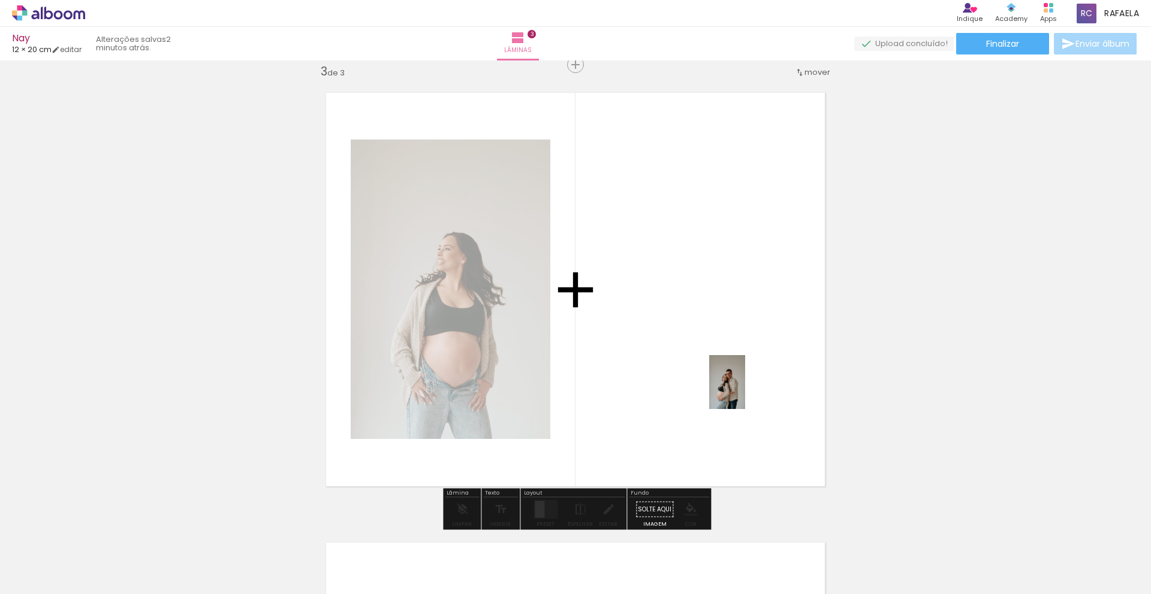
drag, startPoint x: 605, startPoint y: 567, endPoint x: 745, endPoint y: 391, distance: 224.8
click at [745, 391] on quentale-workspace at bounding box center [575, 297] width 1151 height 594
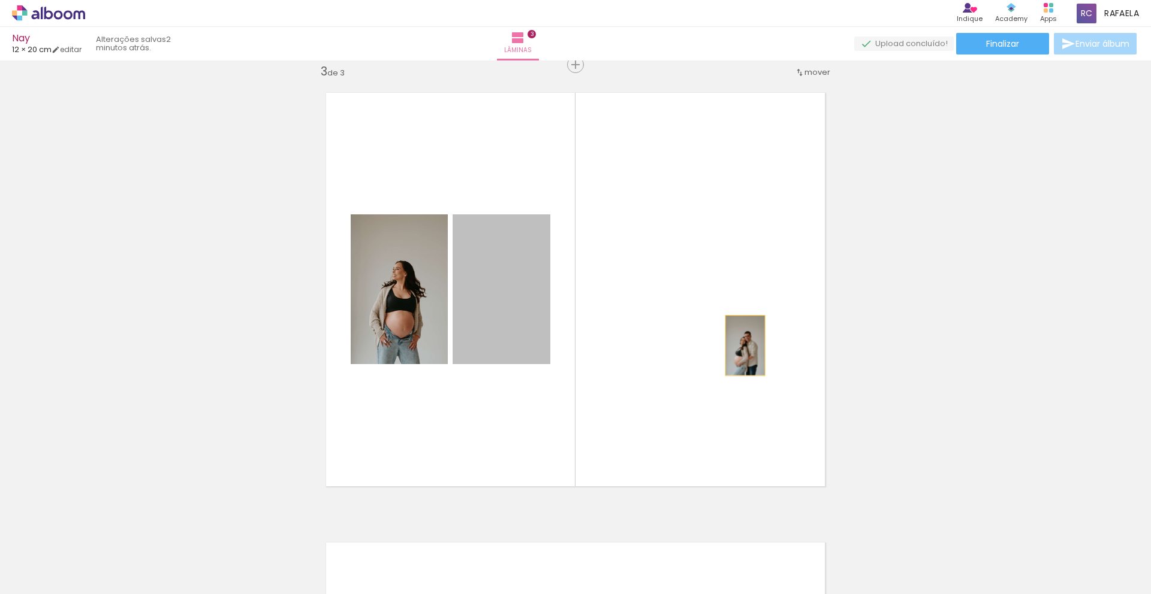
drag, startPoint x: 488, startPoint y: 316, endPoint x: 761, endPoint y: 347, distance: 274.4
click at [762, 347] on quentale-layouter at bounding box center [575, 290] width 525 height 420
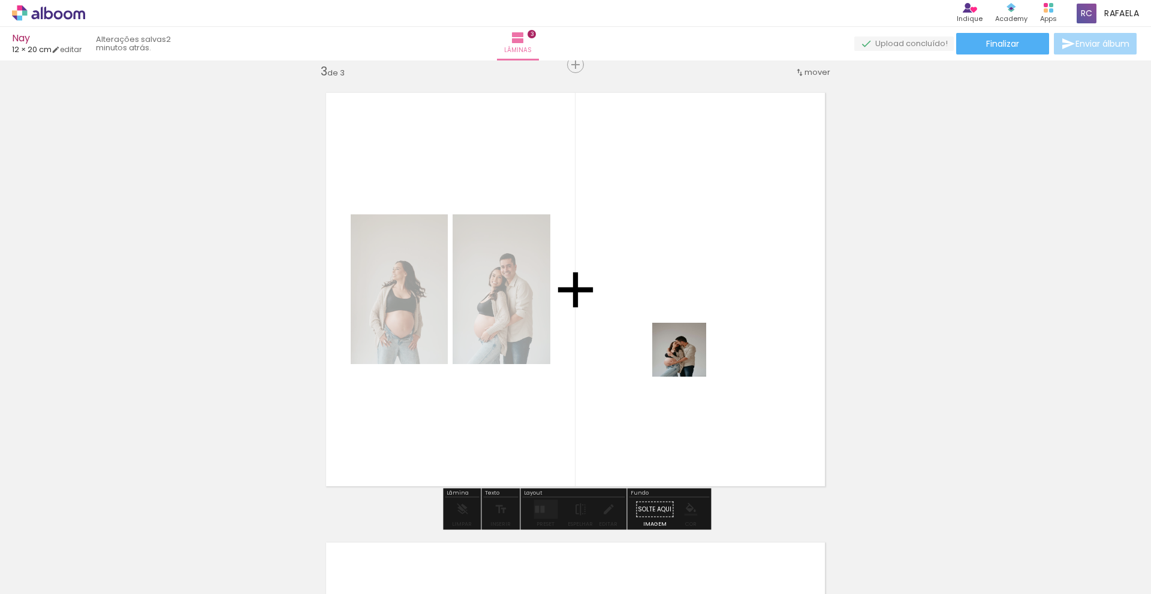
drag, startPoint x: 667, startPoint y: 575, endPoint x: 690, endPoint y: 346, distance: 229.4
click at [690, 346] on quentale-workspace at bounding box center [575, 297] width 1151 height 594
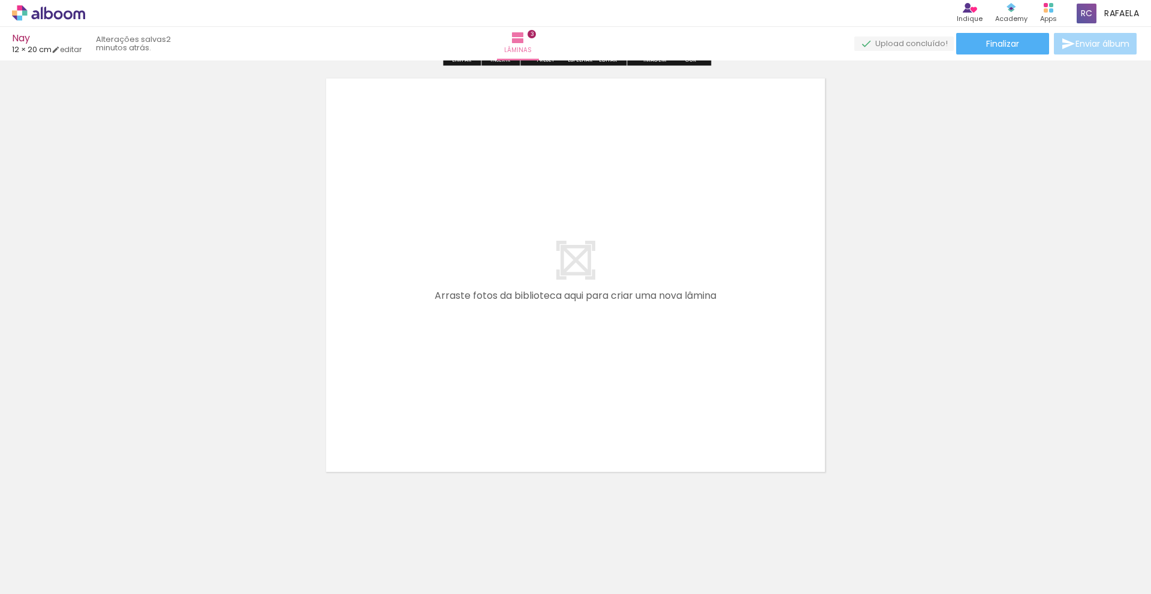
scroll to position [1388, 0]
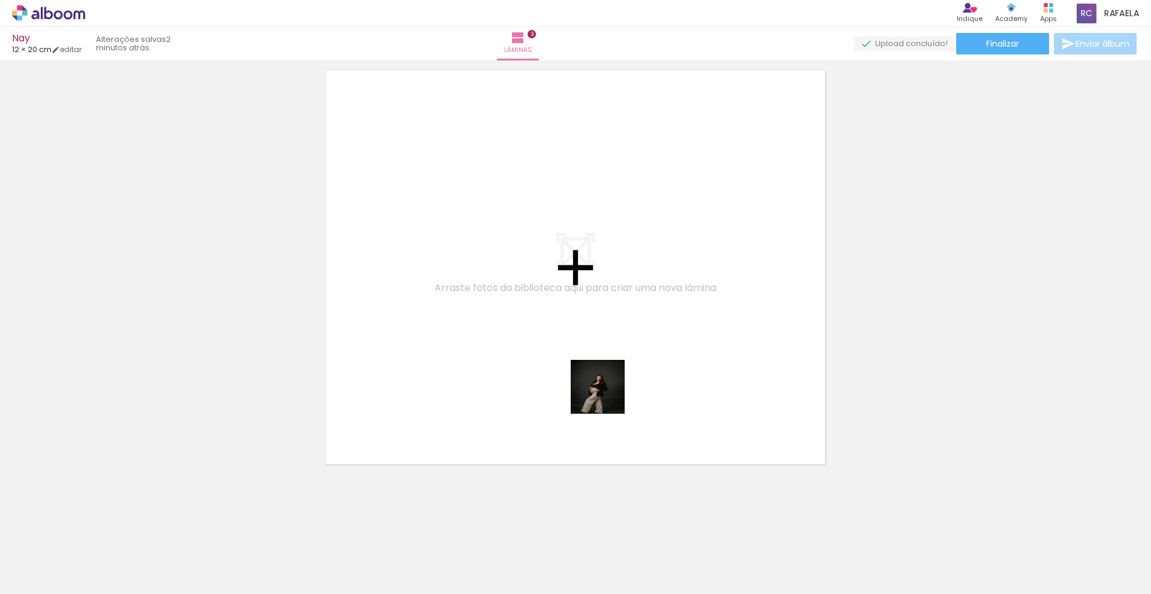
drag, startPoint x: 876, startPoint y: 564, endPoint x: 802, endPoint y: 520, distance: 85.7
click at [515, 351] on quentale-workspace at bounding box center [575, 297] width 1151 height 594
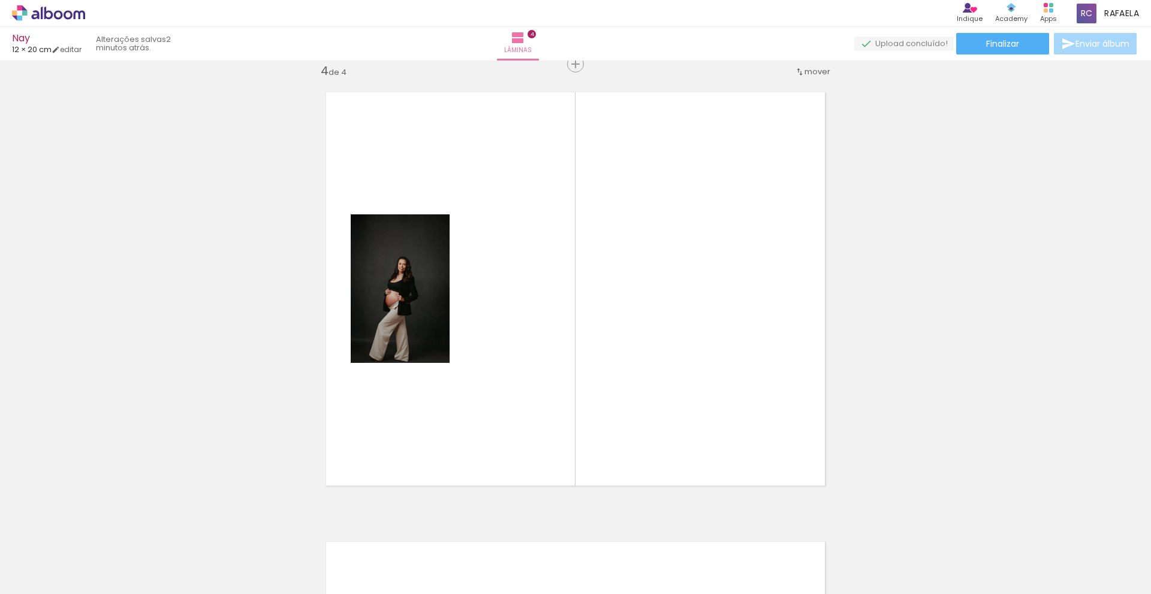
scroll to position [1366, 0]
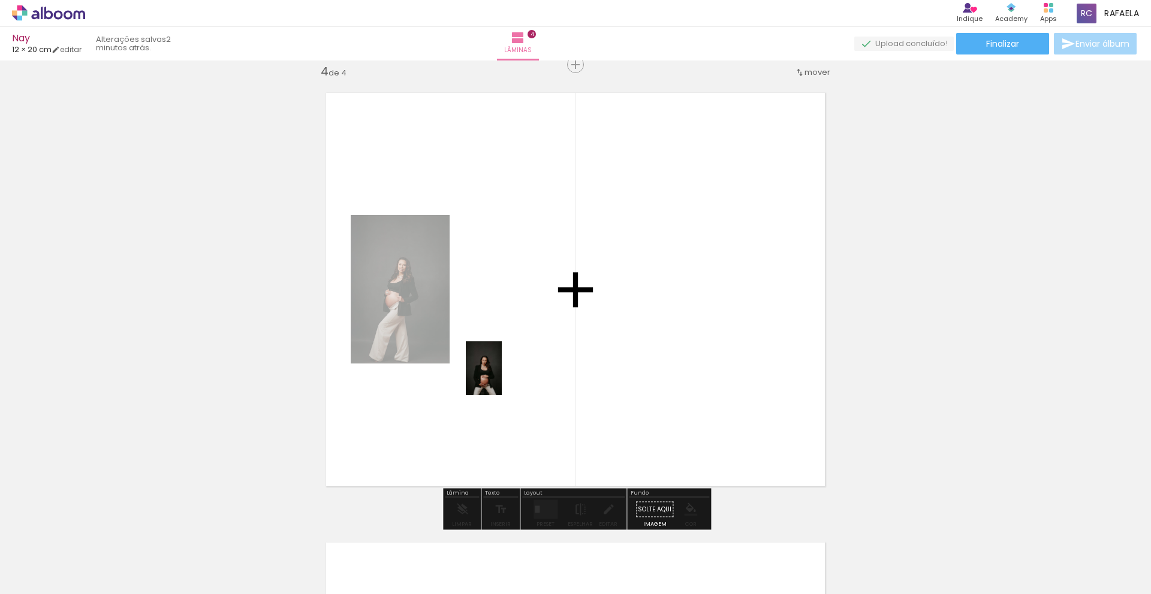
drag, startPoint x: 1016, startPoint y: 571, endPoint x: 504, endPoint y: 378, distance: 546.9
click at [493, 374] on quentale-workspace at bounding box center [575, 297] width 1151 height 594
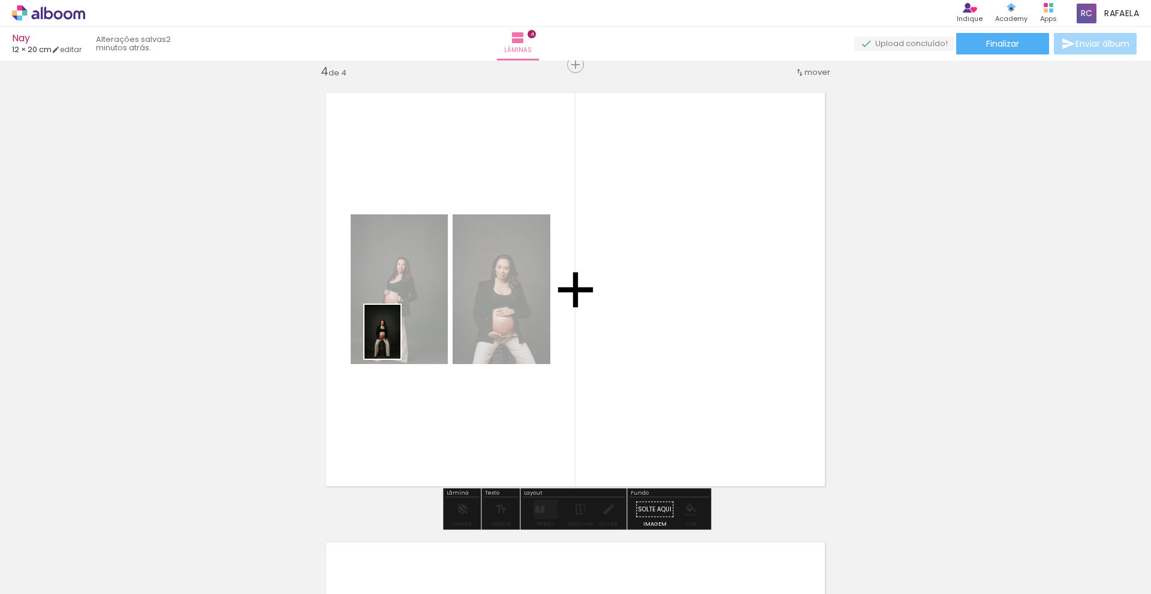
drag, startPoint x: 943, startPoint y: 561, endPoint x: 403, endPoint y: 343, distance: 582.5
click at [400, 341] on quentale-workspace at bounding box center [575, 297] width 1151 height 594
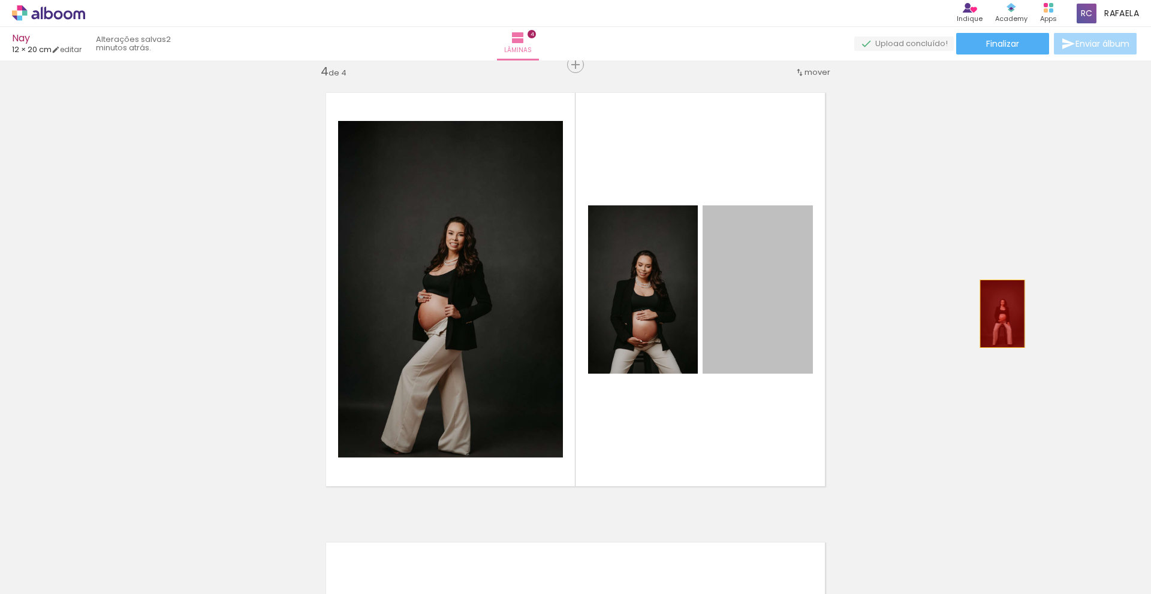
drag, startPoint x: 759, startPoint y: 304, endPoint x: 1003, endPoint y: 315, distance: 244.1
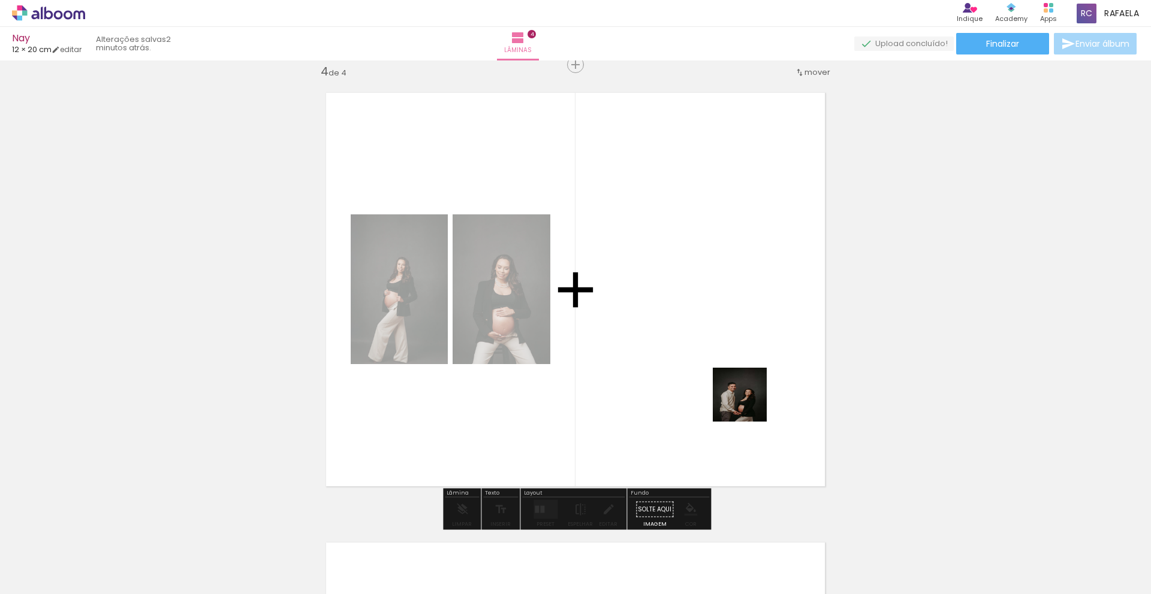
drag, startPoint x: 813, startPoint y: 571, endPoint x: 763, endPoint y: 440, distance: 139.8
click at [733, 345] on quentale-workspace at bounding box center [575, 297] width 1151 height 594
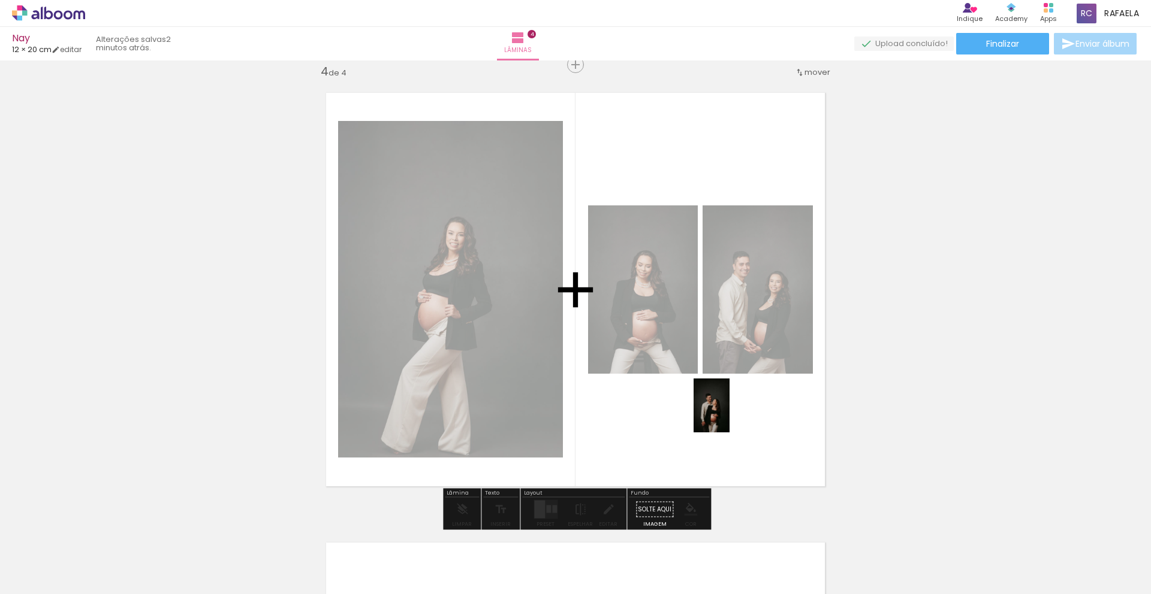
drag, startPoint x: 734, startPoint y: 539, endPoint x: 729, endPoint y: 414, distance: 125.3
click at [729, 414] on quentale-workspace at bounding box center [575, 297] width 1151 height 594
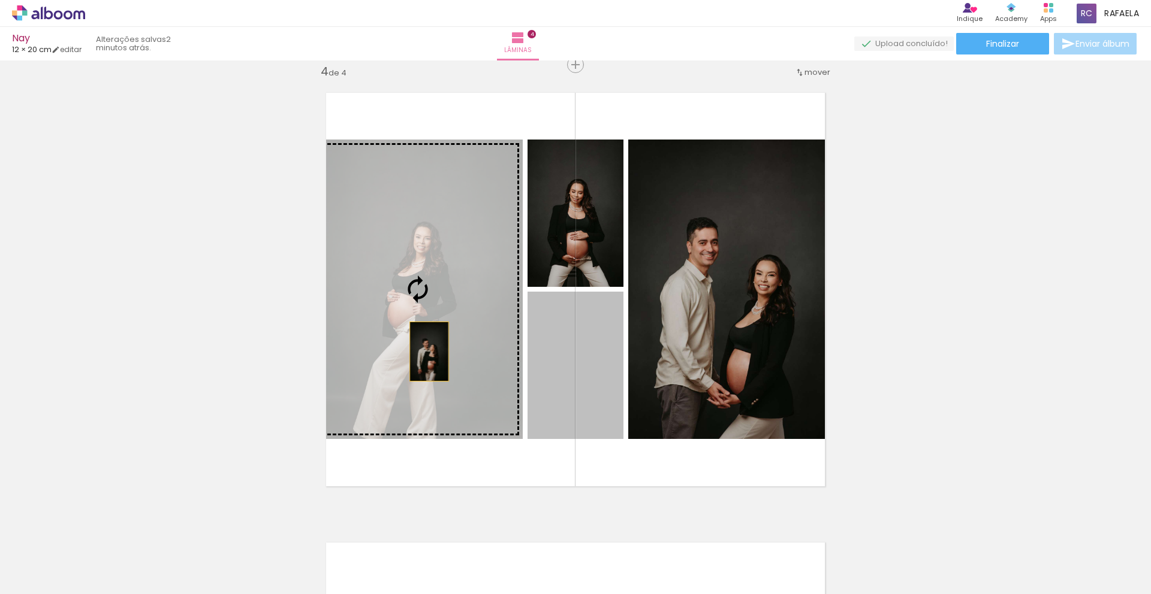
drag, startPoint x: 565, startPoint y: 398, endPoint x: 429, endPoint y: 352, distance: 143.8
click at [0, 0] on slot at bounding box center [0, 0] width 0 height 0
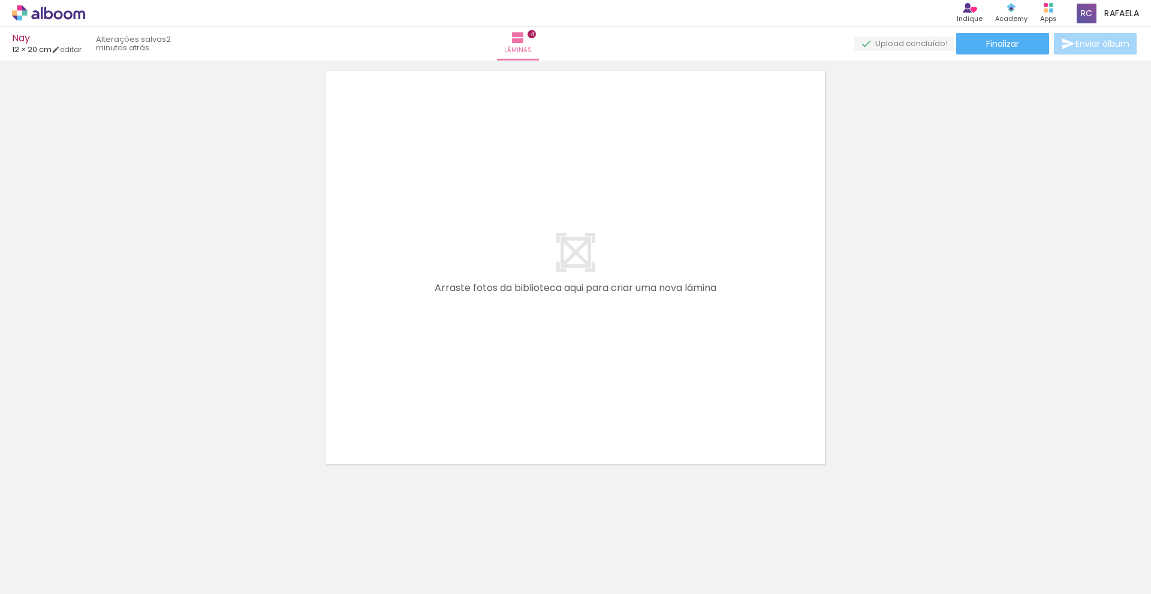
scroll to position [0, 1837]
drag, startPoint x: 603, startPoint y: 419, endPoint x: 618, endPoint y: 337, distance: 82.8
click at [619, 337] on quentale-workspace at bounding box center [575, 297] width 1151 height 594
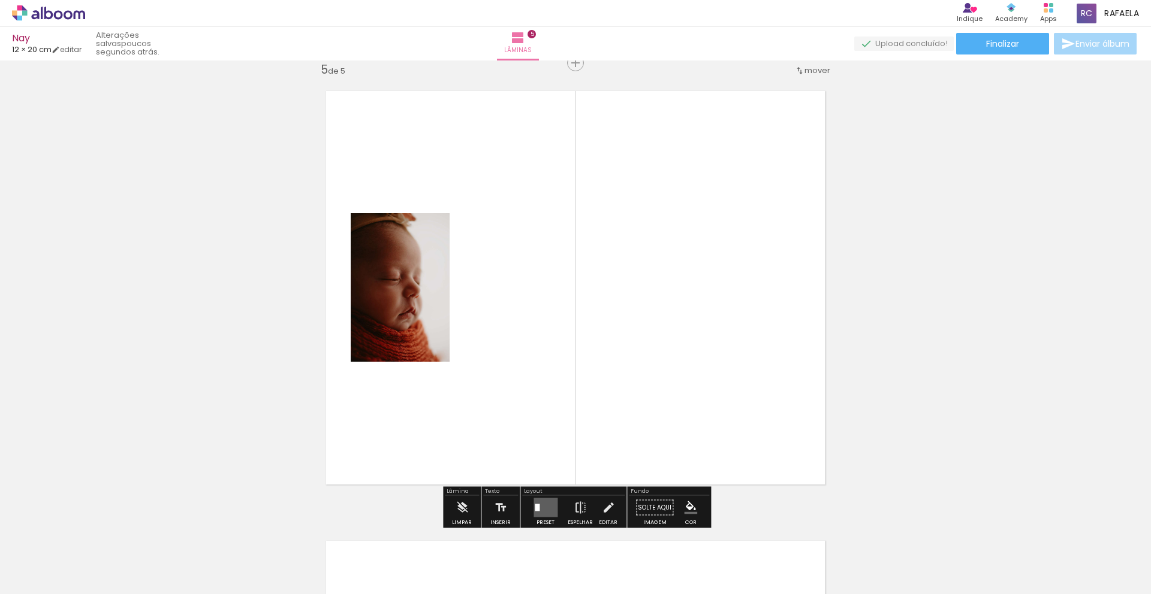
scroll to position [1816, 0]
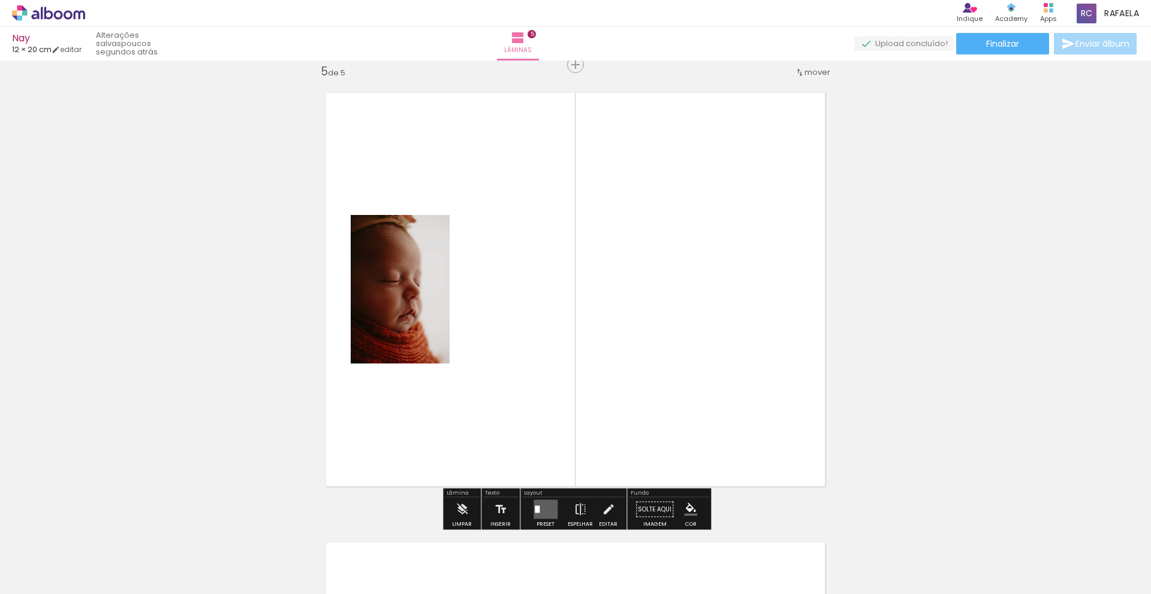
click at [549, 505] on quentale-layouter at bounding box center [545, 509] width 24 height 19
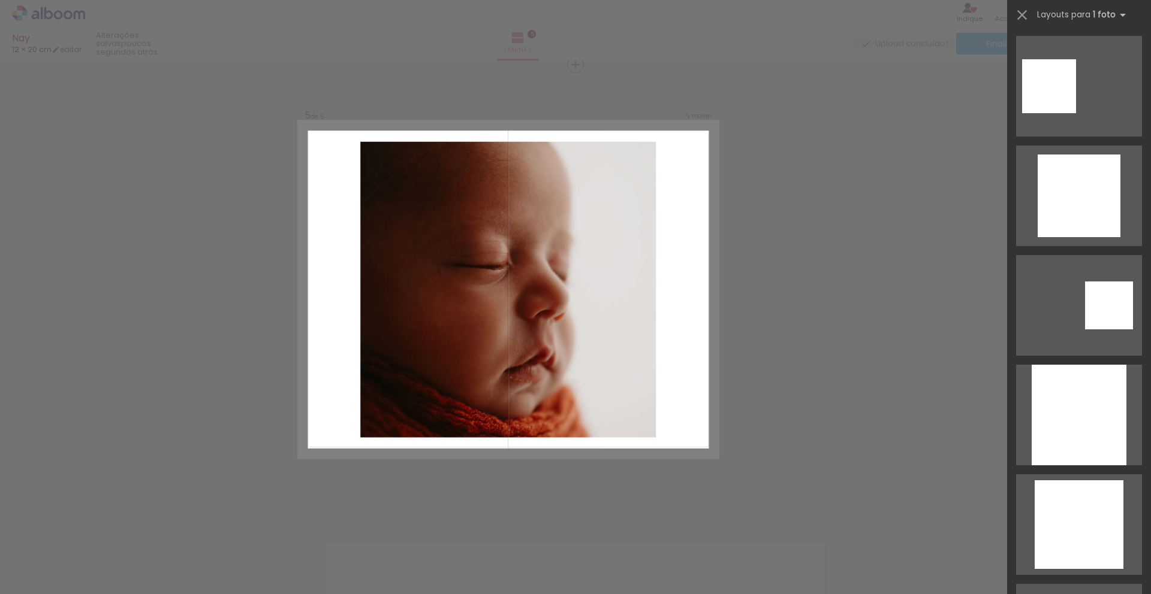
scroll to position [1191, 0]
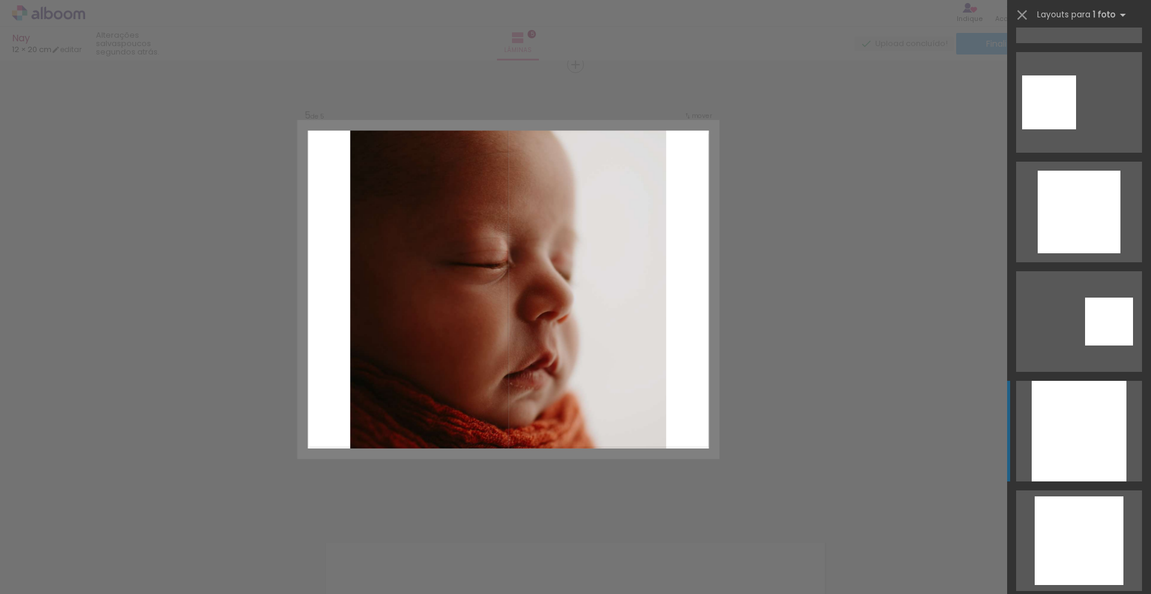
click at [1080, 437] on div at bounding box center [1078, 431] width 95 height 101
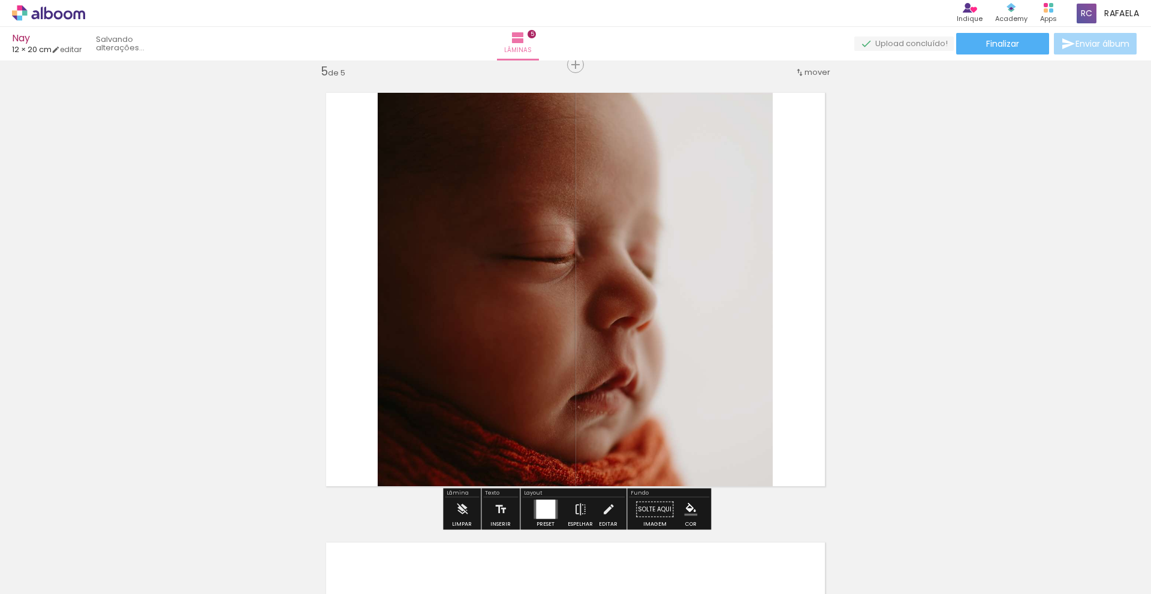
scroll to position [1190, 0]
click at [732, 413] on quentale-photo at bounding box center [575, 290] width 395 height 420
click at [606, 511] on iron-icon at bounding box center [608, 510] width 13 height 24
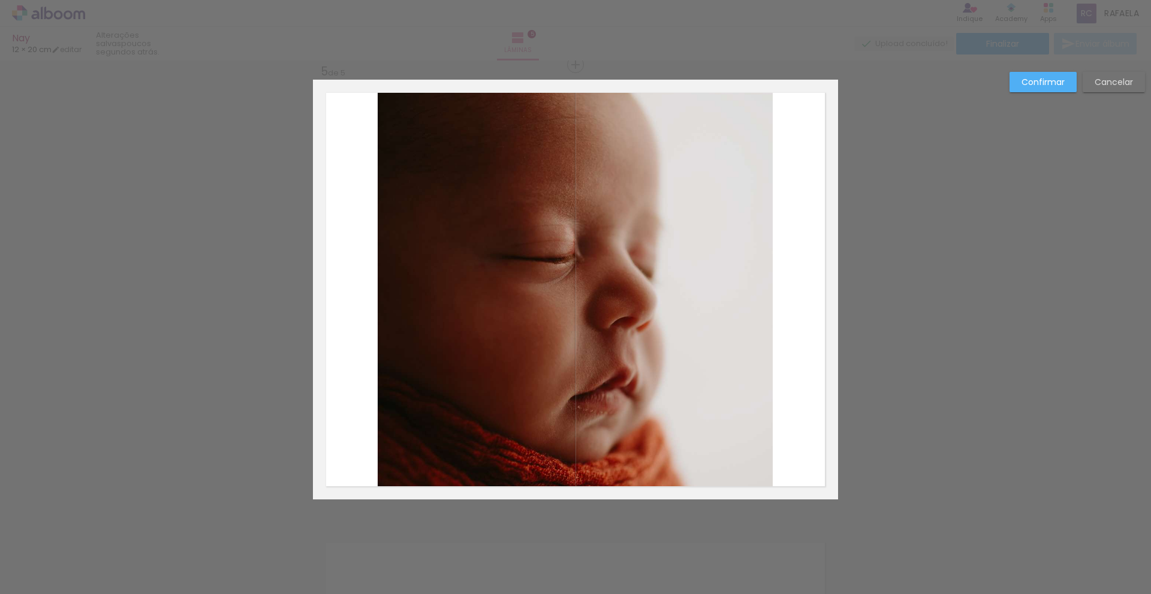
click at [712, 134] on album-spread "5 de 5" at bounding box center [575, 290] width 525 height 420
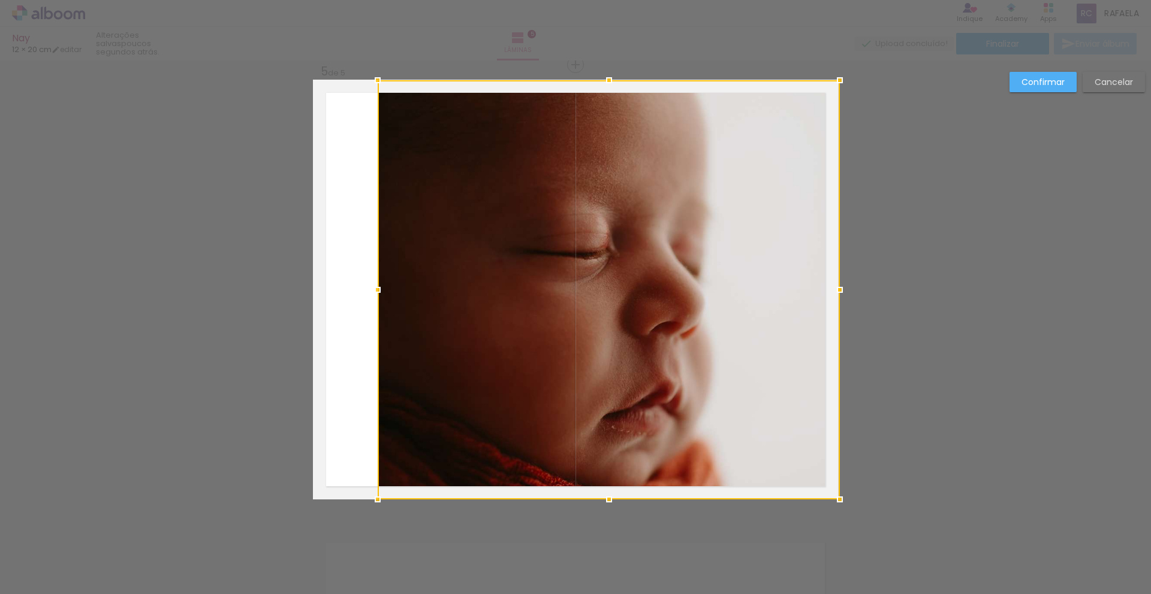
drag, startPoint x: 771, startPoint y: 79, endPoint x: 802, endPoint y: 81, distance: 31.3
click at [850, 73] on div at bounding box center [840, 80] width 24 height 24
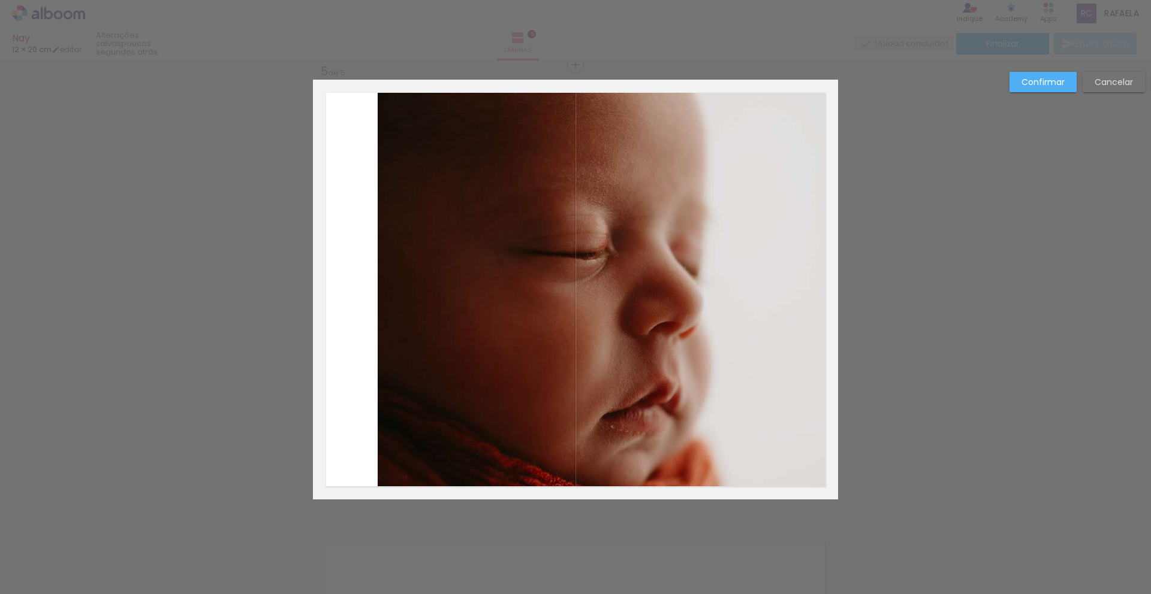
click at [382, 121] on quentale-photo at bounding box center [608, 289] width 460 height 419
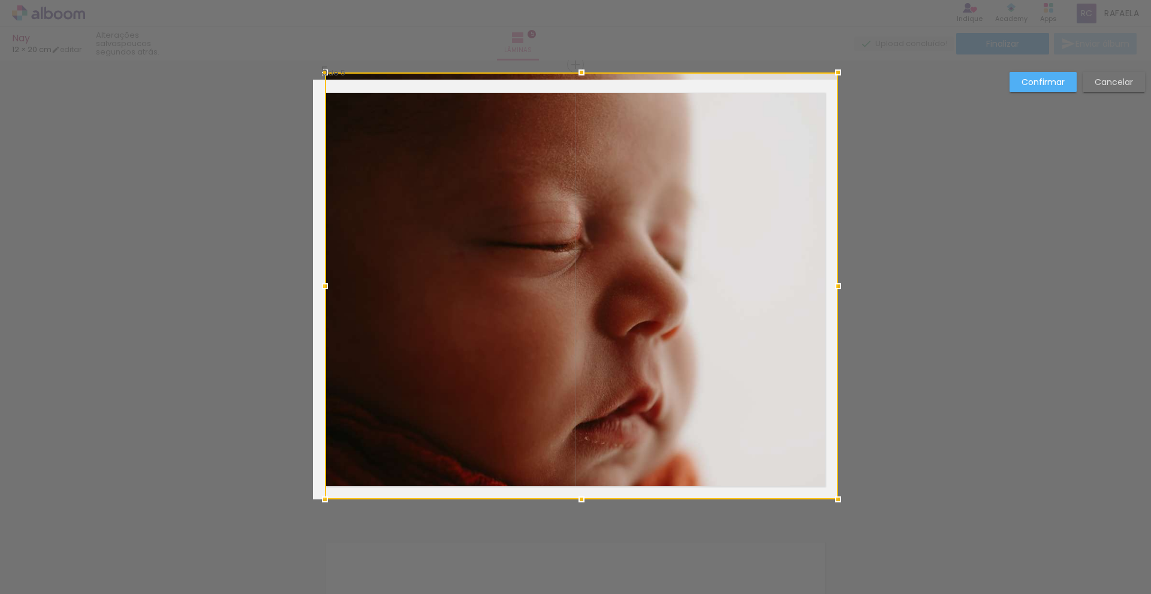
drag, startPoint x: 378, startPoint y: 80, endPoint x: 306, endPoint y: 87, distance: 72.3
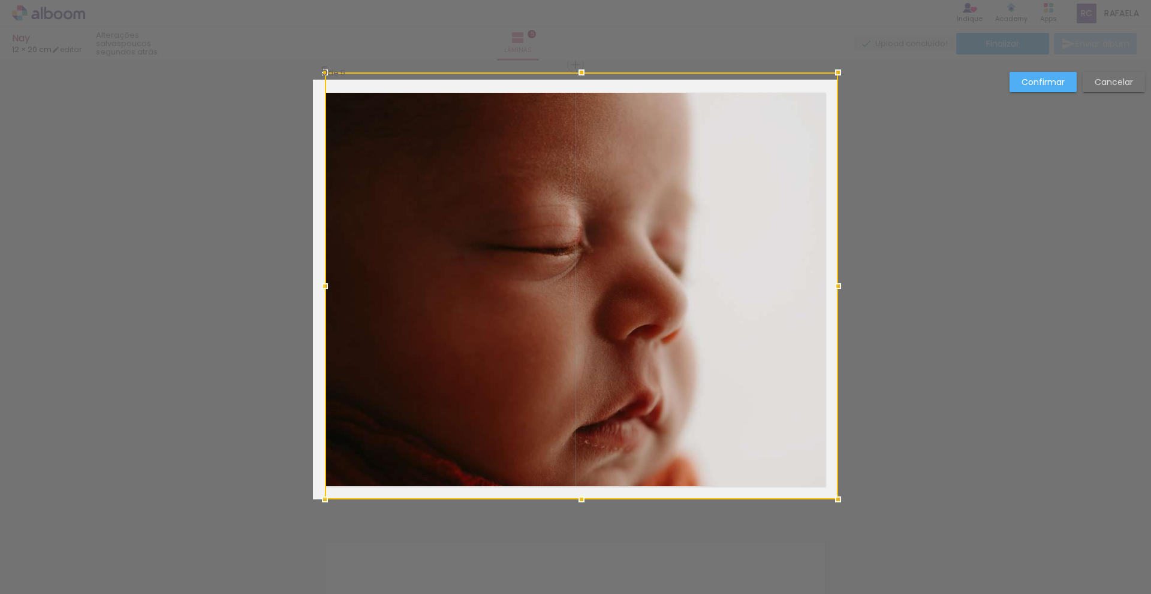
click at [0, 0] on slot "Confirmar" at bounding box center [0, 0] width 0 height 0
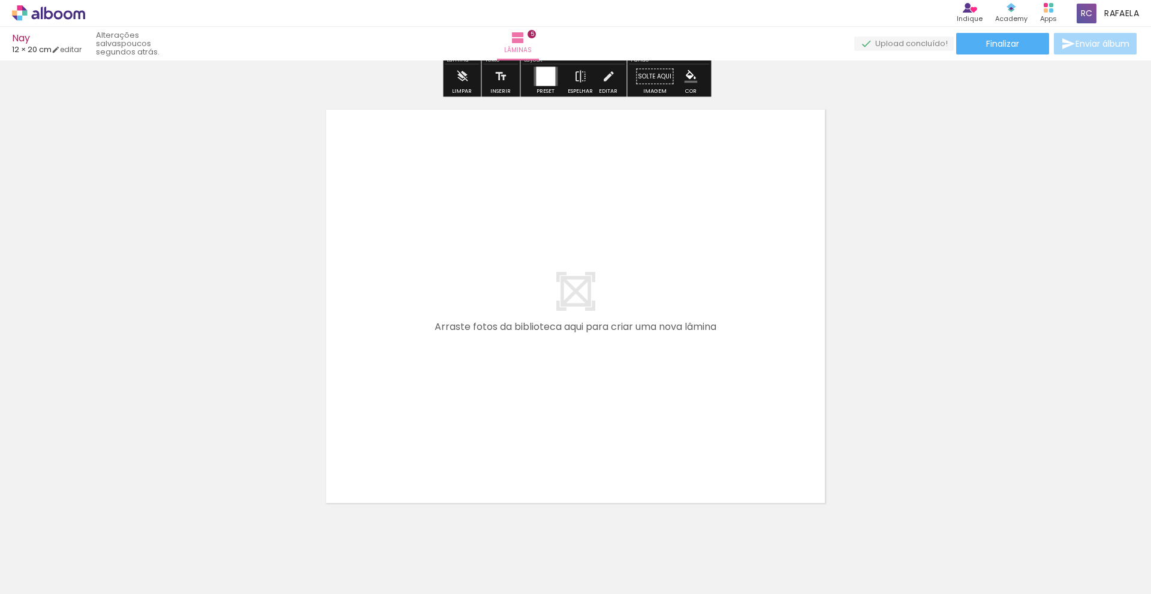
scroll to position [2288, 0]
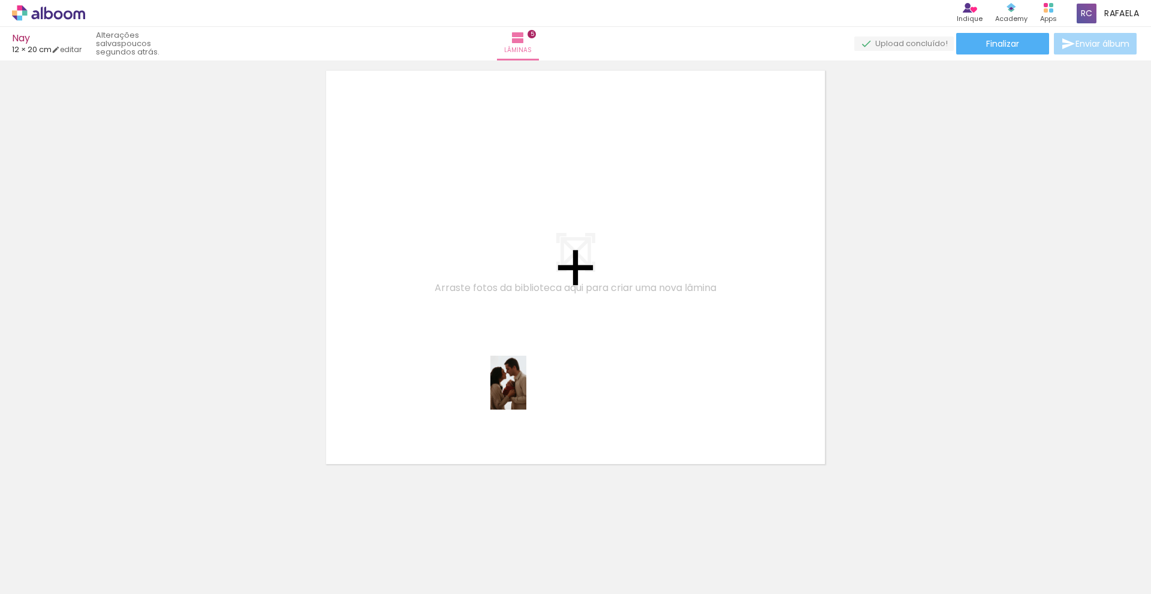
drag, startPoint x: 632, startPoint y: 563, endPoint x: 628, endPoint y: 477, distance: 85.8
click at [523, 387] on quentale-workspace at bounding box center [575, 297] width 1151 height 594
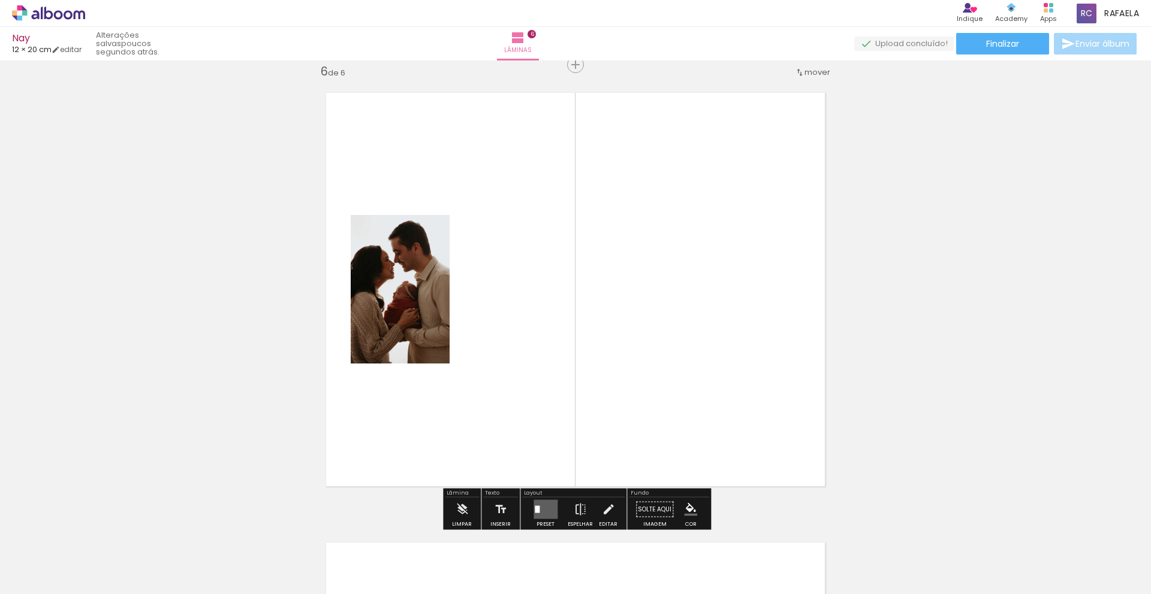
scroll to position [2266, 0]
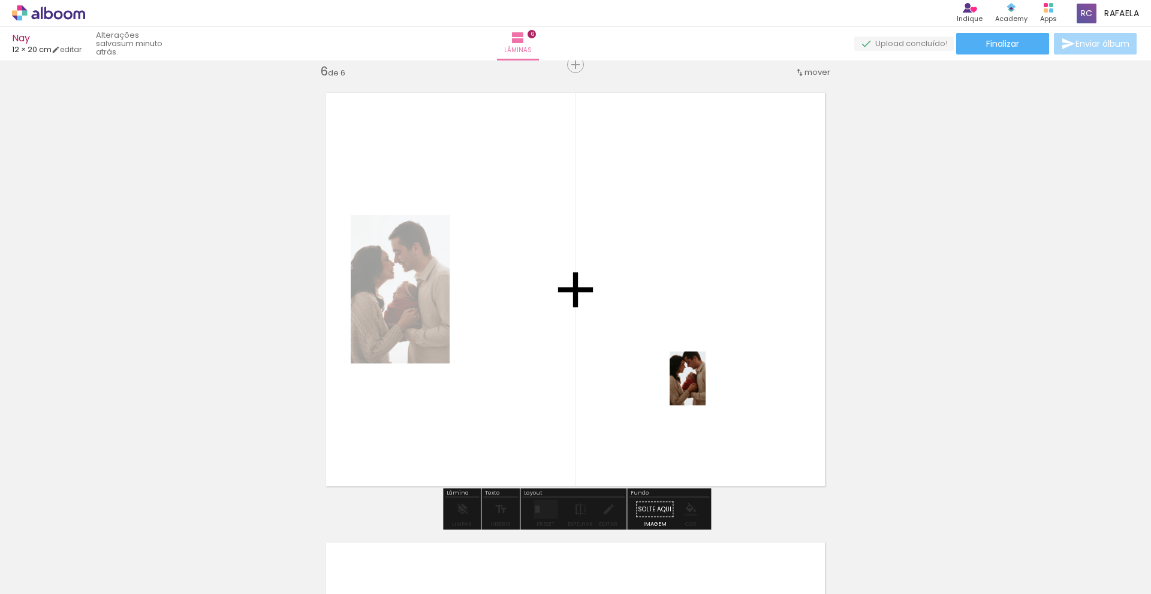
drag, startPoint x: 702, startPoint y: 565, endPoint x: 761, endPoint y: 475, distance: 107.7
click at [708, 369] on quentale-workspace at bounding box center [575, 297] width 1151 height 594
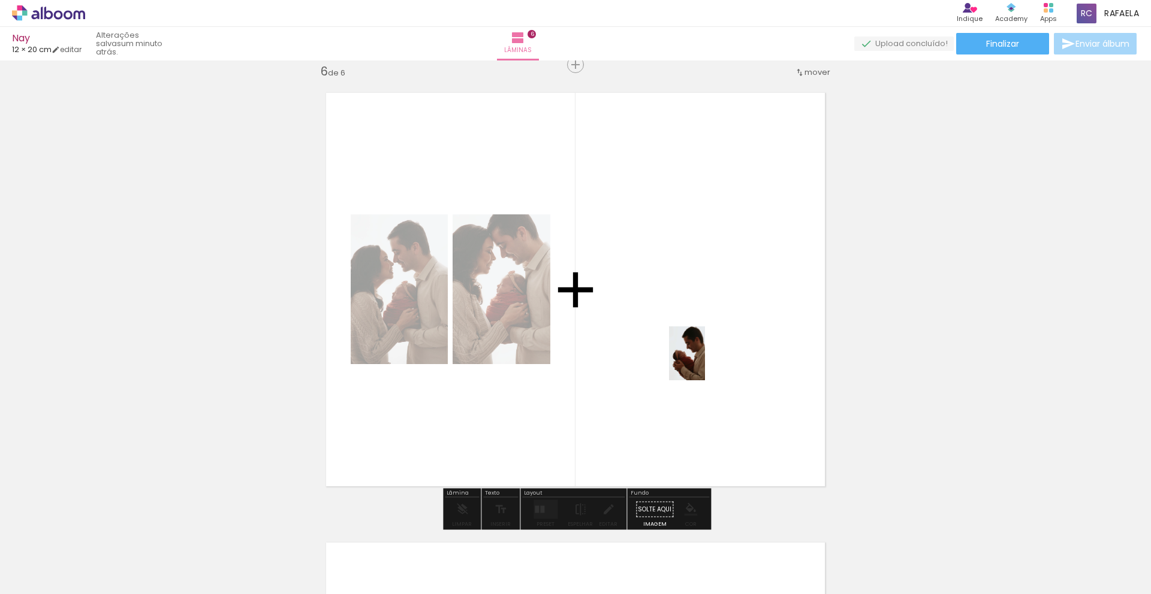
drag, startPoint x: 837, startPoint y: 554, endPoint x: 738, endPoint y: 417, distance: 168.6
click at [696, 352] on quentale-workspace at bounding box center [575, 297] width 1151 height 594
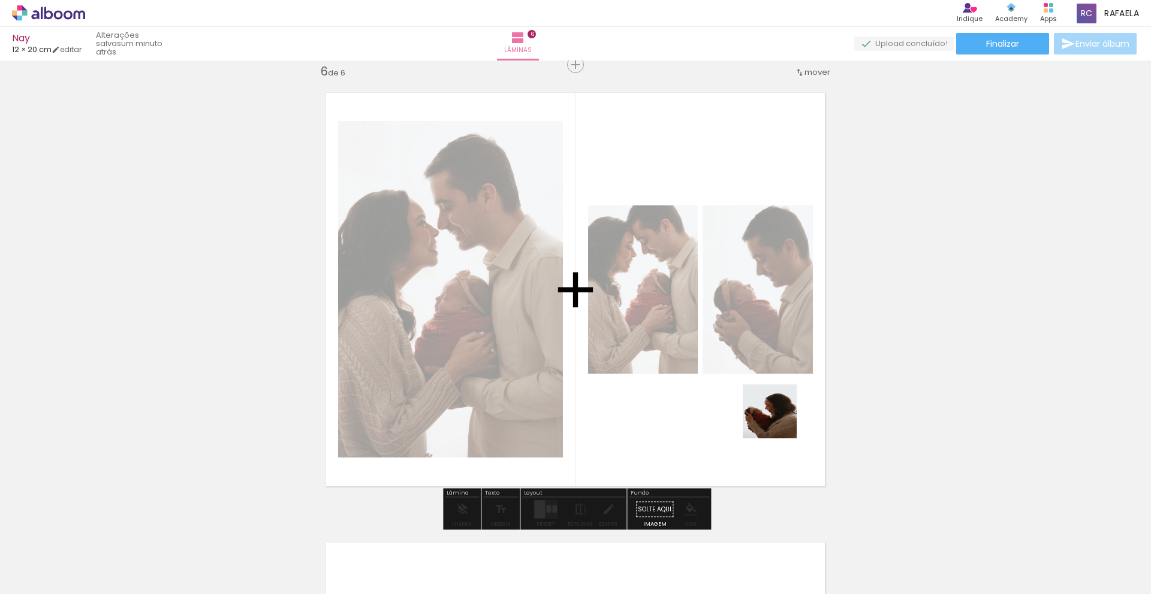
drag, startPoint x: 878, startPoint y: 555, endPoint x: 696, endPoint y: 376, distance: 255.1
click at [695, 375] on quentale-workspace at bounding box center [575, 297] width 1151 height 594
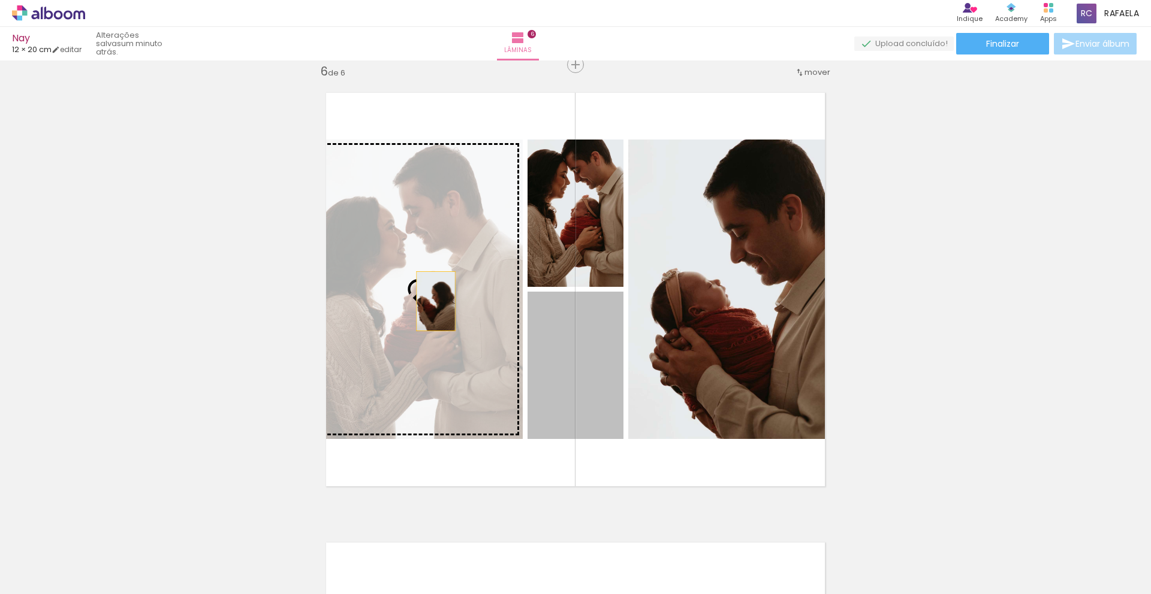
drag, startPoint x: 588, startPoint y: 384, endPoint x: 436, endPoint y: 301, distance: 173.2
click at [0, 0] on slot at bounding box center [0, 0] width 0 height 0
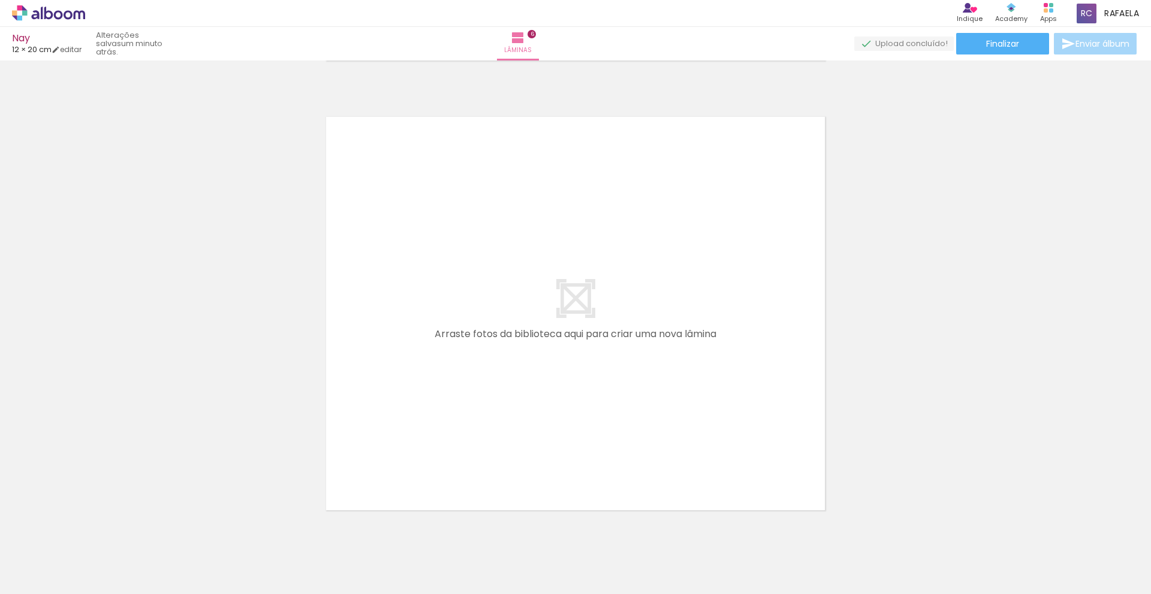
scroll to position [2738, 0]
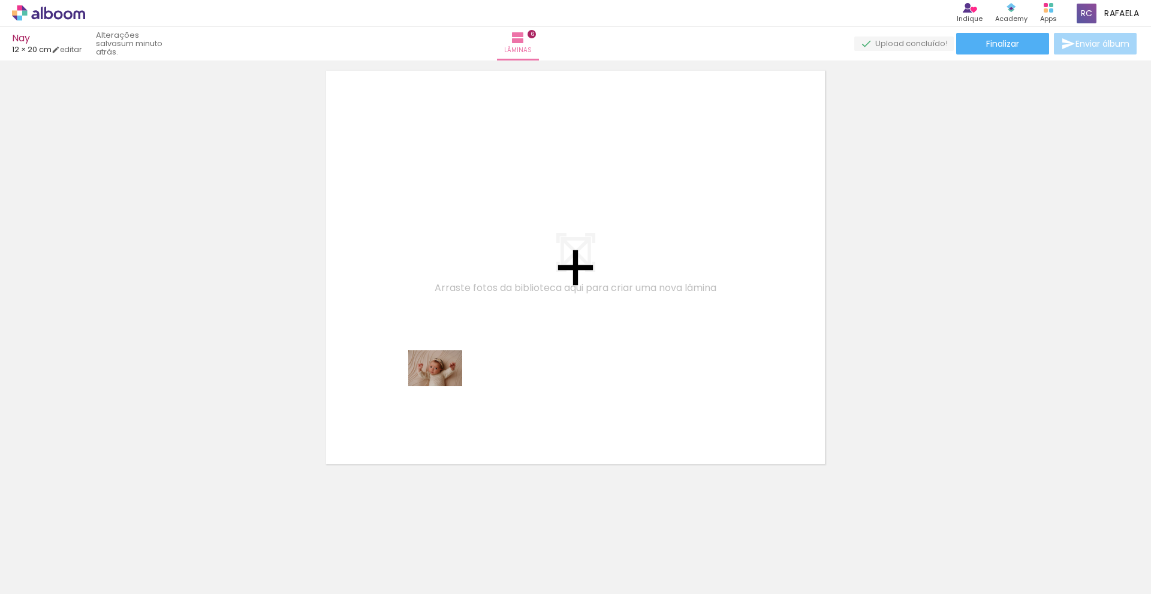
drag, startPoint x: 232, startPoint y: 564, endPoint x: 428, endPoint y: 490, distance: 210.3
click at [458, 379] on quentale-workspace at bounding box center [575, 297] width 1151 height 594
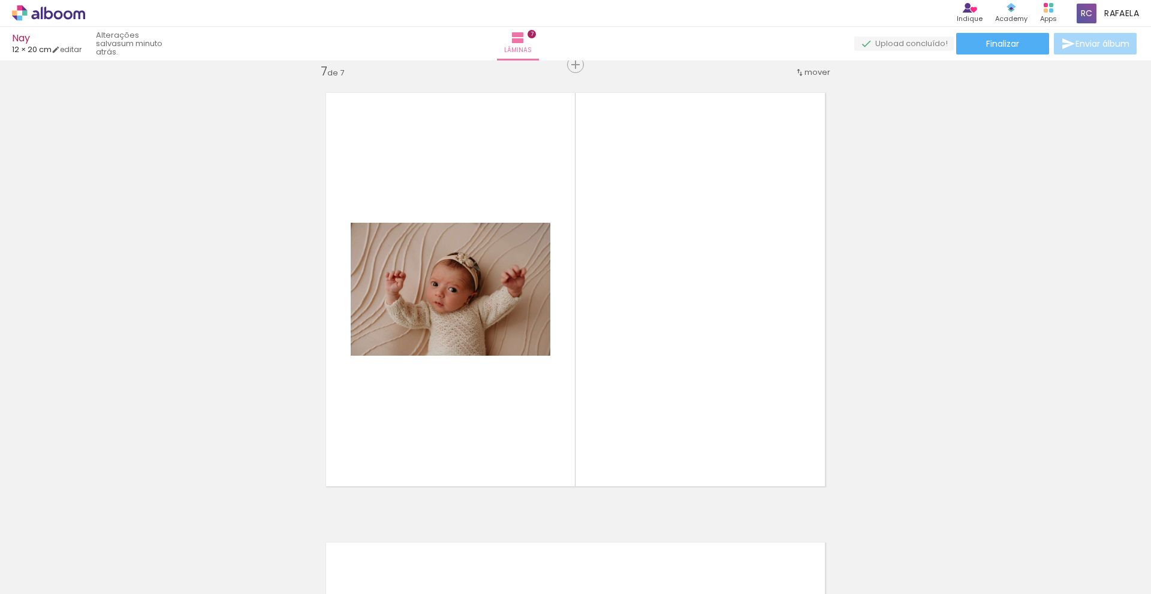
scroll to position [2716, 0]
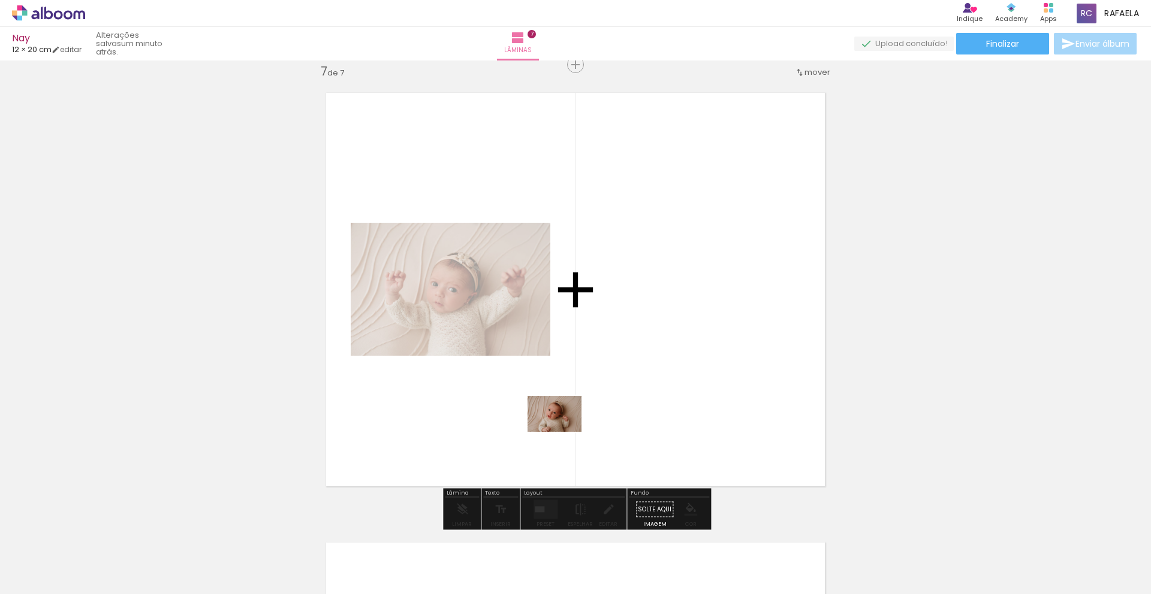
drag, startPoint x: 295, startPoint y: 558, endPoint x: 594, endPoint y: 431, distance: 325.1
click at [595, 425] on quentale-workspace at bounding box center [575, 297] width 1151 height 594
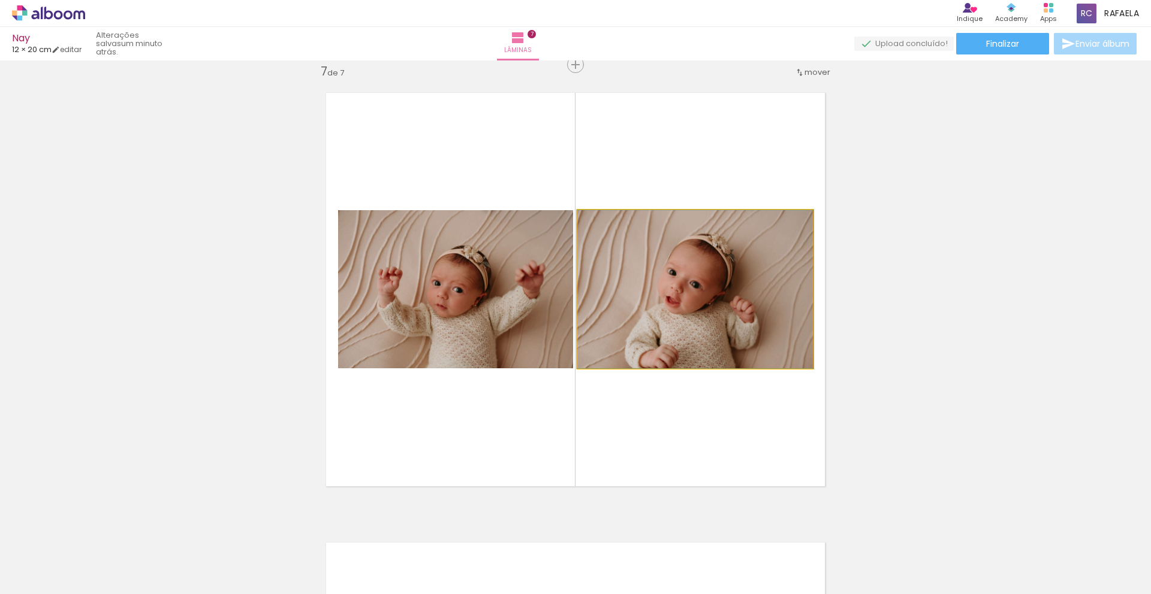
click at [748, 303] on quentale-photo at bounding box center [695, 289] width 235 height 158
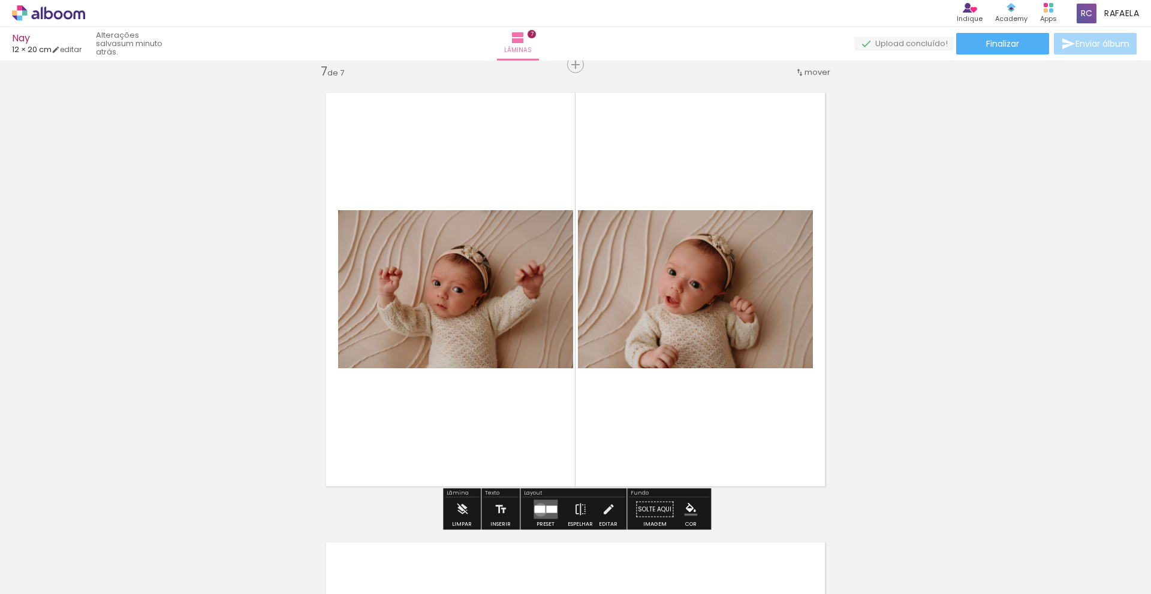
click at [538, 510] on div at bounding box center [539, 509] width 11 height 7
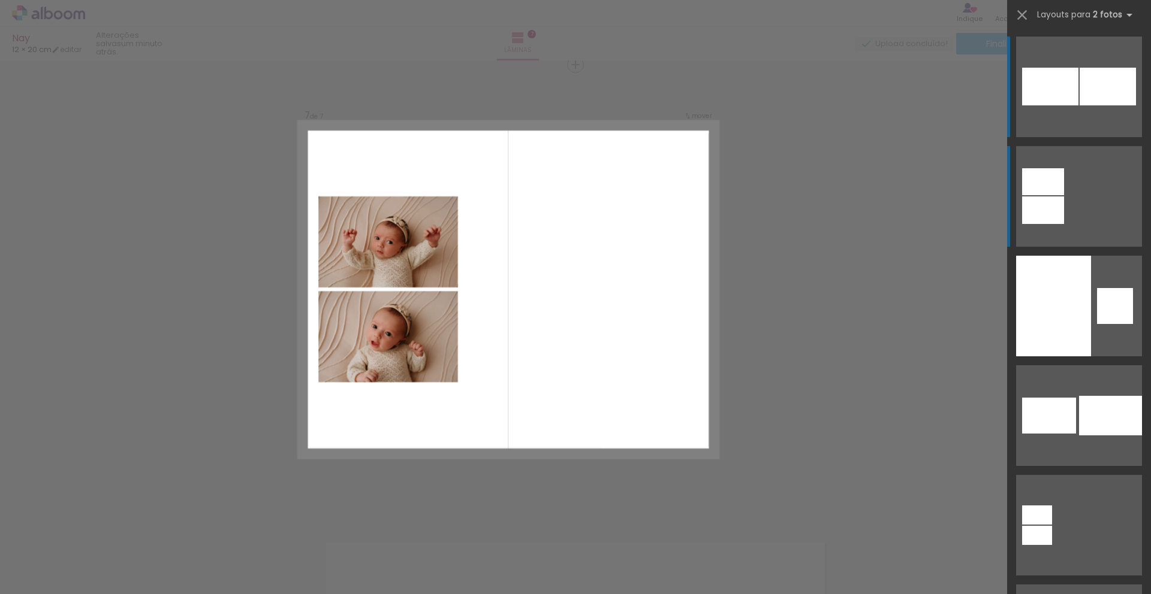
click at [1059, 209] on div at bounding box center [1043, 211] width 42 height 28
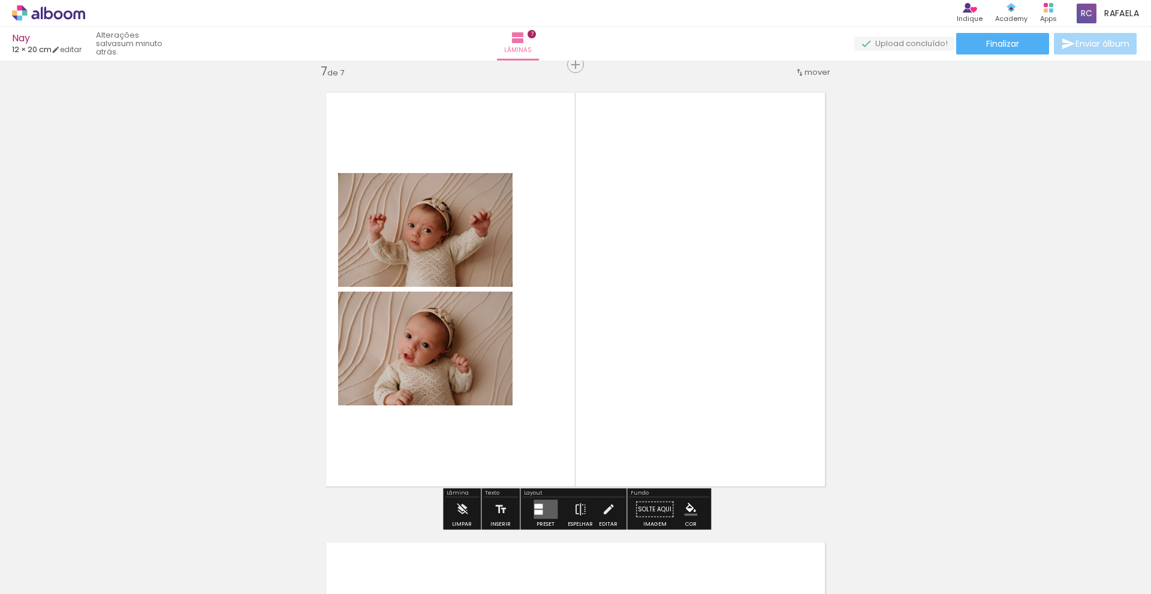
click at [495, 233] on div at bounding box center [425, 230] width 174 height 116
click at [608, 512] on iron-icon at bounding box center [608, 510] width 13 height 24
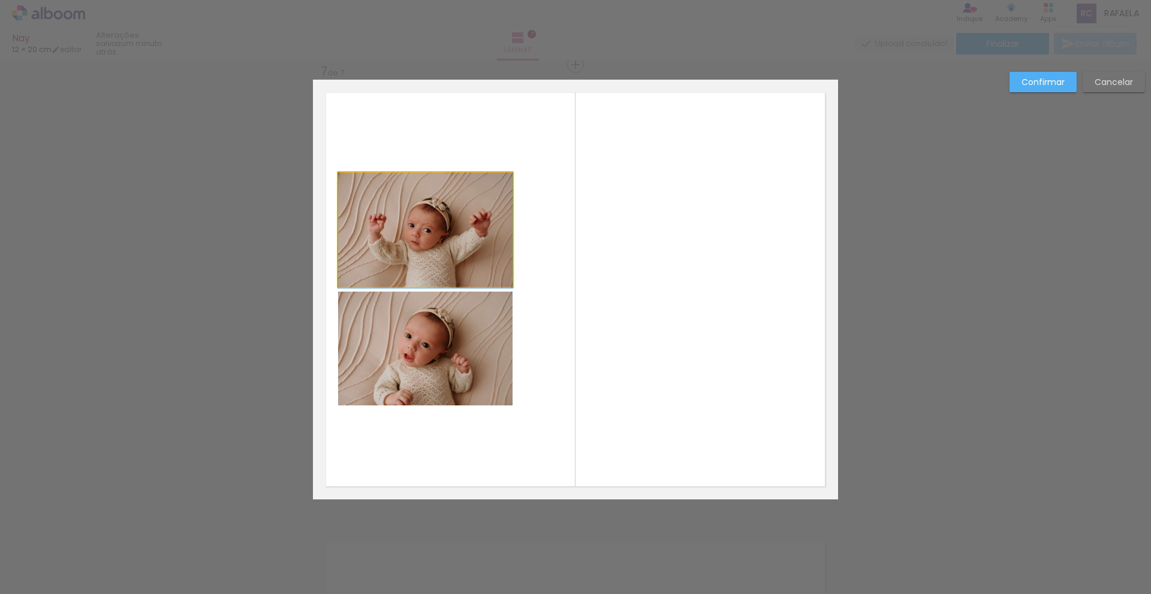
drag, startPoint x: 457, startPoint y: 214, endPoint x: 469, endPoint y: 207, distance: 13.7
click at [457, 214] on quentale-photo at bounding box center [425, 230] width 174 height 114
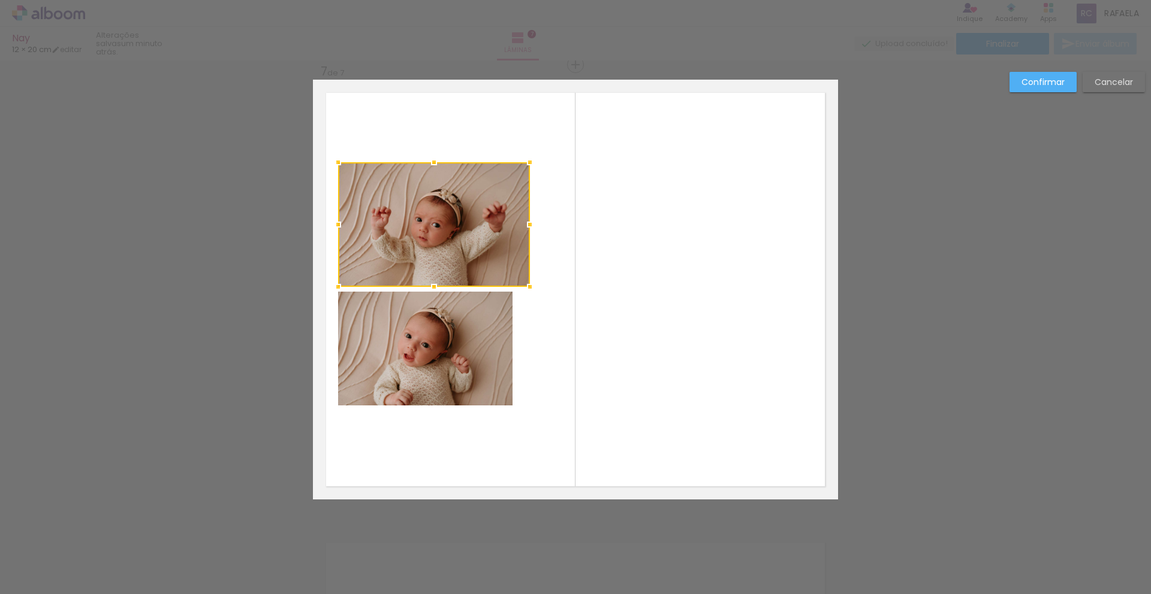
drag, startPoint x: 512, startPoint y: 174, endPoint x: 501, endPoint y: 149, distance: 27.1
click at [543, 165] on album-spread "7 de 7" at bounding box center [575, 290] width 525 height 420
drag, startPoint x: 432, startPoint y: 178, endPoint x: 433, endPoint y: 168, distance: 10.3
click at [432, 178] on quentale-photo at bounding box center [433, 224] width 191 height 125
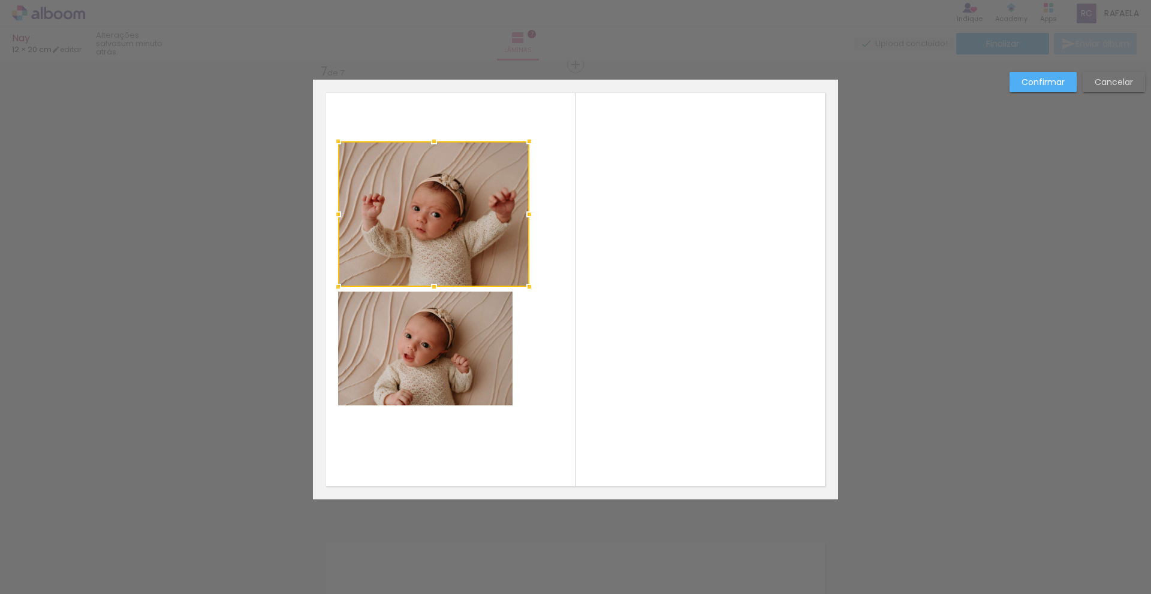
drag, startPoint x: 434, startPoint y: 164, endPoint x: 450, endPoint y: 165, distance: 16.2
click at [436, 143] on div at bounding box center [434, 141] width 24 height 24
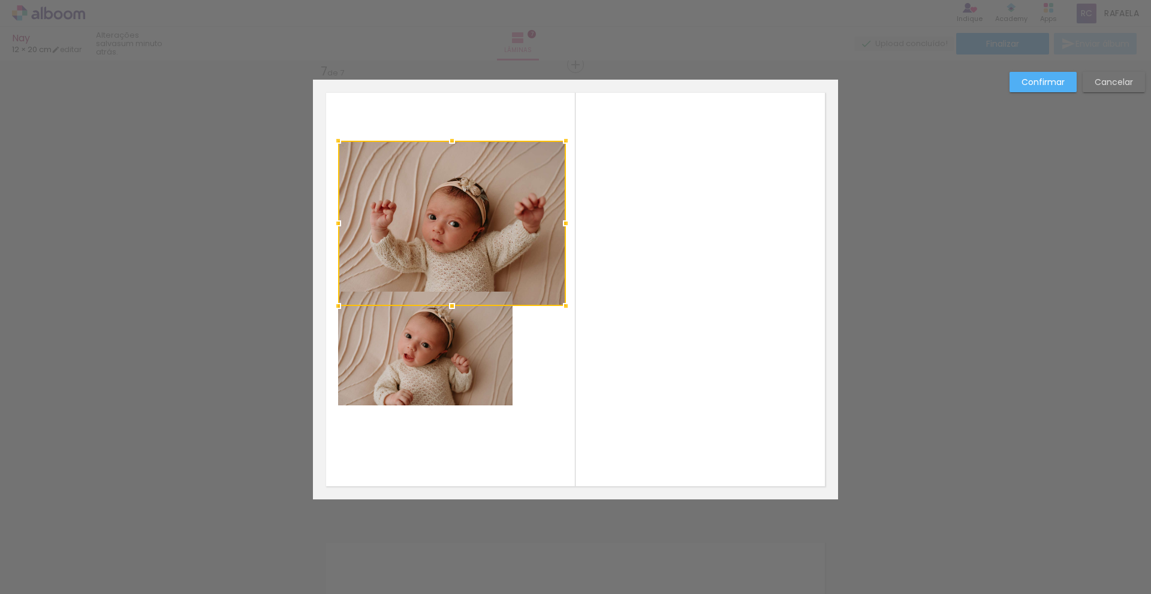
drag, startPoint x: 528, startPoint y: 285, endPoint x: 557, endPoint y: 299, distance: 32.4
click at [564, 304] on div at bounding box center [566, 306] width 24 height 24
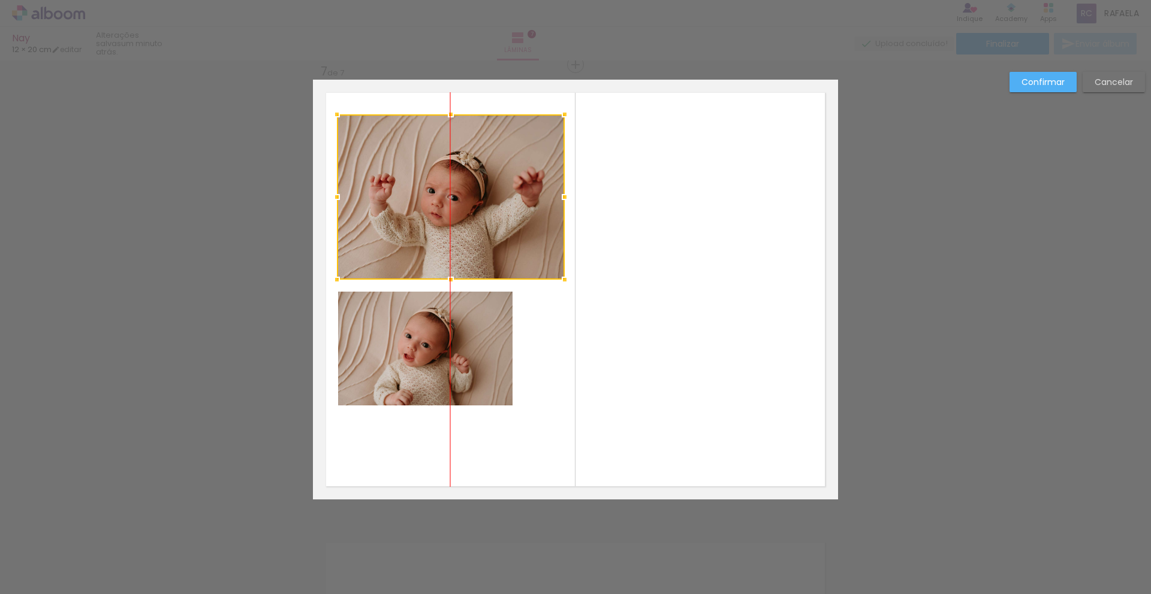
drag, startPoint x: 427, startPoint y: 249, endPoint x: 439, endPoint y: 245, distance: 12.5
click at [427, 222] on div at bounding box center [451, 196] width 228 height 165
drag, startPoint x: 458, startPoint y: 355, endPoint x: 479, endPoint y: 346, distance: 22.8
click at [458, 355] on album-spread "7 de 7" at bounding box center [575, 290] width 525 height 420
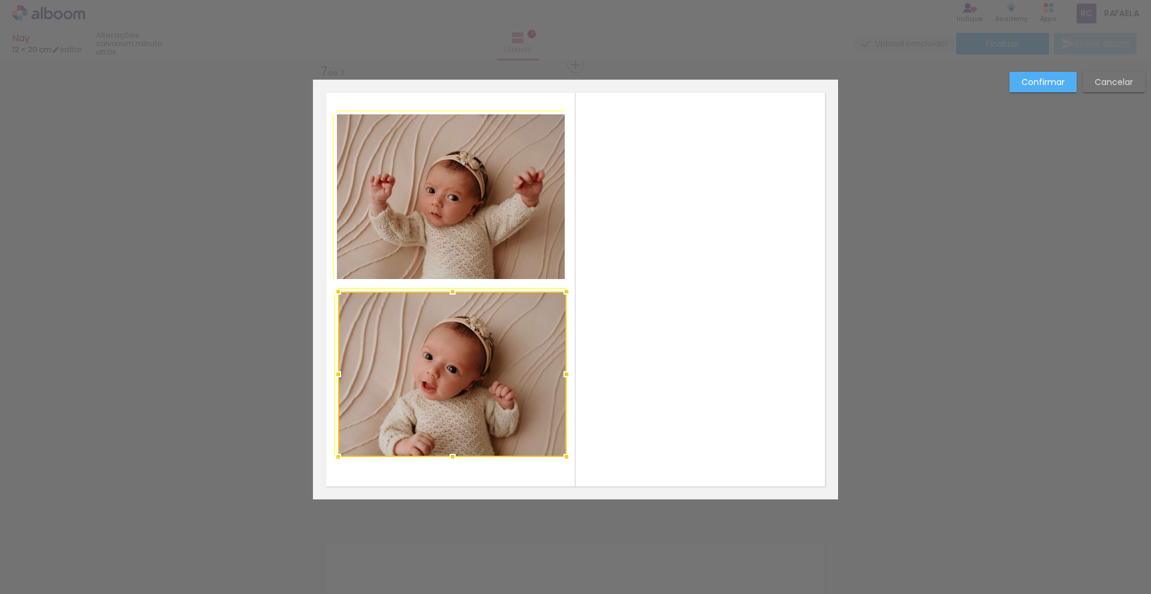
drag, startPoint x: 511, startPoint y: 405, endPoint x: 559, endPoint y: 447, distance: 63.7
click at [559, 447] on div at bounding box center [566, 457] width 24 height 24
click at [0, 0] on slot "Confirmar" at bounding box center [0, 0] width 0 height 0
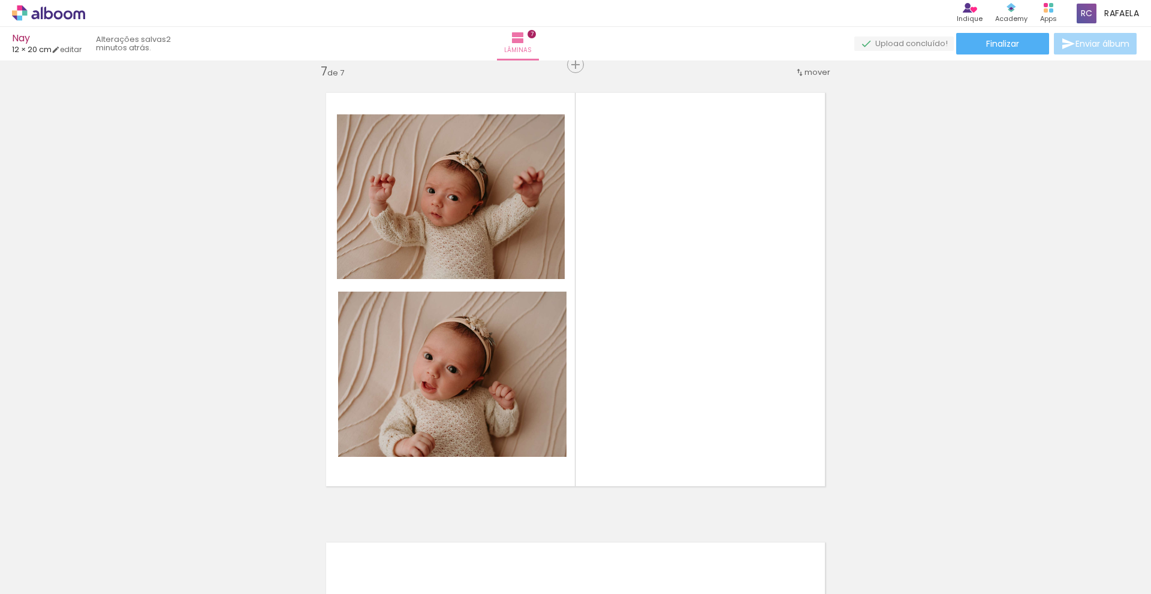
scroll to position [0, 1477]
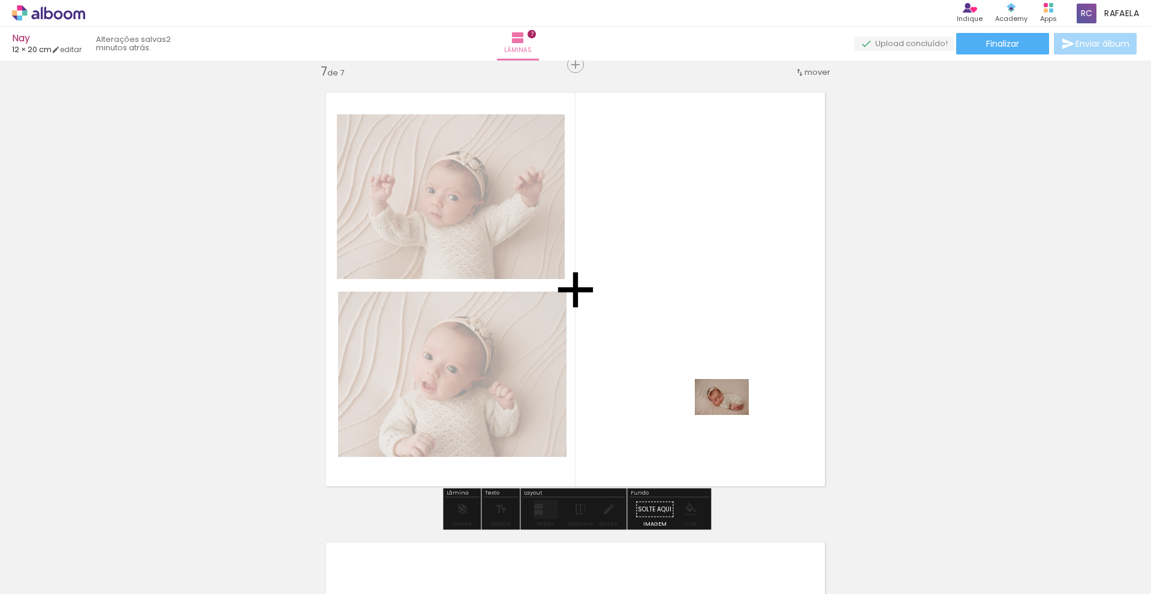
drag, startPoint x: 118, startPoint y: 550, endPoint x: 730, endPoint y: 415, distance: 627.1
click at [730, 415] on quentale-workspace at bounding box center [575, 297] width 1151 height 594
